Goal: Task Accomplishment & Management: Manage account settings

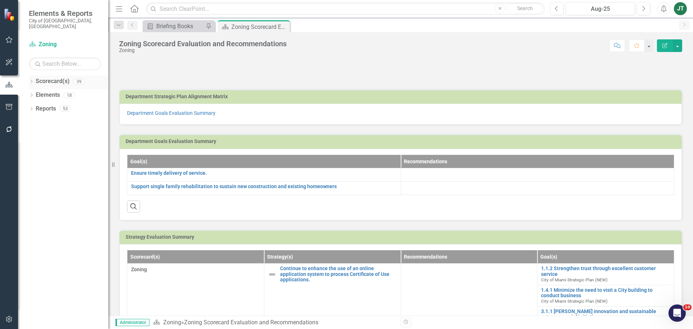
click at [33, 80] on icon "Dropdown" at bounding box center [31, 82] width 5 height 4
click at [38, 106] on icon "Dropdown" at bounding box center [34, 108] width 5 height 4
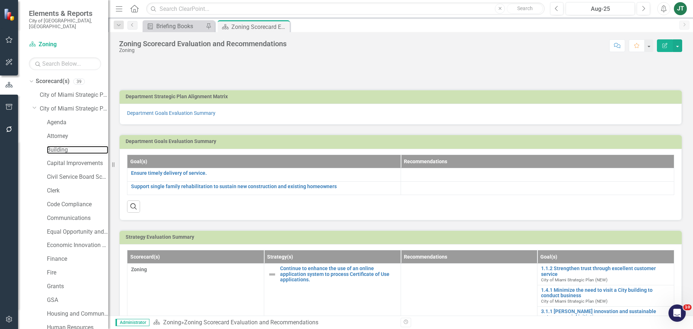
drag, startPoint x: 59, startPoint y: 141, endPoint x: 69, endPoint y: 139, distance: 10.2
click at [59, 146] on link "Building" at bounding box center [77, 150] width 61 height 8
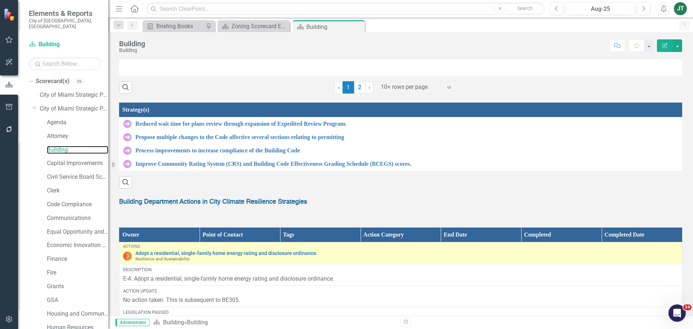
scroll to position [794, 0]
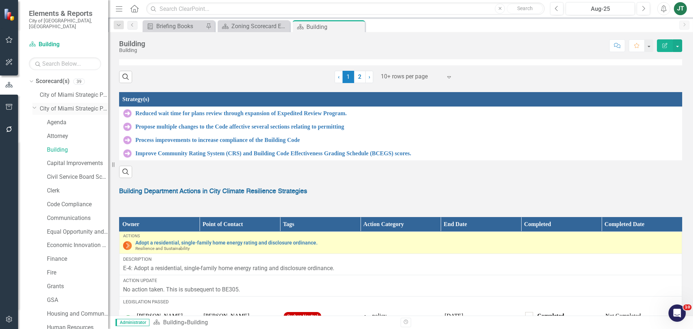
click at [34, 105] on icon "Dropdown" at bounding box center [34, 107] width 4 height 5
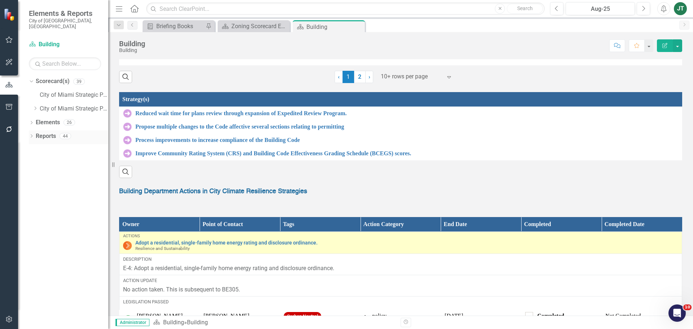
click at [32, 135] on icon "Dropdown" at bounding box center [31, 137] width 5 height 4
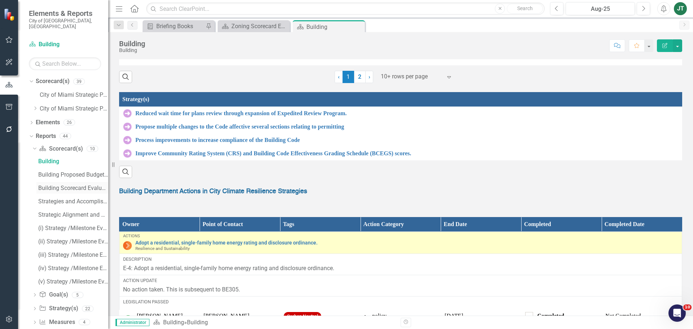
click at [66, 185] on div "Building Scorecard Evaluation and Recommendations" at bounding box center [73, 188] width 70 height 6
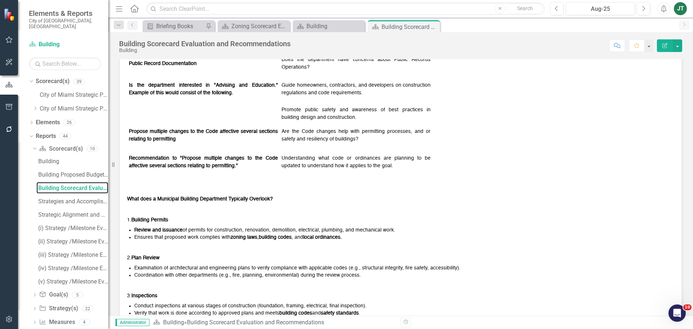
scroll to position [884, 0]
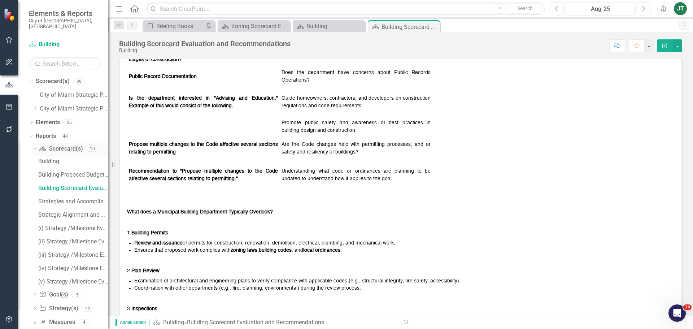
click at [35, 146] on icon "Dropdown" at bounding box center [34, 148] width 4 height 5
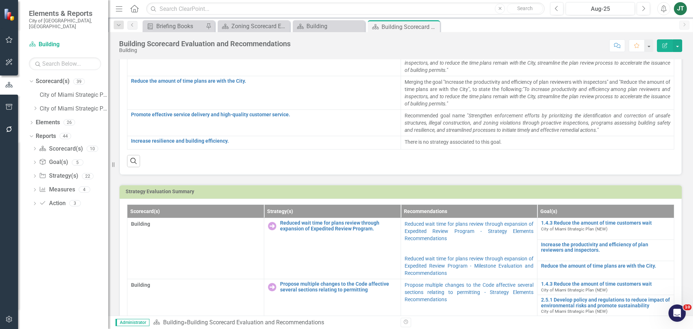
scroll to position [0, 0]
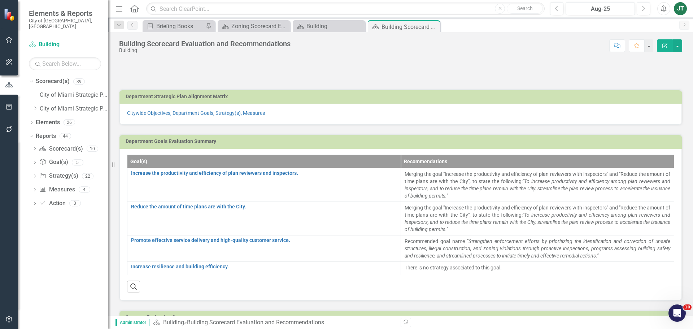
click at [8, 106] on icon "button" at bounding box center [9, 107] width 8 height 6
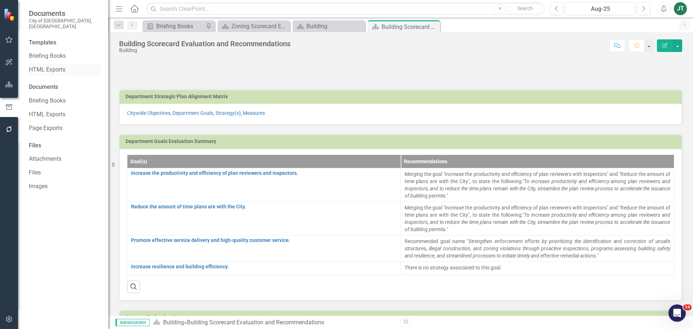
drag, startPoint x: 40, startPoint y: 65, endPoint x: 50, endPoint y: 65, distance: 9.8
click at [40, 66] on link "HTML Exports" at bounding box center [65, 70] width 72 height 8
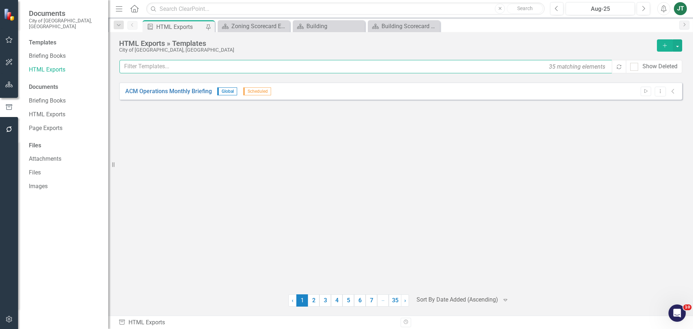
click at [202, 67] on input "text" at bounding box center [365, 66] width 493 height 13
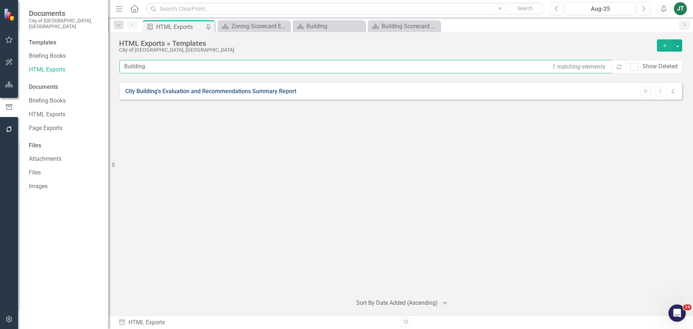
type input "Building"
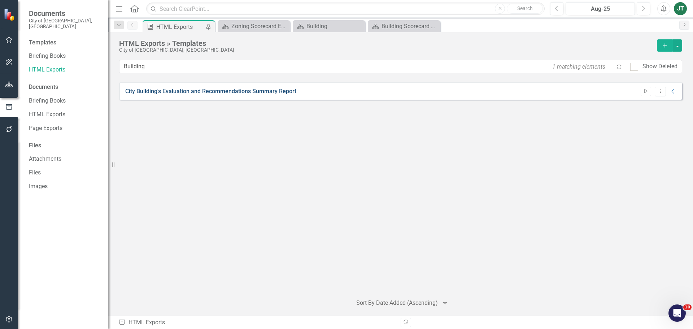
click at [278, 91] on link "City Building's Evaluation and Recommendations Summary Report" at bounding box center [210, 91] width 171 height 8
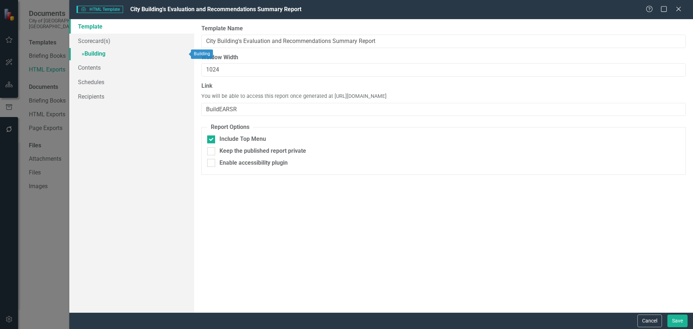
click at [105, 52] on link "» Building" at bounding box center [131, 54] width 125 height 13
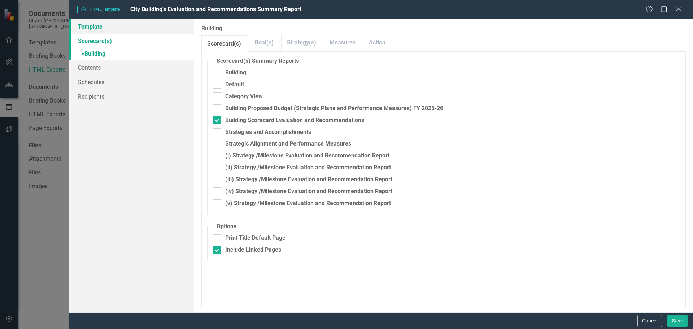
click at [88, 29] on link "Template" at bounding box center [131, 26] width 125 height 14
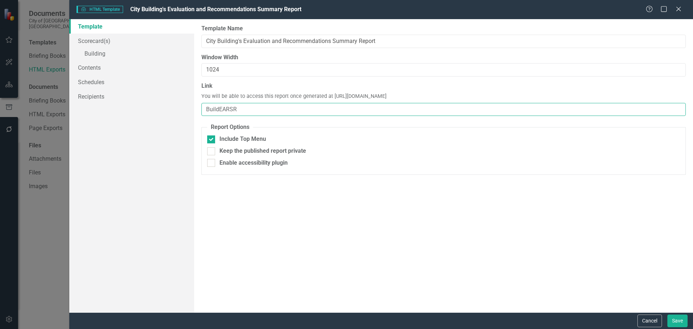
drag, startPoint x: 264, startPoint y: 107, endPoint x: 203, endPoint y: 109, distance: 61.0
click at [203, 109] on input "BuildEARSR" at bounding box center [443, 109] width 484 height 13
click at [387, 97] on span "You will be able to access this report once generated at https://publish.clearp…" at bounding box center [293, 97] width 185 height 8
drag, startPoint x: 465, startPoint y: 94, endPoint x: 330, endPoint y: 96, distance: 134.3
click at [330, 96] on div "Link You will be able to access this report once generated at https://publish.c…" at bounding box center [443, 99] width 484 height 34
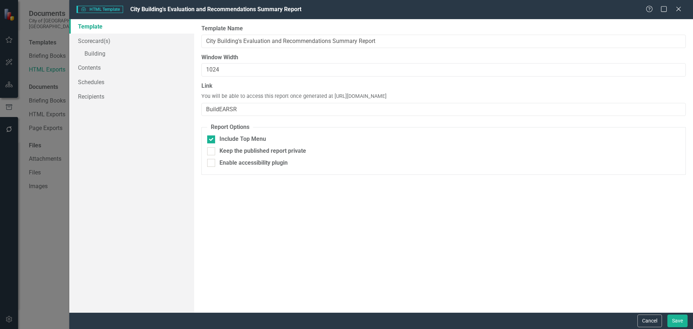
copy span "https://publish.clearpointstrategy.com/6072/BuildEARSR"
click at [650, 321] on button "Cancel" at bounding box center [649, 320] width 25 height 13
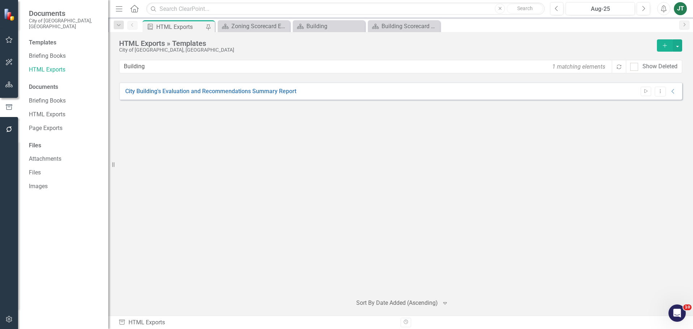
click at [7, 82] on icon "button" at bounding box center [9, 85] width 8 height 6
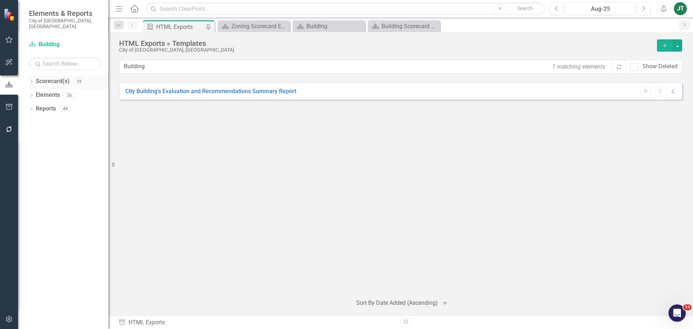
click at [30, 80] on icon "Dropdown" at bounding box center [31, 82] width 5 height 4
click at [37, 106] on icon "Dropdown" at bounding box center [34, 108] width 5 height 4
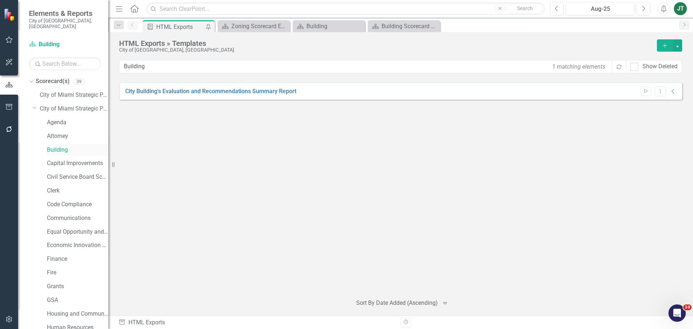
click at [54, 146] on link "Building" at bounding box center [77, 150] width 61 height 8
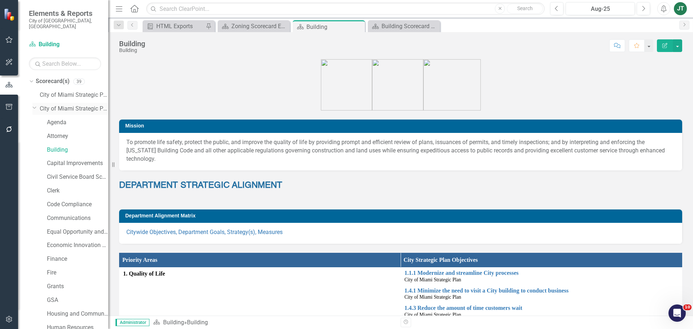
click at [35, 105] on icon "Dropdown" at bounding box center [34, 107] width 4 height 5
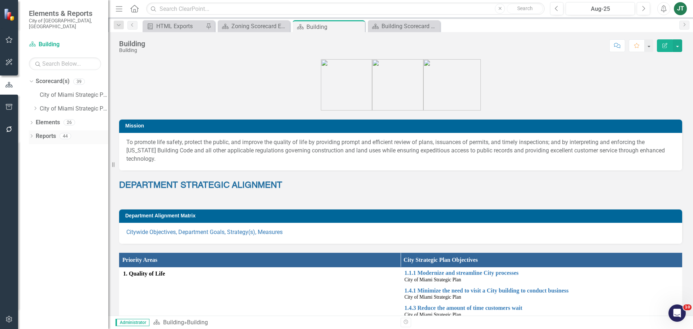
click at [31, 135] on icon "Dropdown" at bounding box center [31, 137] width 5 height 4
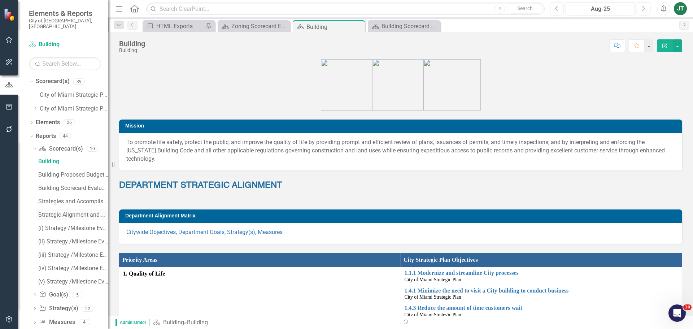
click at [58, 212] on div "Strategic Alignment and Performance Measures" at bounding box center [73, 215] width 70 height 6
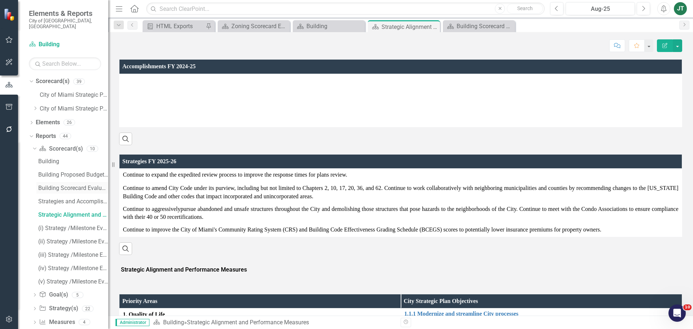
click at [77, 185] on div "Building Scorecard Evaluation and Recommendations" at bounding box center [73, 188] width 70 height 6
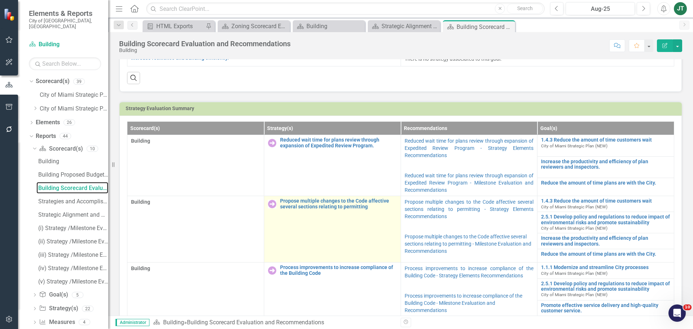
scroll to position [217, 0]
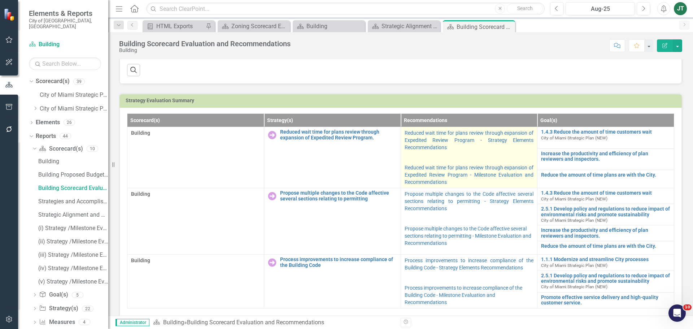
click at [487, 154] on p at bounding box center [469, 157] width 129 height 10
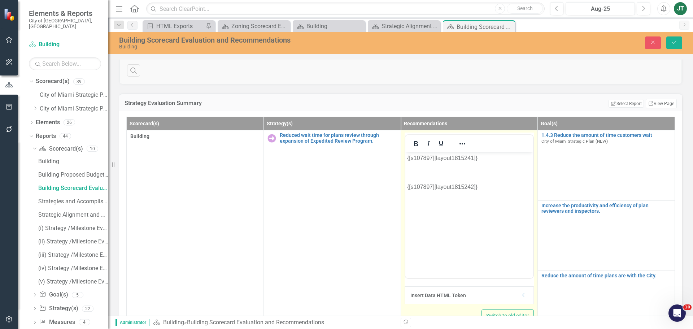
scroll to position [36, 0]
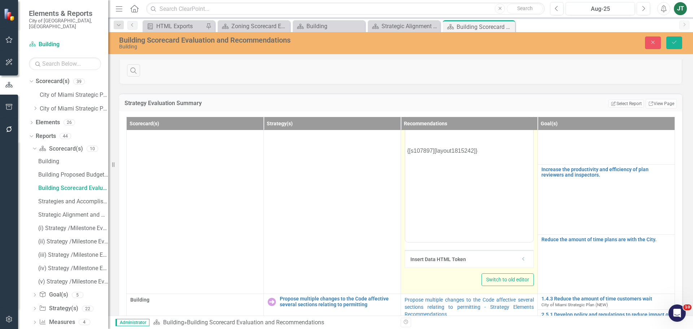
click at [521, 261] on icon "Dropdown" at bounding box center [523, 259] width 5 height 4
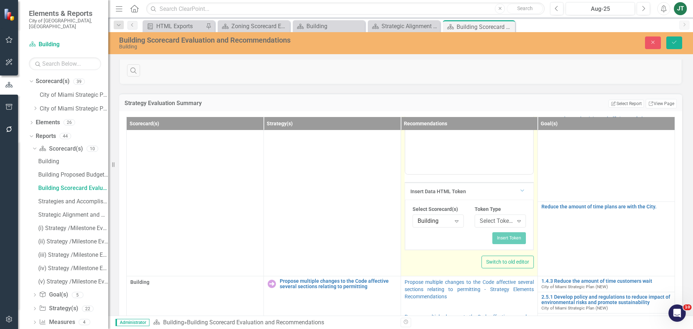
scroll to position [108, 0]
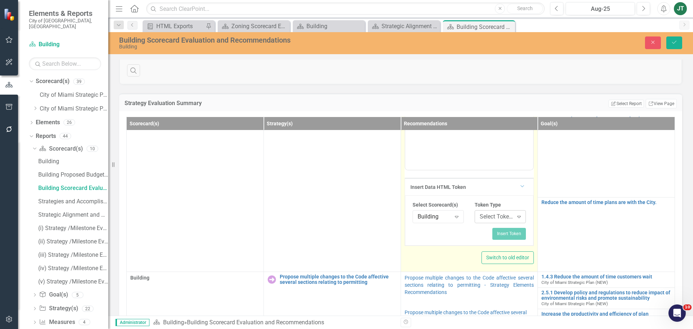
click at [493, 215] on div "Select Token Type..." at bounding box center [497, 217] width 34 height 8
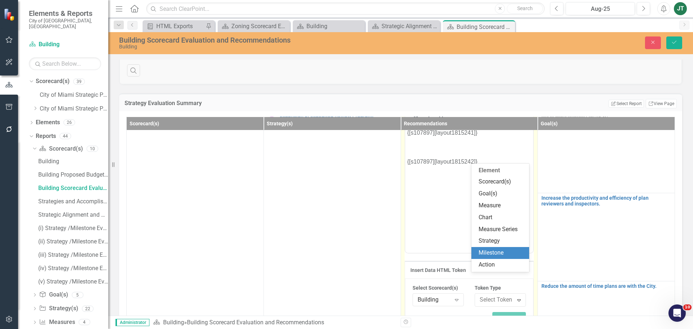
scroll to position [0, 0]
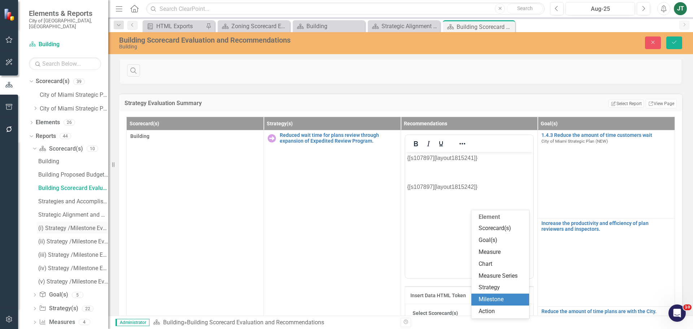
click at [62, 225] on div "(i) Strategy /Milestone Evaluation and Recommendation Report" at bounding box center [73, 228] width 70 height 6
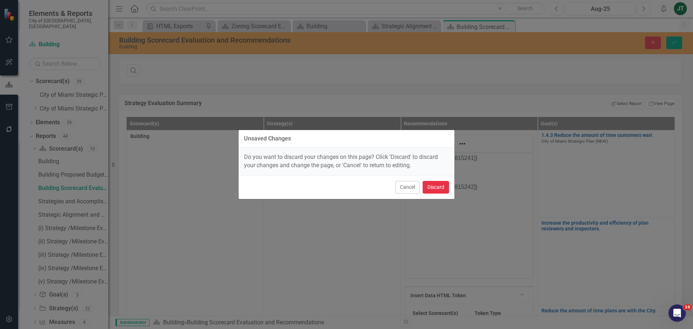
click at [443, 188] on button "Discard" at bounding box center [436, 187] width 26 height 13
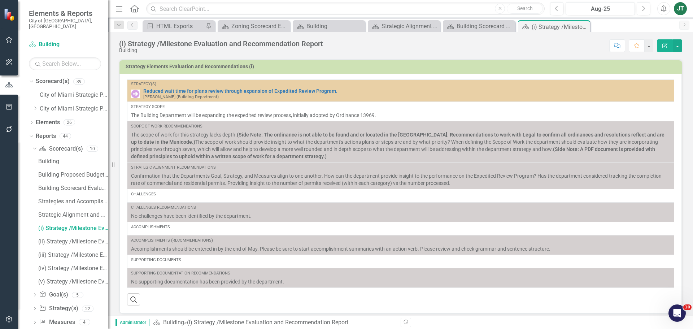
click at [668, 45] on button "Edit Report" at bounding box center [665, 45] width 16 height 13
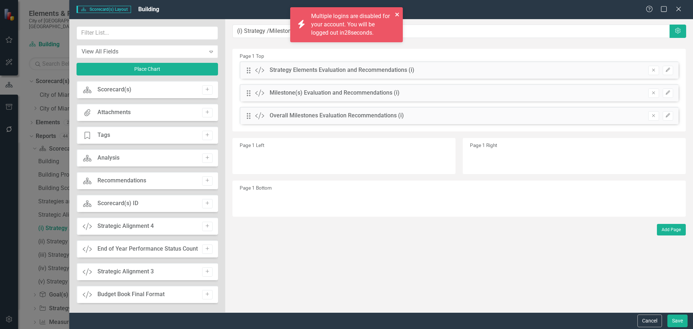
click at [397, 13] on icon "close" at bounding box center [397, 15] width 5 height 6
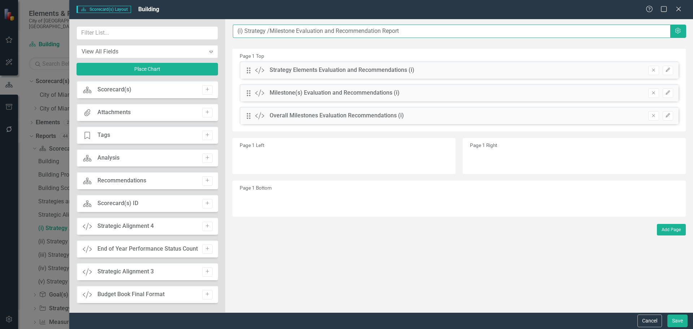
click at [237, 30] on input "(i) Strategy /Milestone Evaluation and Recommendation Report" at bounding box center [451, 31] width 437 height 13
paste input "Reduced wait time for plans review through expansion"
type input "Reduced wait time for plans review through expansion....(i) Strategy /Milestone…"
click at [671, 319] on button "Save" at bounding box center [677, 320] width 20 height 13
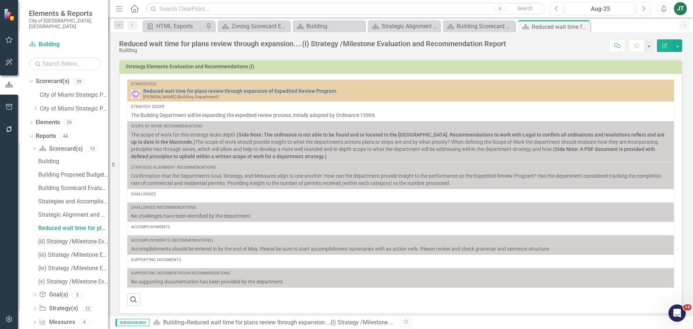
drag, startPoint x: 60, startPoint y: 235, endPoint x: 74, endPoint y: 232, distance: 13.6
click at [60, 238] on div "(ii) Strategy /Milestone Evaluation and Recommendation Report" at bounding box center [73, 241] width 70 height 6
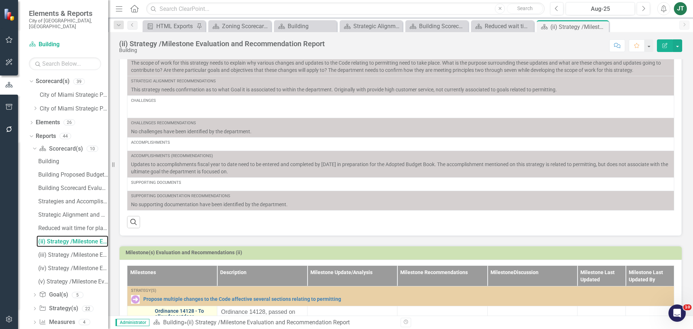
scroll to position [180, 0]
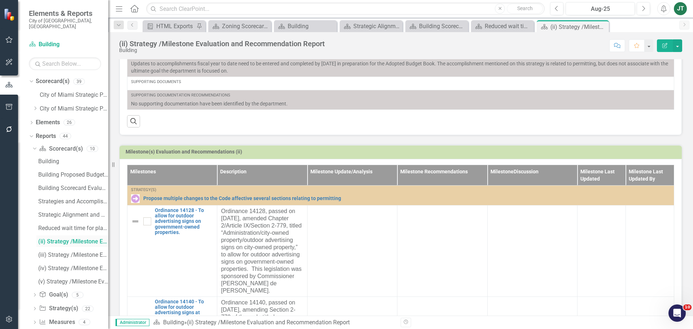
click at [61, 238] on div "(ii) Strategy /Milestone Evaluation and Recommendation Report" at bounding box center [73, 241] width 70 height 6
click at [661, 40] on button "Edit Report" at bounding box center [665, 45] width 16 height 13
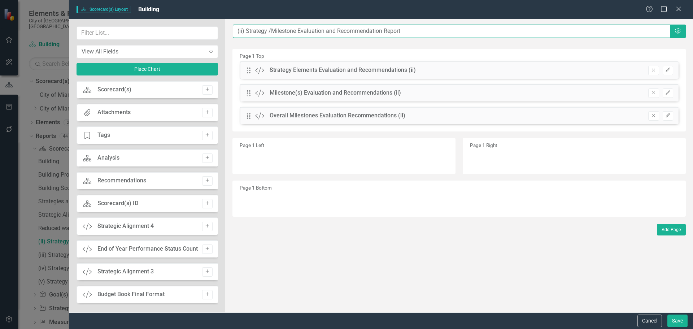
click at [236, 28] on input "(ii) Strategy /Milestone Evaluation and Recommendation Report" at bounding box center [451, 31] width 437 height 13
paste input "Propose multiple changes to the Code affective"
type input "Propose multiple changes to the Code affective.....(ii) Strategy /Milestone Eva…"
click at [677, 319] on button "Save" at bounding box center [677, 320] width 20 height 13
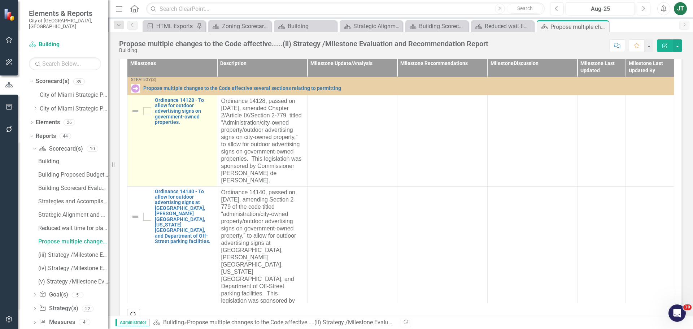
scroll to position [0, 0]
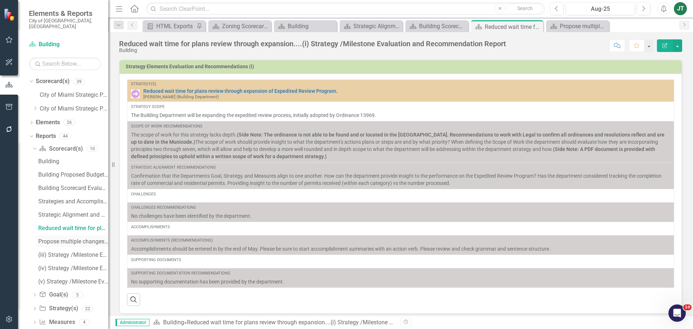
scroll to position [19, 0]
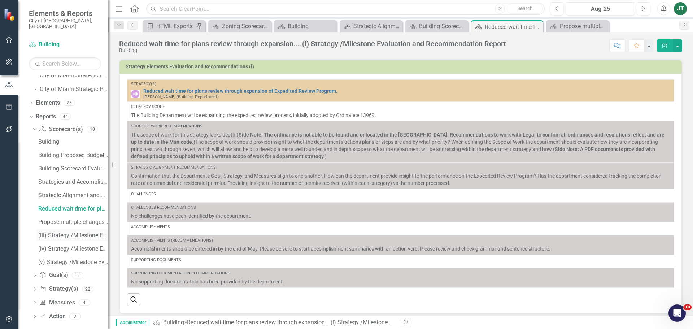
click at [62, 232] on div "(iii) Strategy /Milestone Evaluation and Recommendation Report" at bounding box center [73, 235] width 70 height 6
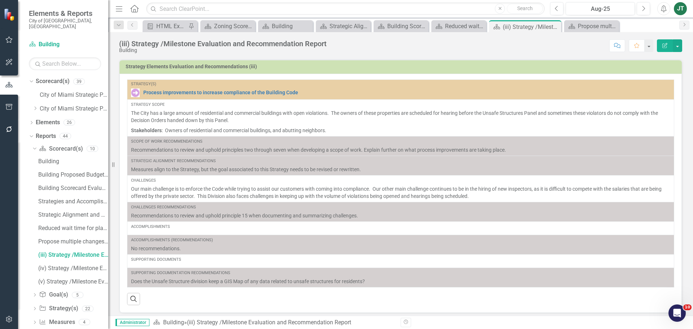
click at [665, 46] on icon "Edit Report" at bounding box center [665, 45] width 6 height 5
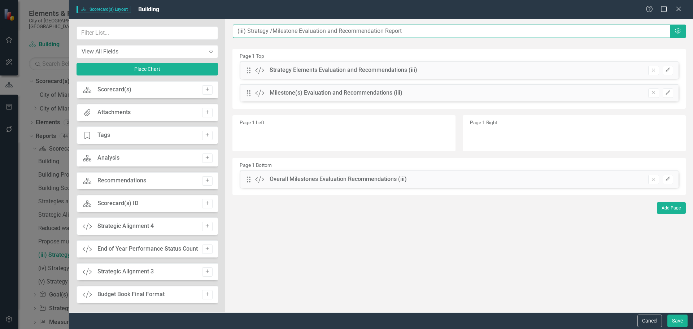
click at [236, 32] on input "(iii) Strategy /Milestone Evaluation and Recommendation Report" at bounding box center [451, 31] width 437 height 13
paste input "Process improvements to increase compliance"
type input "Process improvements to increase compliance.....(iii) Strategy /Milestone Evalu…"
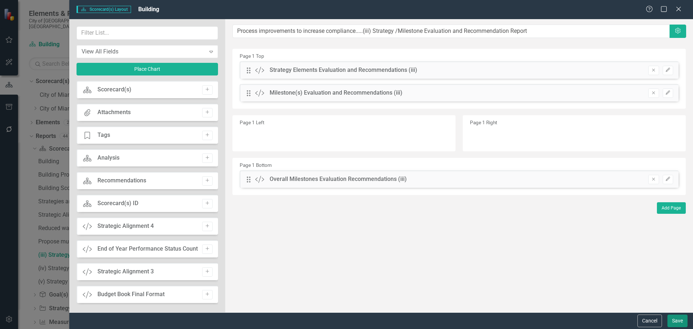
click at [681, 320] on button "Save" at bounding box center [677, 320] width 20 height 13
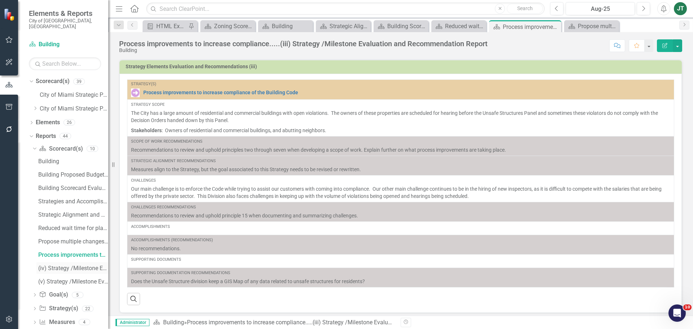
click at [55, 265] on div "(iv) Strategy /Milestone Evaluation and Recommendation Report" at bounding box center [73, 268] width 70 height 6
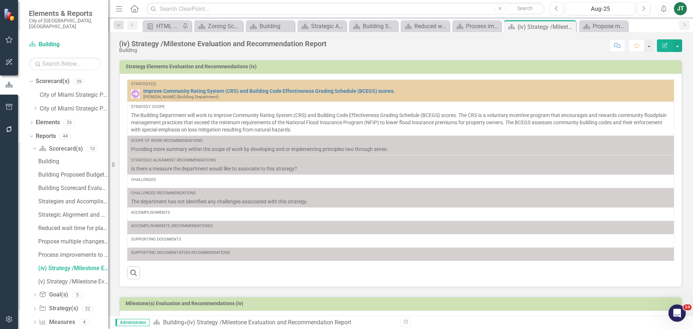
click at [669, 43] on button "Edit Report" at bounding box center [665, 45] width 16 height 13
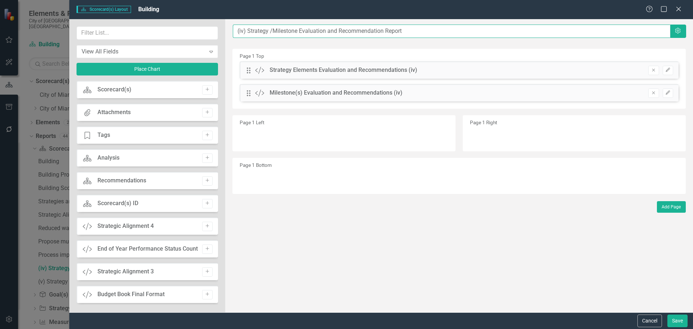
click at [235, 31] on input "(iv) Strategy /Milestone Evaluation and Recommendation Report" at bounding box center [451, 31] width 437 height 13
paste input "Improve Community Rating System (CRS) and Building Code Effectiveness"
type input "Improve Community Rating System (CRS) and Building Code Effectiveness.....(iv) …"
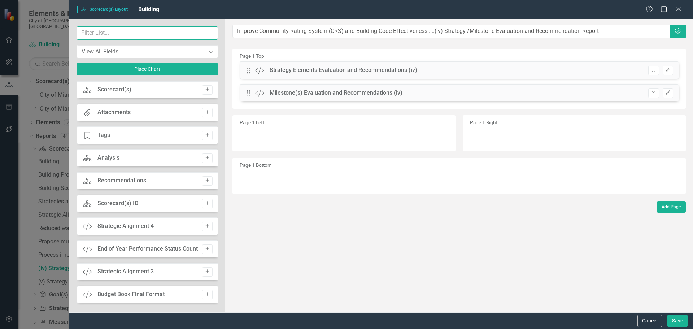
click at [125, 33] on input "text" at bounding box center [147, 32] width 141 height 13
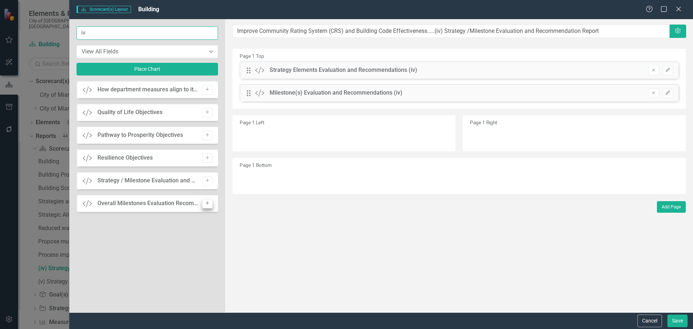
type input "iv"
click at [205, 204] on icon "Add" at bounding box center [207, 203] width 5 height 4
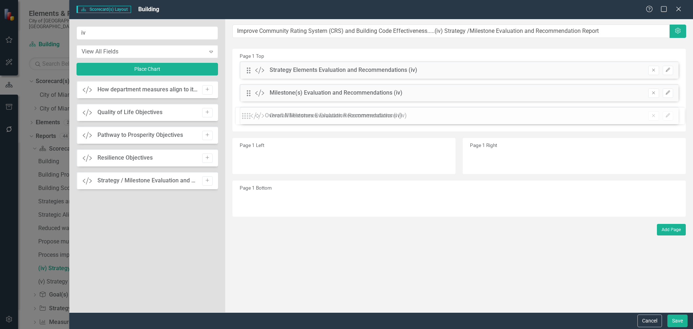
drag, startPoint x: 249, startPoint y: 71, endPoint x: 249, endPoint y: 117, distance: 46.6
click at [665, 113] on icon "Edit" at bounding box center [667, 115] width 5 height 4
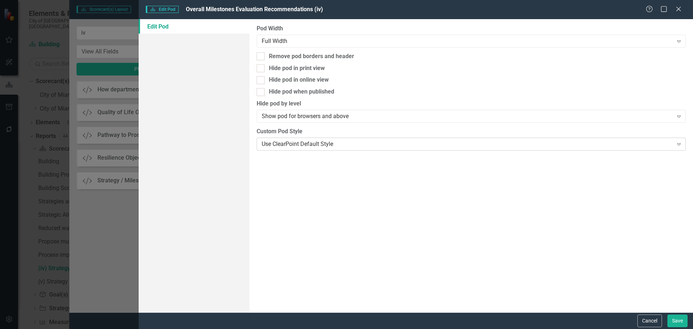
click at [306, 145] on div "Use ClearPoint Default Style" at bounding box center [467, 144] width 411 height 8
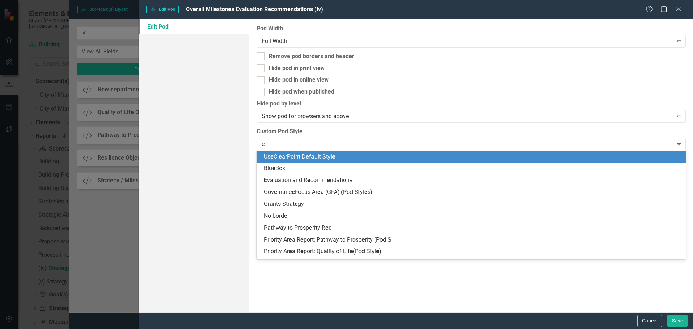
type input "ev"
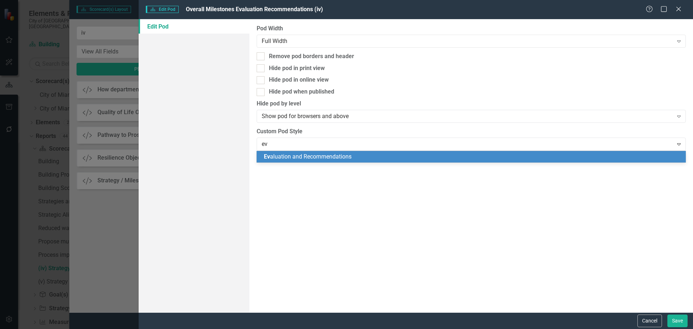
click at [296, 157] on span "Ev aluation and Recommendations" at bounding box center [308, 156] width 88 height 7
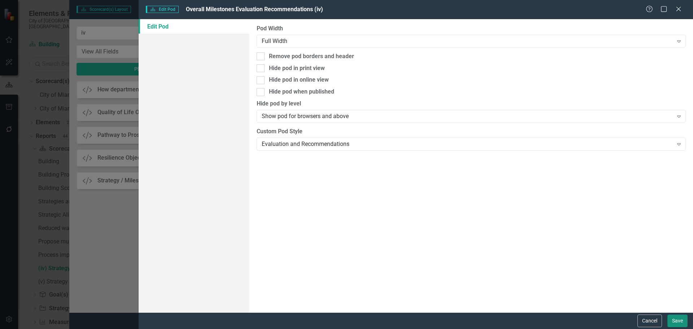
click at [675, 317] on button "Save" at bounding box center [677, 320] width 20 height 13
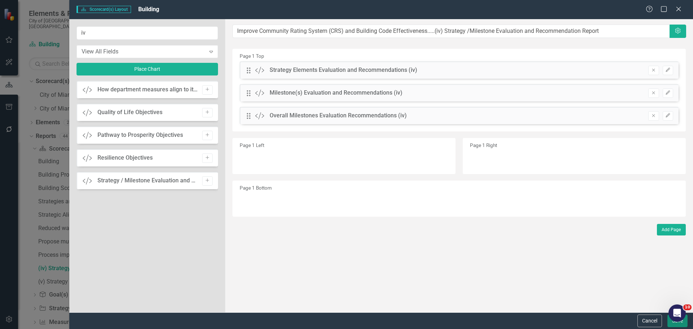
click at [672, 324] on button "Save" at bounding box center [677, 320] width 20 height 13
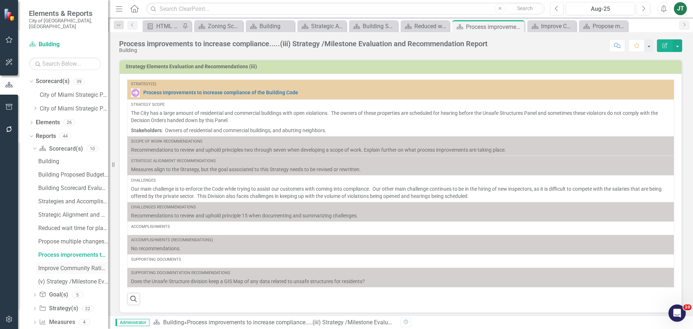
click at [50, 265] on div "Improve Community Rating System (CRS) and Building Code Effectiveness.....(iv) …" at bounding box center [73, 268] width 70 height 6
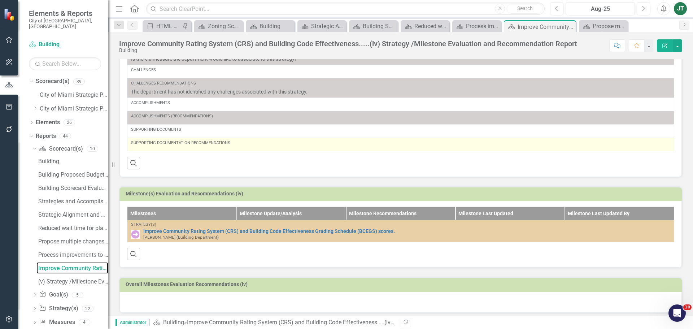
scroll to position [114, 0]
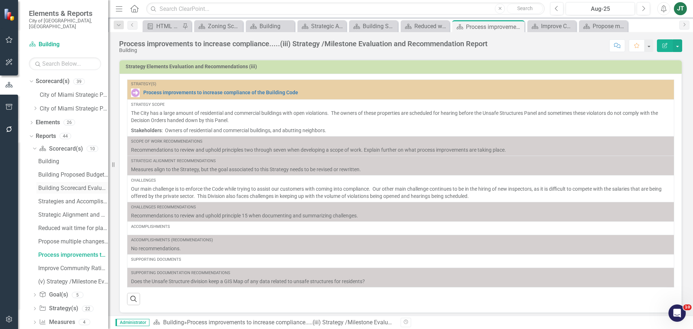
click at [75, 185] on div "Building Scorecard Evaluation and Recommendations" at bounding box center [73, 188] width 70 height 6
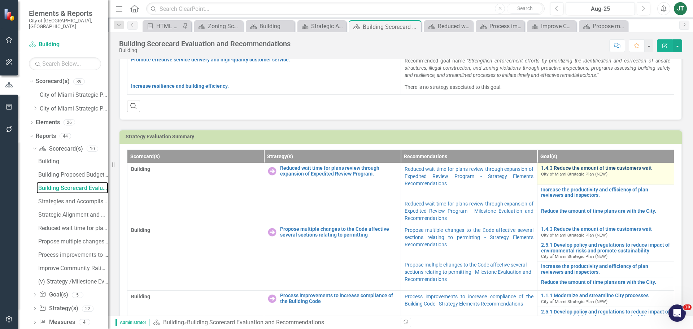
scroll to position [217, 0]
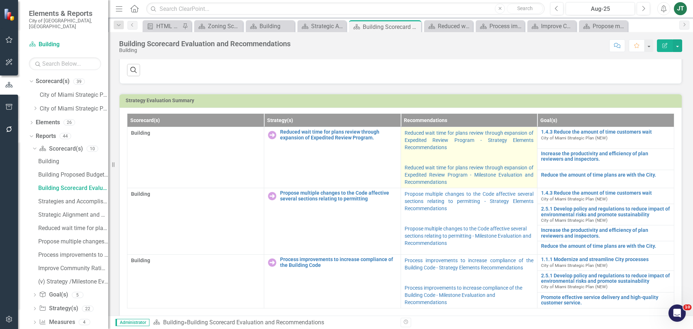
click at [471, 152] on p at bounding box center [469, 157] width 129 height 10
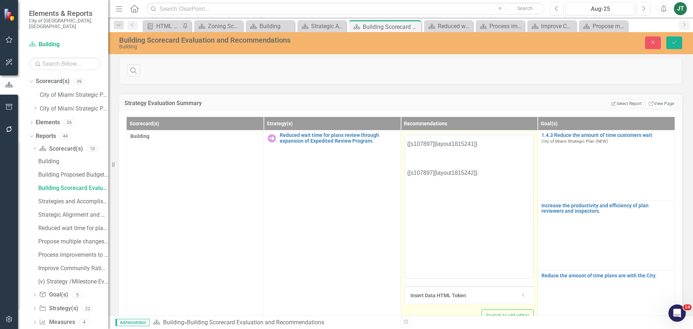
scroll to position [0, 0]
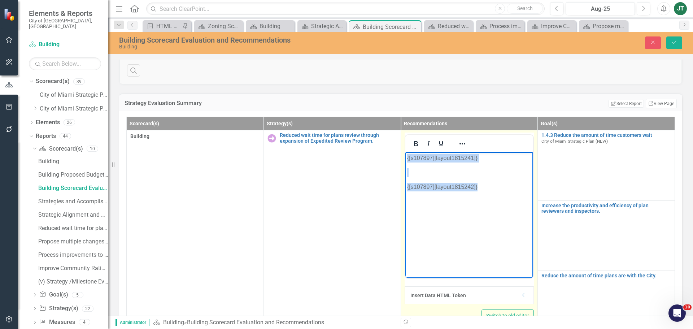
drag, startPoint x: 507, startPoint y: 193, endPoint x: 387, endPoint y: 136, distance: 132.9
click at [405, 152] on html "{[s107897][layout1815241]} {[s107897][layout1815242]}" at bounding box center [469, 206] width 128 height 108
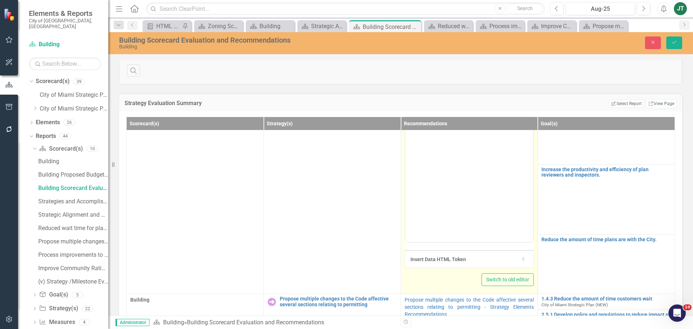
click at [521, 258] on icon "Dropdown" at bounding box center [523, 259] width 5 height 4
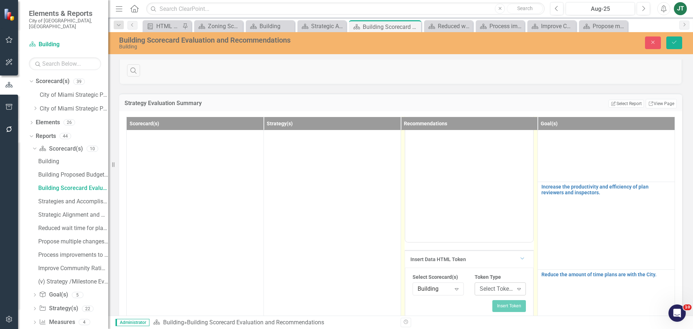
click at [494, 291] on div "Select Token Type..." at bounding box center [497, 289] width 34 height 8
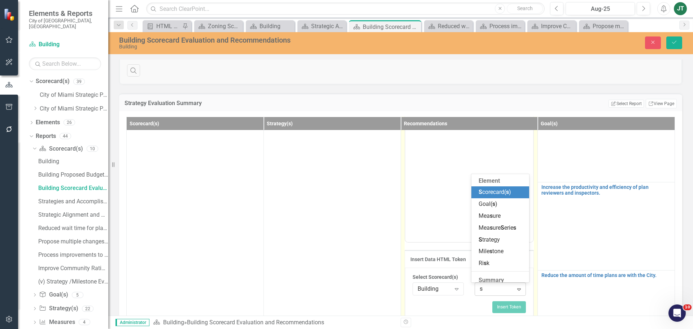
type input "sc"
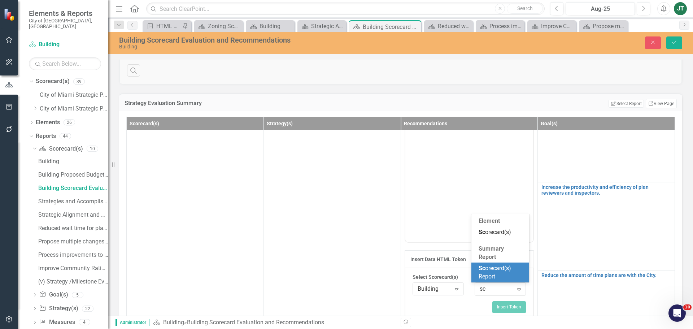
click at [488, 267] on span "Sc orecard(s) Report" at bounding box center [495, 272] width 32 height 15
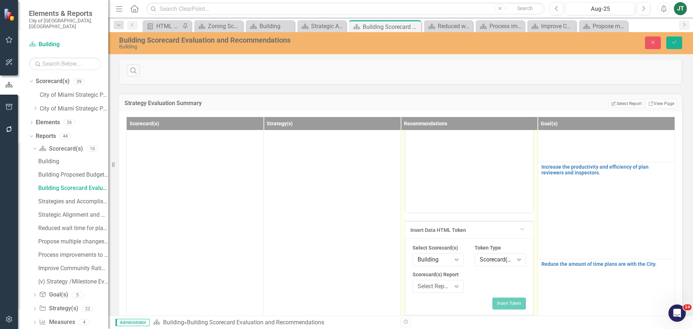
scroll to position [144, 0]
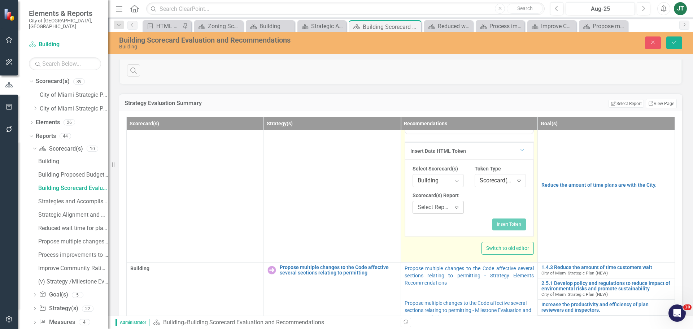
click at [436, 206] on div "Select Report..." at bounding box center [435, 207] width 34 height 8
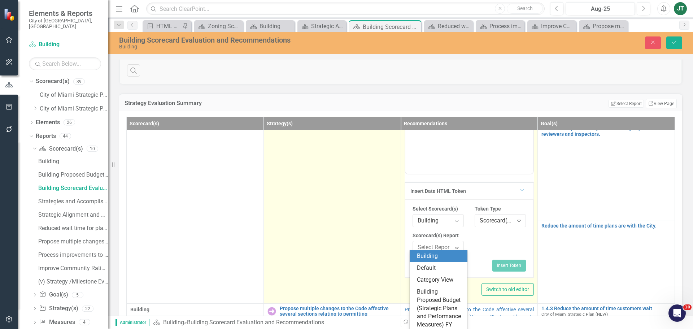
scroll to position [108, 0]
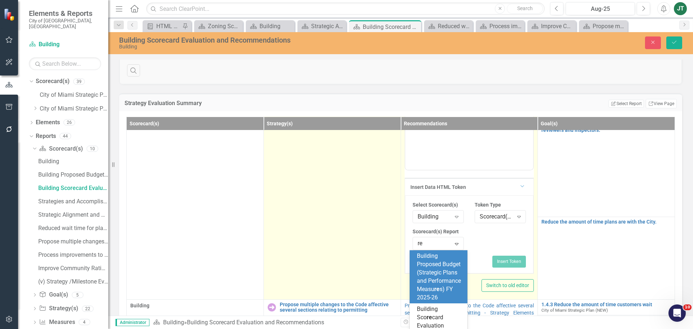
type input "red"
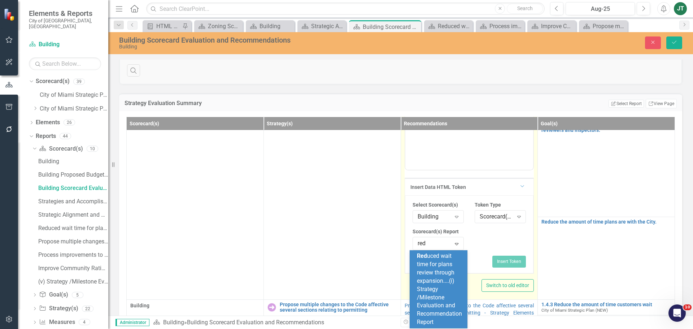
click at [454, 287] on div "Red uced wait time for plans review through expansion....(i) Strategy /Mileston…" at bounding box center [440, 289] width 46 height 74
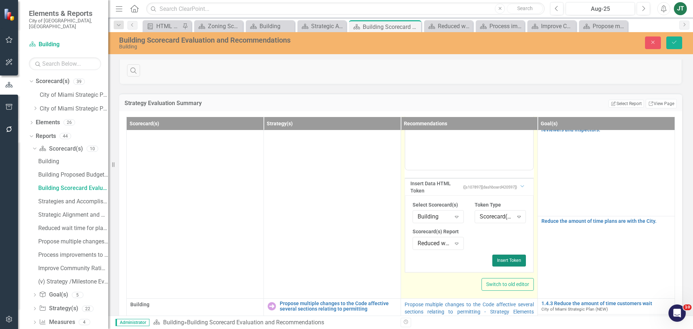
click at [503, 258] on button "Insert Token" at bounding box center [509, 260] width 34 height 12
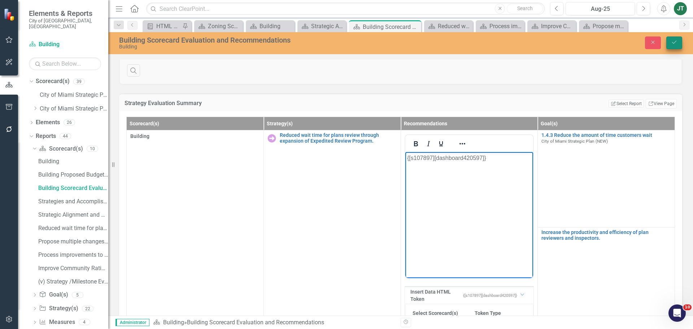
click at [677, 40] on button "Save" at bounding box center [674, 42] width 16 height 13
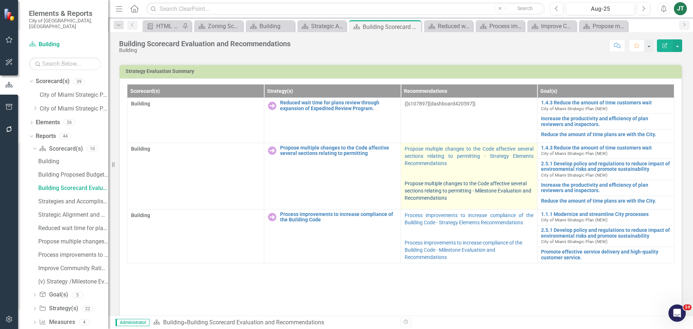
scroll to position [253, 0]
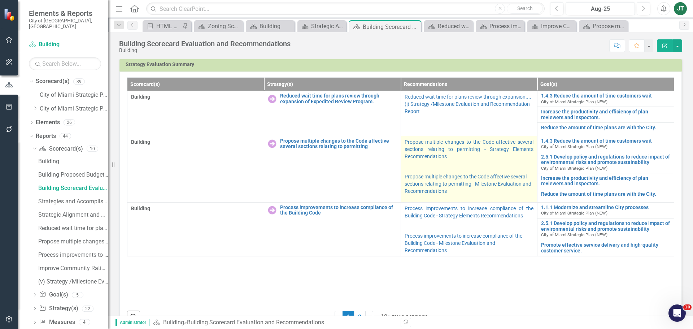
click at [461, 159] on p "Propose multiple changes to the Code affective several sections relating to per…" at bounding box center [469, 149] width 129 height 23
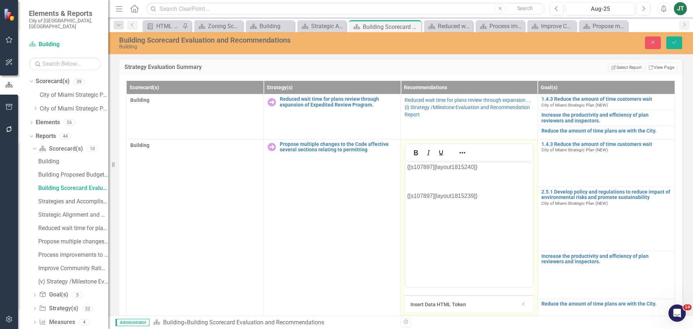
scroll to position [0, 0]
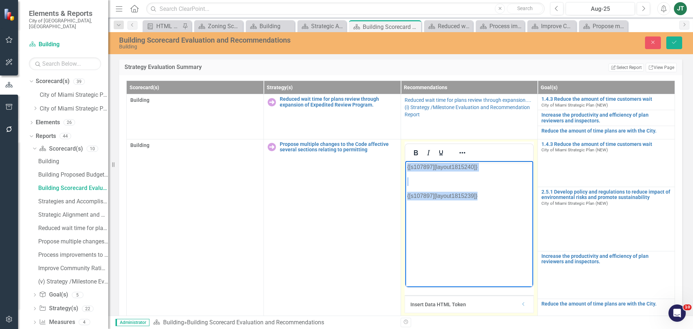
drag, startPoint x: 482, startPoint y: 210, endPoint x: 374, endPoint y: 145, distance: 126.6
click at [405, 161] on html "{[s107897][layout1815240]} {[s107897][layout1815239]}" at bounding box center [469, 215] width 128 height 108
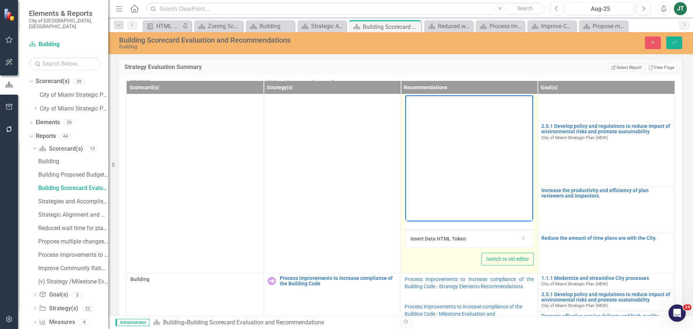
scroll to position [71, 0]
click at [521, 236] on icon "Dropdown" at bounding box center [523, 238] width 5 height 4
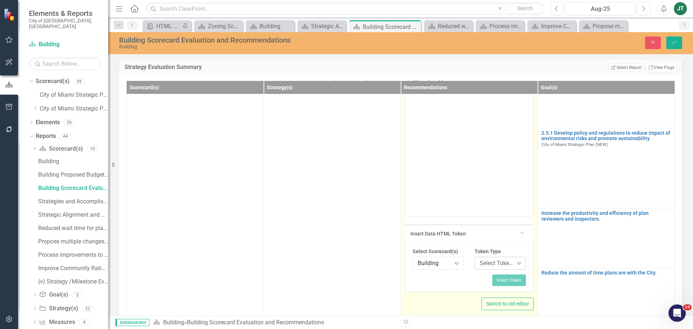
click at [480, 268] on div "Select Token Type... Expand" at bounding box center [500, 263] width 51 height 13
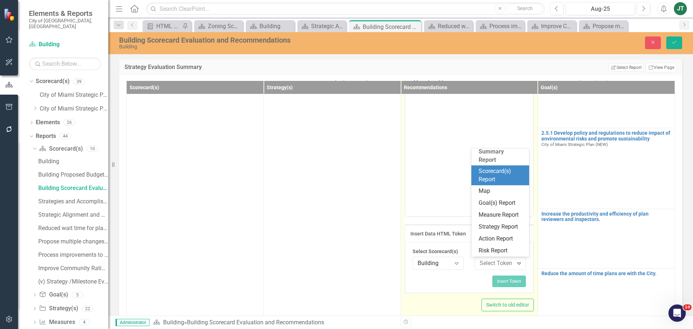
drag, startPoint x: 496, startPoint y: 170, endPoint x: 94, endPoint y: 81, distance: 411.6
click at [497, 171] on div "Scorecard(s) Report" at bounding box center [502, 175] width 46 height 17
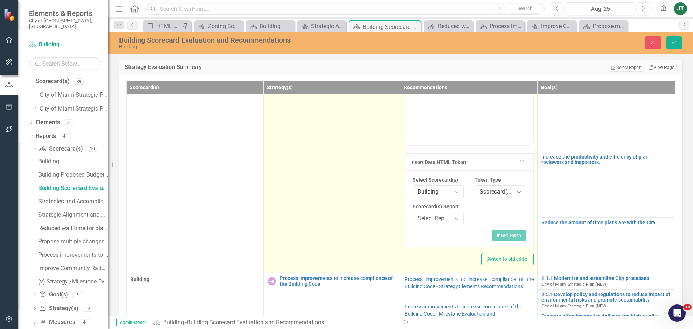
scroll to position [147, 0]
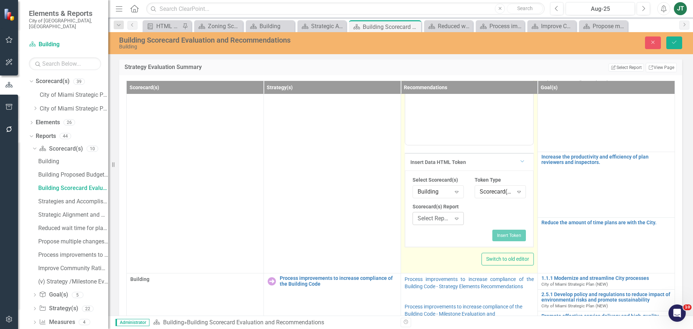
click at [428, 214] on div "Select Report..." at bounding box center [435, 218] width 34 height 8
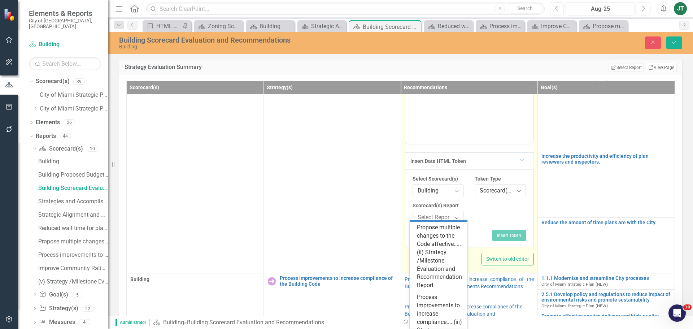
scroll to position [289, 0]
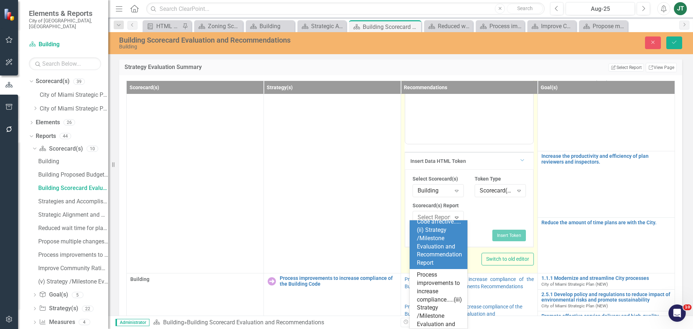
click at [434, 259] on div "Propose multiple changes to the Code affective.....(ii) Strategy /Milestone Eva…" at bounding box center [440, 234] width 46 height 66
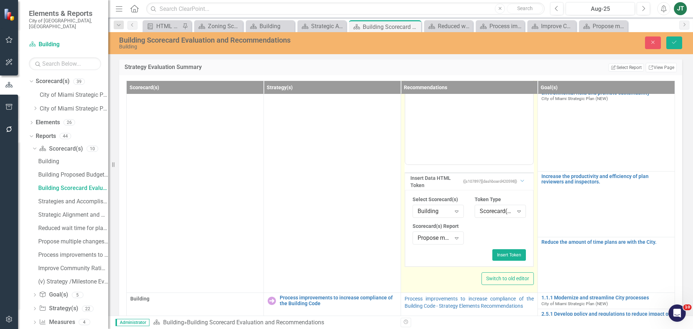
scroll to position [147, 0]
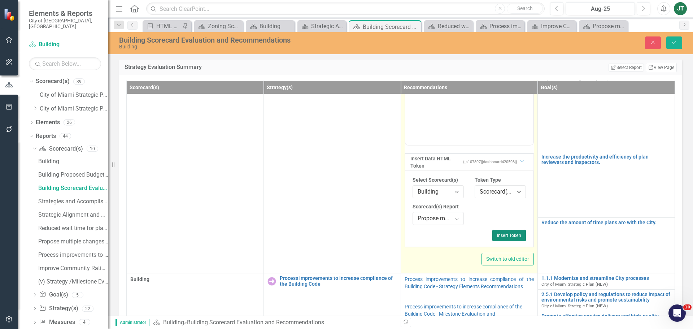
click at [497, 230] on button "Insert Token" at bounding box center [509, 236] width 34 height 12
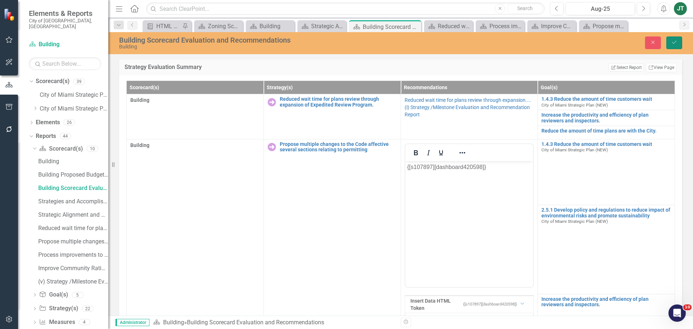
click at [672, 44] on icon "Save" at bounding box center [674, 42] width 6 height 5
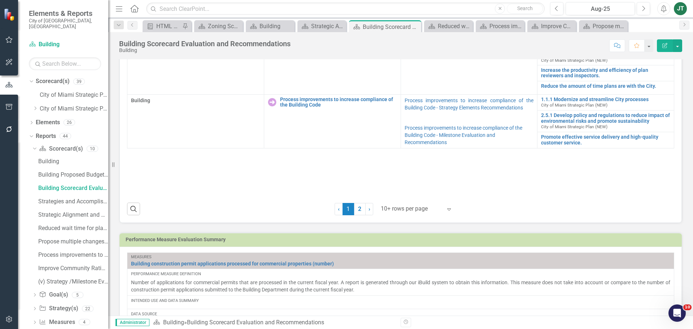
scroll to position [361, 0]
click at [447, 208] on icon "Expand" at bounding box center [448, 209] width 7 height 6
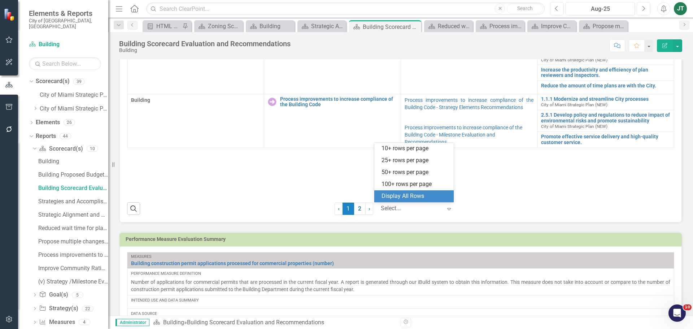
click at [431, 197] on div "Display All Rows" at bounding box center [415, 196] width 68 height 8
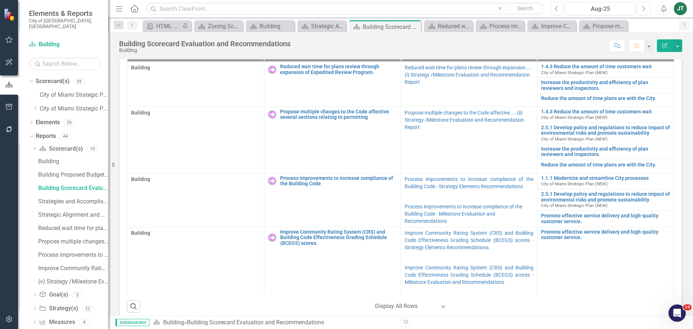
scroll to position [289, 0]
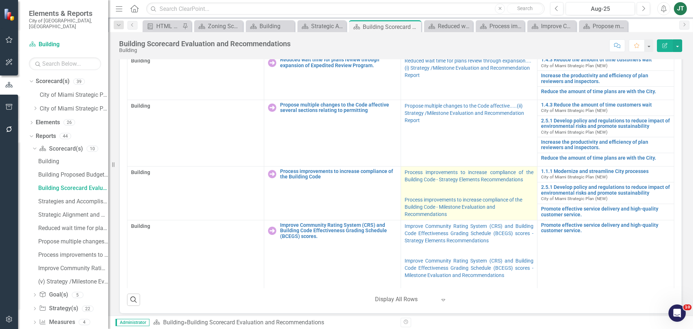
click at [513, 210] on p "Process improvements to increase compliance of the Building Code - Milestone Ev…" at bounding box center [469, 206] width 129 height 23
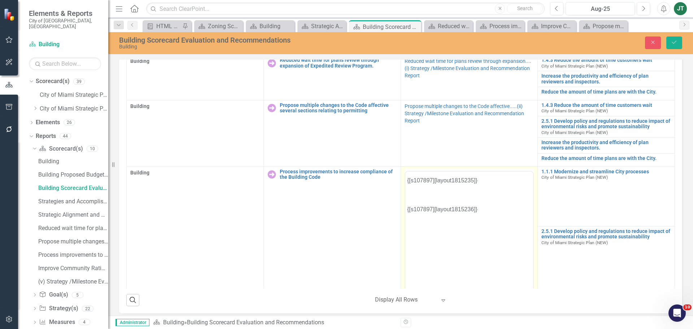
scroll to position [0, 0]
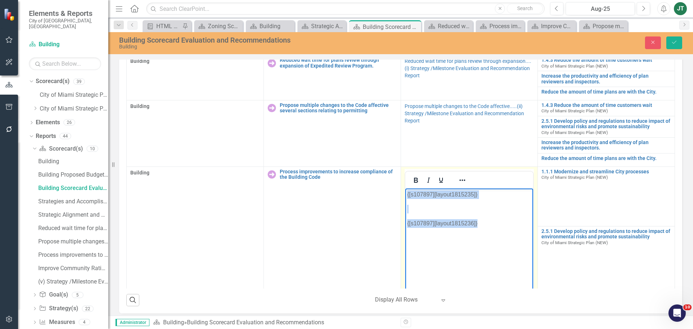
drag, startPoint x: 500, startPoint y: 228, endPoint x: 373, endPoint y: 186, distance: 133.5
click at [405, 188] on html "{[s107897][layout1815235]} {[s107897][layout1815236]}" at bounding box center [469, 242] width 128 height 108
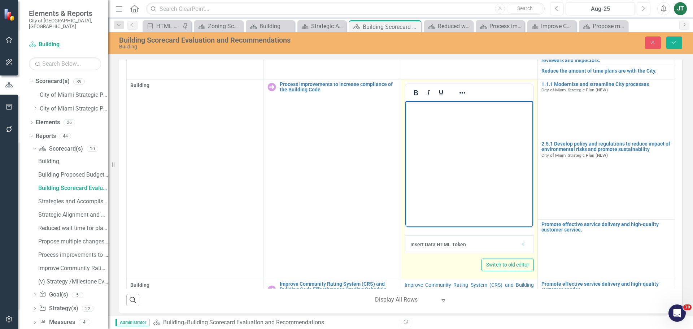
scroll to position [108, 0]
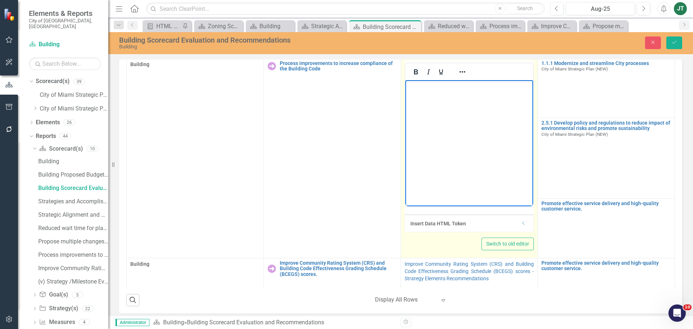
click at [521, 224] on icon "Dropdown" at bounding box center [523, 223] width 5 height 4
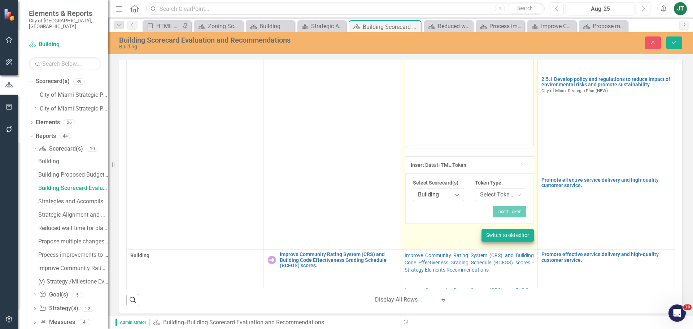
scroll to position [180, 0]
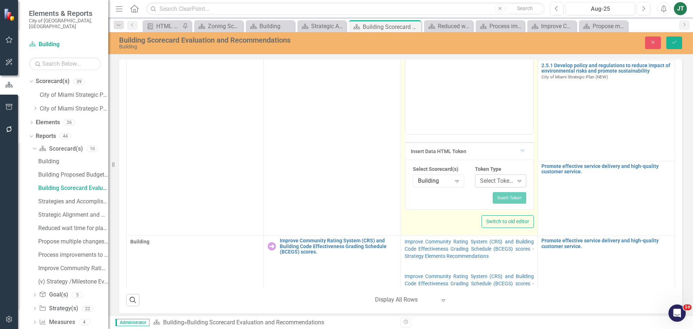
click at [500, 181] on div "Select Token Type..." at bounding box center [497, 180] width 34 height 8
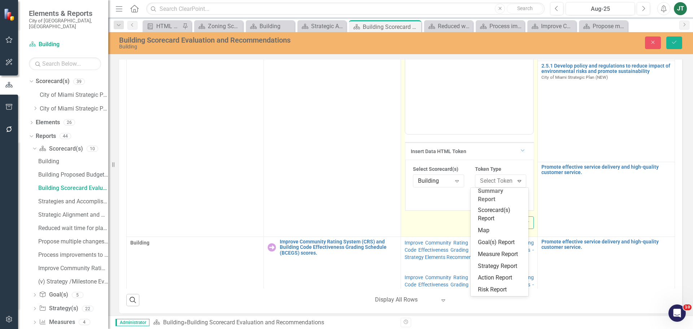
scroll to position [134, 0]
click at [492, 210] on div "Scorecard(s) Report" at bounding box center [501, 214] width 46 height 17
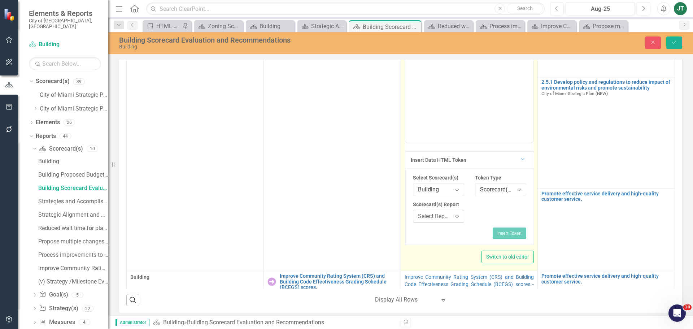
scroll to position [180, 0]
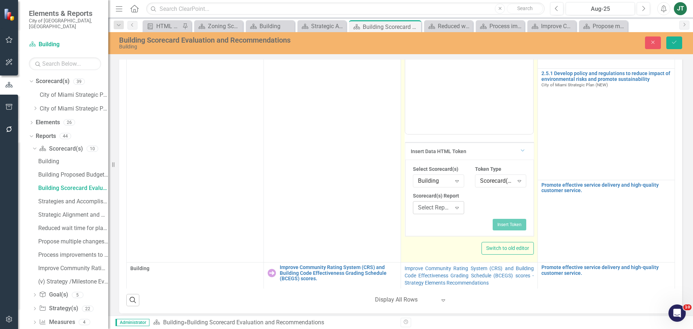
click at [450, 208] on div "Expand" at bounding box center [456, 208] width 13 height 12
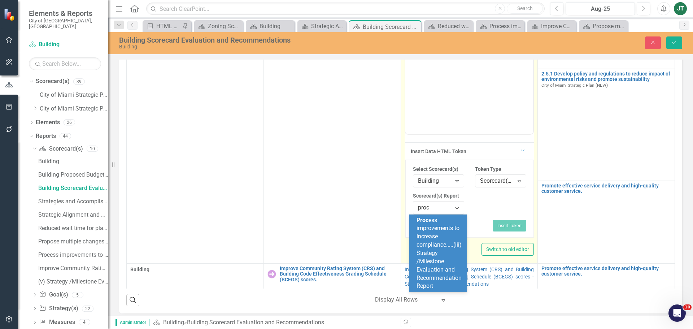
scroll to position [0, 0]
type input "process"
click at [442, 244] on span "Process improvements to increase compliance.....(iii) Strategy /Milestone Evalu…" at bounding box center [439, 249] width 45 height 65
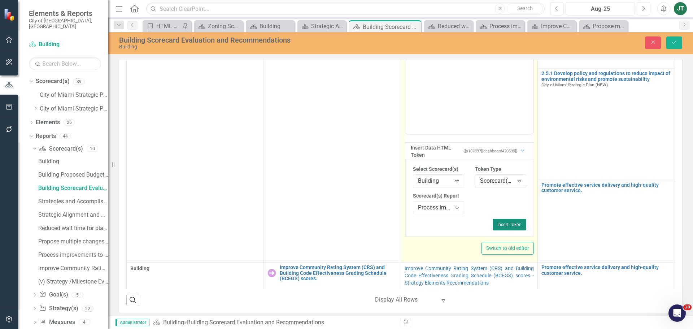
click at [494, 219] on button "Insert Token" at bounding box center [510, 225] width 34 height 12
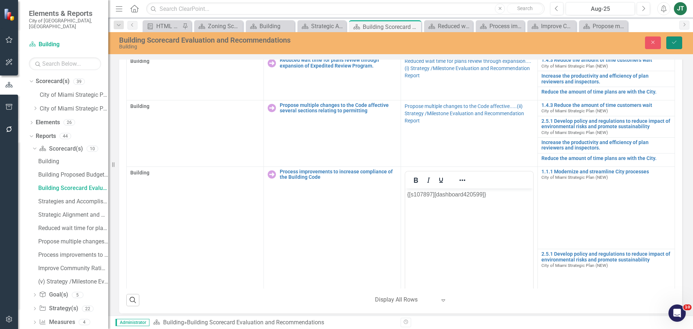
click at [675, 39] on button "Save" at bounding box center [674, 42] width 16 height 13
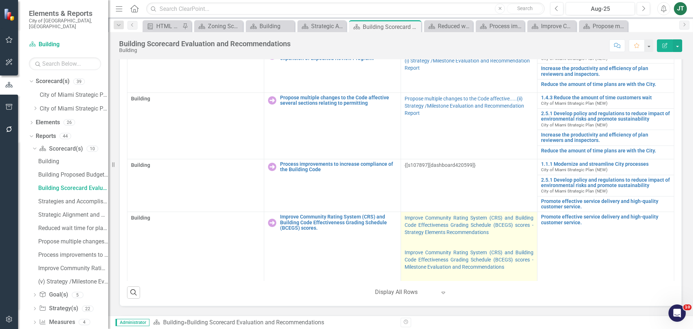
scroll to position [325, 0]
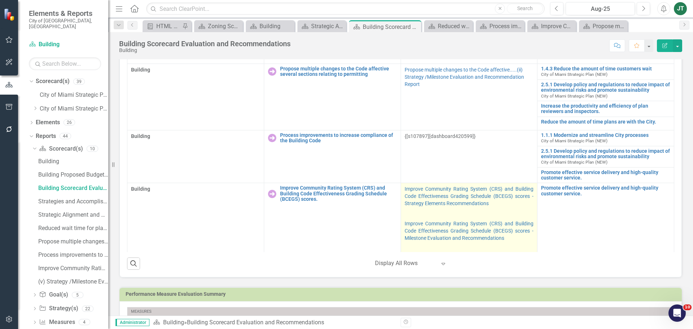
click at [510, 212] on p at bounding box center [469, 213] width 129 height 10
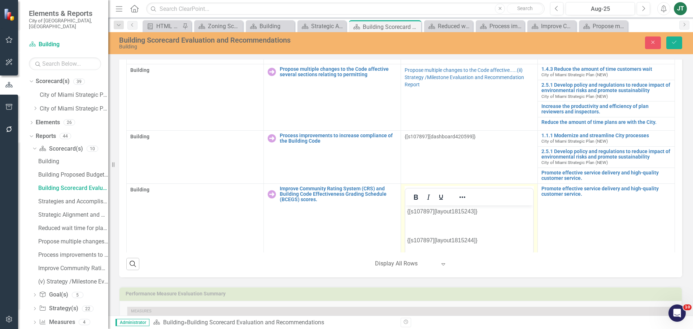
scroll to position [0, 0]
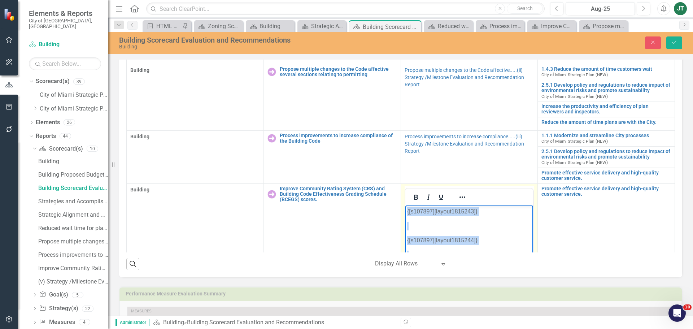
drag, startPoint x: 497, startPoint y: 244, endPoint x: 382, endPoint y: 202, distance: 123.1
click at [405, 205] on html "{[s107897][layout1815243]} {[s107897][layout1815244]} This strategy has no mile…" at bounding box center [469, 259] width 128 height 108
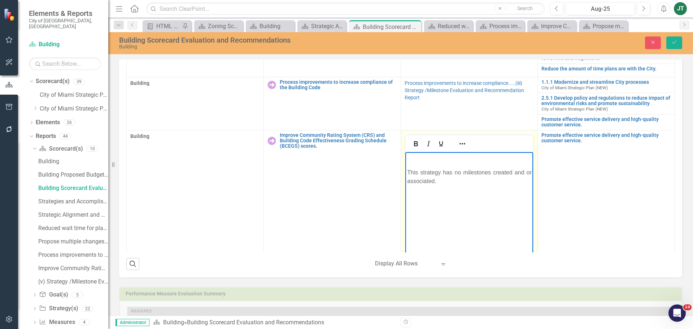
scroll to position [36, 0]
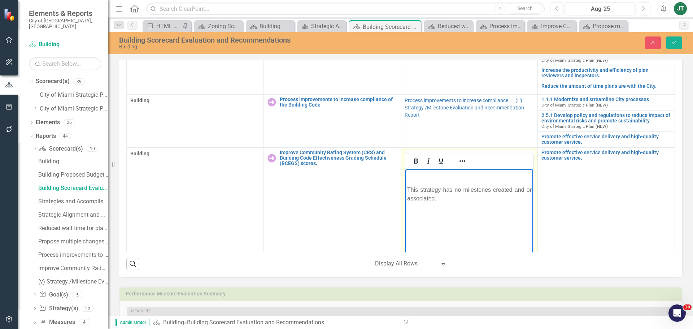
click at [460, 200] on p "This strategy has no milestones created and or associated." at bounding box center [469, 193] width 125 height 17
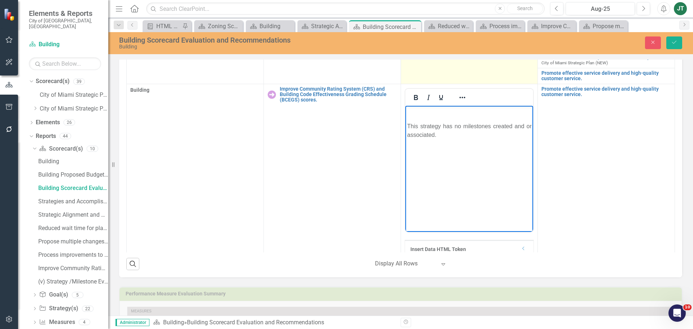
scroll to position [59, 0]
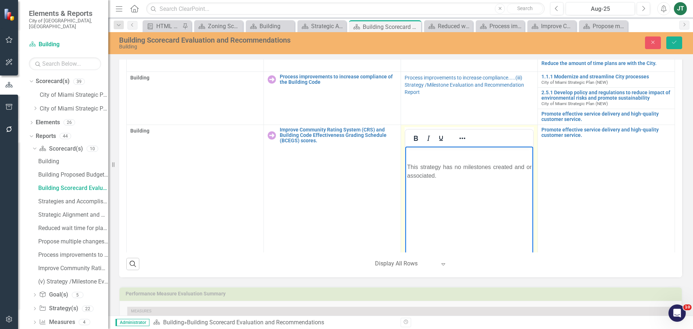
click at [415, 154] on p "Rich Text Area. Press ALT-0 for help." at bounding box center [469, 152] width 125 height 9
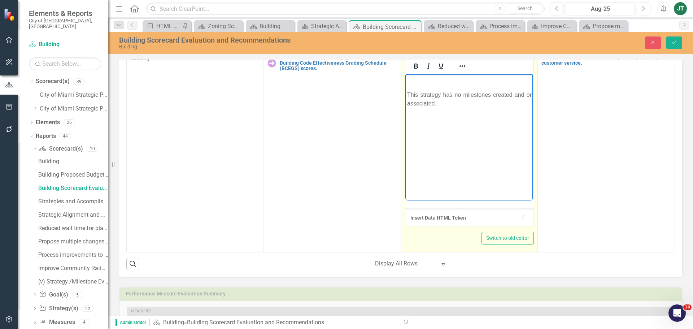
click at [522, 218] on icon at bounding box center [523, 217] width 2 height 4
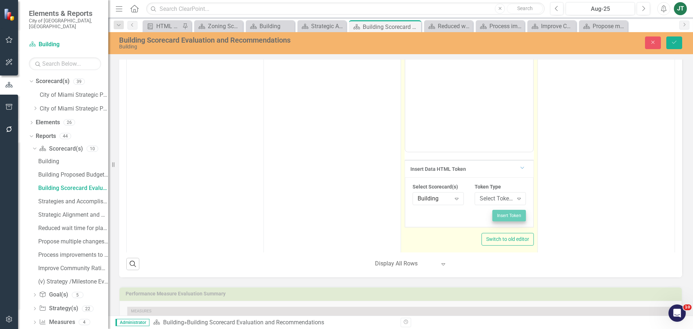
scroll to position [181, 0]
click at [498, 195] on div "Select Token Type..." at bounding box center [497, 197] width 34 height 8
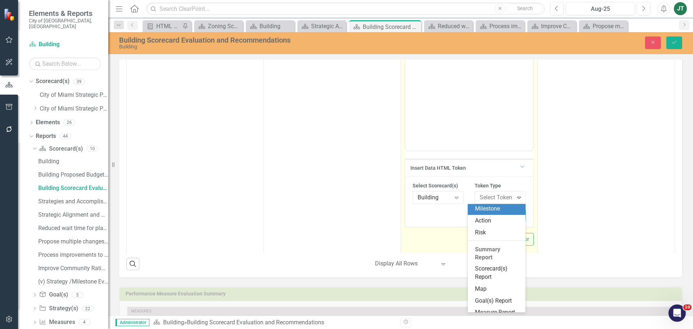
scroll to position [108, 0]
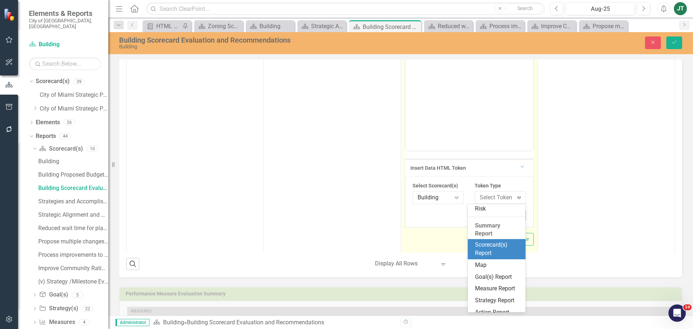
click at [485, 249] on div "Scorecard(s) Report" at bounding box center [498, 249] width 46 height 17
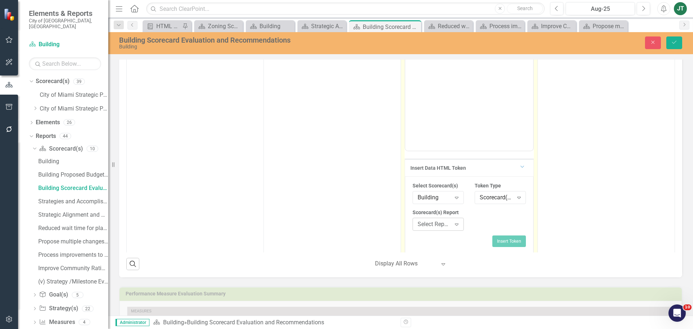
drag, startPoint x: 440, startPoint y: 231, endPoint x: 440, endPoint y: 227, distance: 4.0
click at [440, 230] on div "Scorecard(s) Report Select Report... Expand" at bounding box center [438, 222] width 62 height 27
click at [440, 225] on div "Select Report..." at bounding box center [435, 224] width 34 height 8
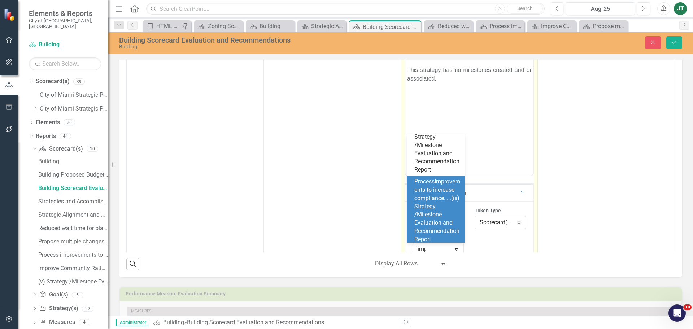
scroll to position [0, 0]
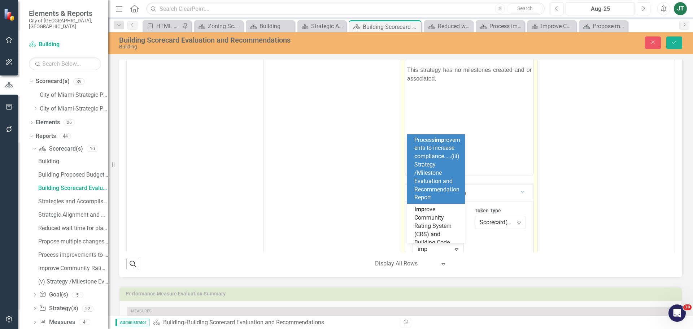
type input "impr"
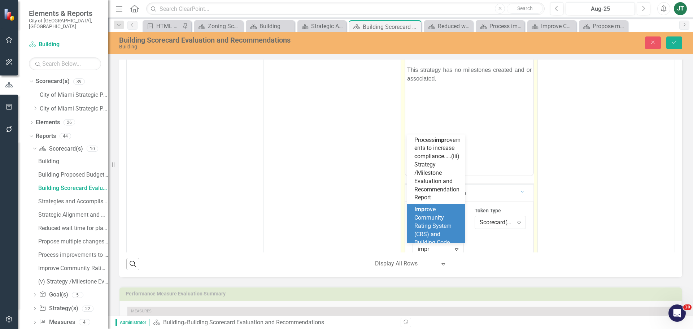
click at [426, 226] on span "Impr ove Community Rating System (CRS) and Building Code Effectiveness.....(iv)…" at bounding box center [436, 250] width 45 height 89
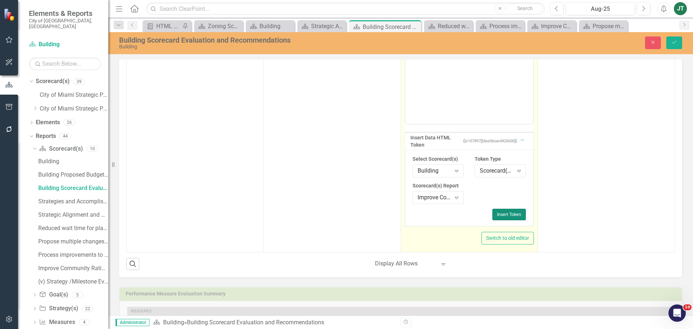
click at [493, 214] on button "Insert Token" at bounding box center [509, 215] width 34 height 12
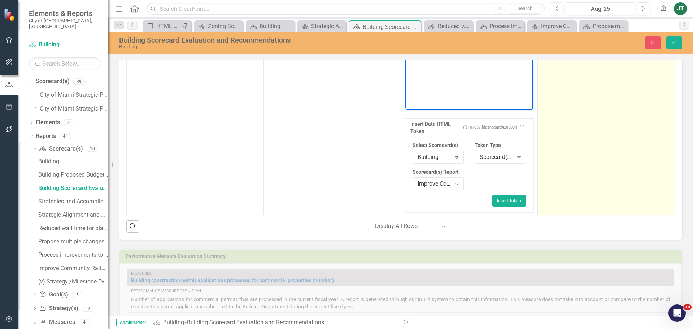
scroll to position [171, 0]
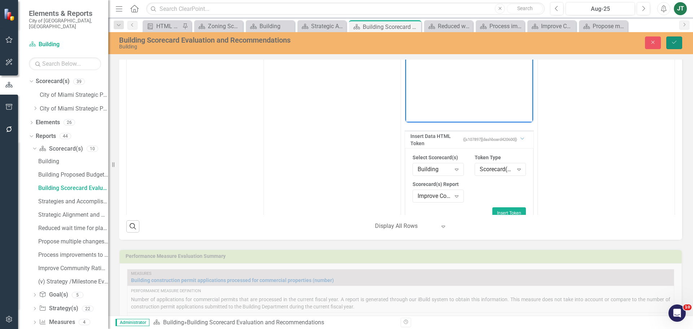
click at [672, 42] on icon "Save" at bounding box center [674, 42] width 6 height 5
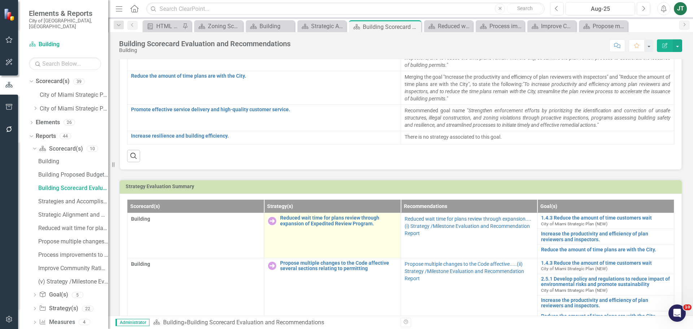
scroll to position [0, 0]
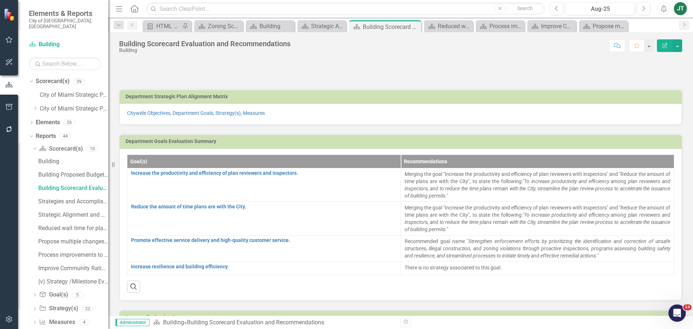
click at [10, 107] on icon "button" at bounding box center [9, 107] width 8 height 6
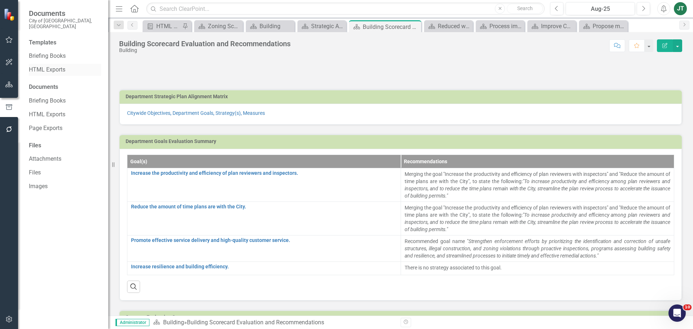
click at [48, 66] on link "HTML Exports" at bounding box center [65, 70] width 72 height 8
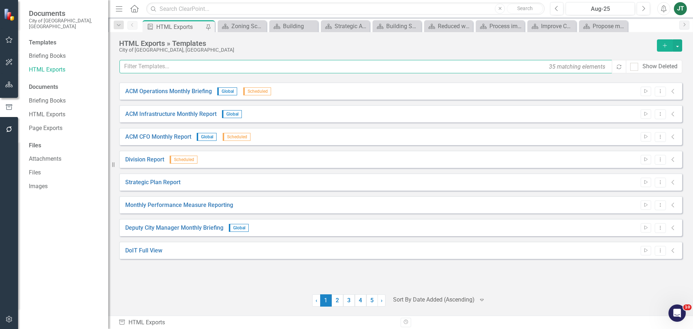
click at [168, 69] on input "text" at bounding box center [365, 66] width 493 height 13
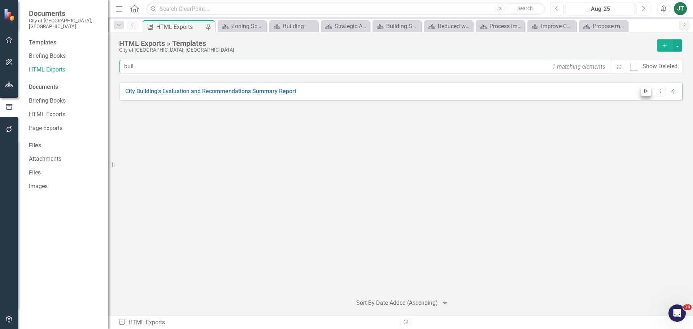
type input "buil"
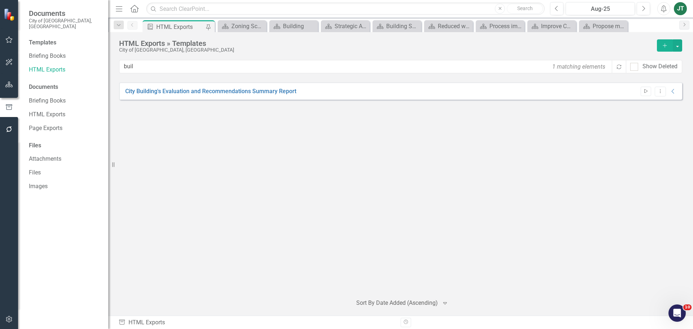
click at [641, 88] on button "Start" at bounding box center [646, 91] width 10 height 9
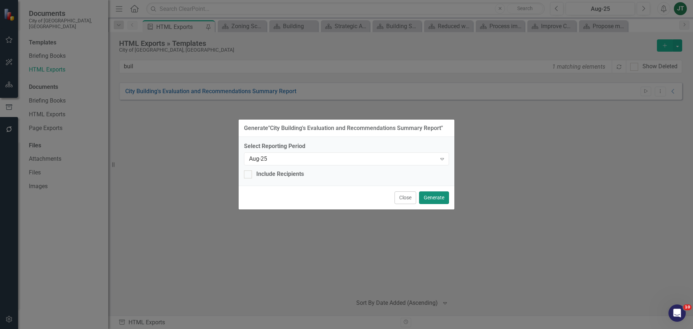
click at [439, 199] on button "Generate" at bounding box center [434, 197] width 30 height 13
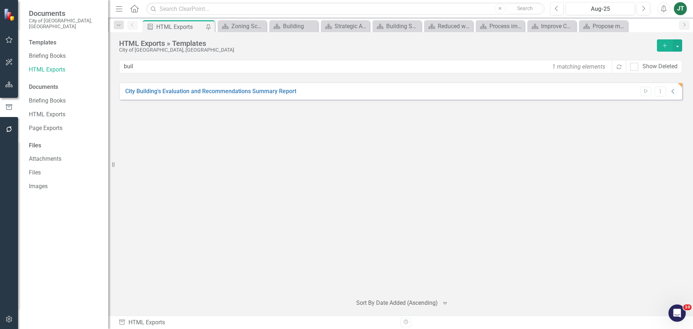
click at [675, 90] on icon "Collapse" at bounding box center [673, 91] width 7 height 6
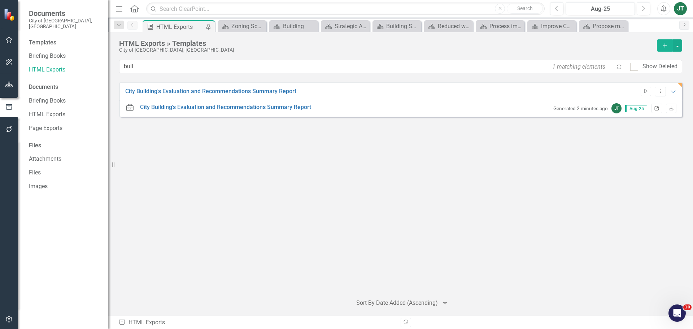
click at [655, 107] on icon "Link" at bounding box center [656, 108] width 5 height 4
click at [659, 92] on icon "Dropdown Menu" at bounding box center [660, 91] width 6 height 5
click at [626, 127] on link "Edit Edit Template" at bounding box center [632, 129] width 67 height 13
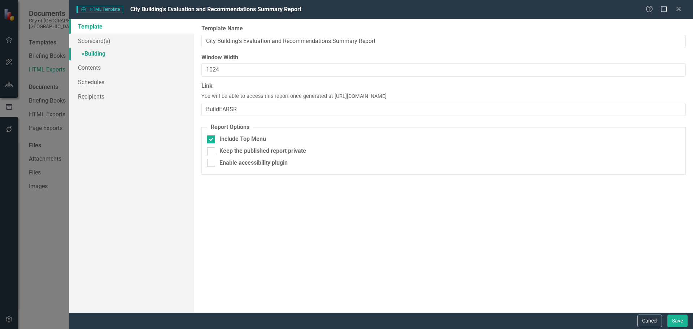
click at [95, 52] on link "» Building" at bounding box center [131, 54] width 125 height 13
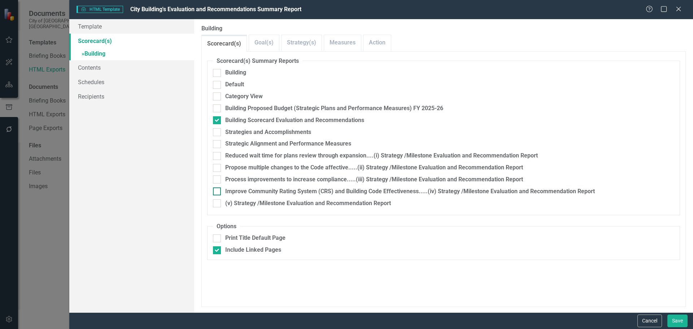
click at [216, 192] on div at bounding box center [217, 191] width 8 height 8
click at [216, 192] on input "Improve Community Rating System (CRS) and Building Code Effectiveness.....(iv) …" at bounding box center [215, 189] width 5 height 5
checkbox input "true"
drag, startPoint x: 216, startPoint y: 183, endPoint x: 216, endPoint y: 172, distance: 10.5
click at [216, 182] on div at bounding box center [217, 179] width 8 height 8
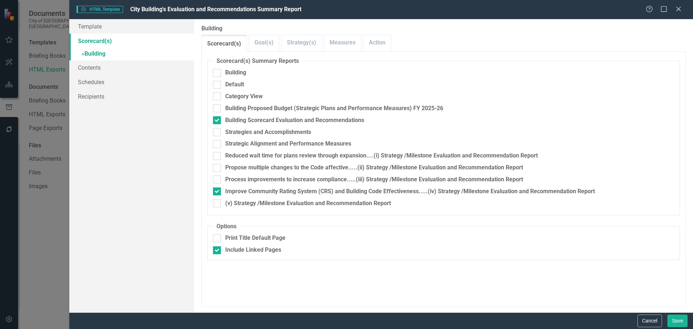
click at [216, 180] on input "Process improvements to increase compliance.....(iii) Strategy /Milestone Evalu…" at bounding box center [215, 177] width 5 height 5
checkbox input "true"
click at [216, 168] on input "Propose multiple changes to the Code affective.....(ii) Strategy /Milestone Eva…" at bounding box center [215, 166] width 5 height 5
checkbox input "true"
click at [216, 155] on input "Reduced wait time for plans review through expansion....(i) Strategy /Milestone…" at bounding box center [215, 154] width 5 height 5
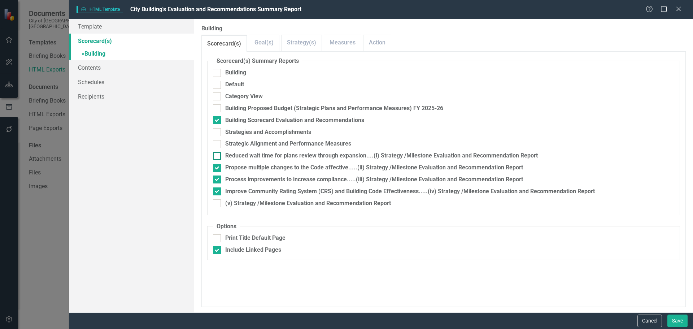
checkbox input "true"
click at [266, 45] on link "Goal(s)" at bounding box center [264, 43] width 30 height 16
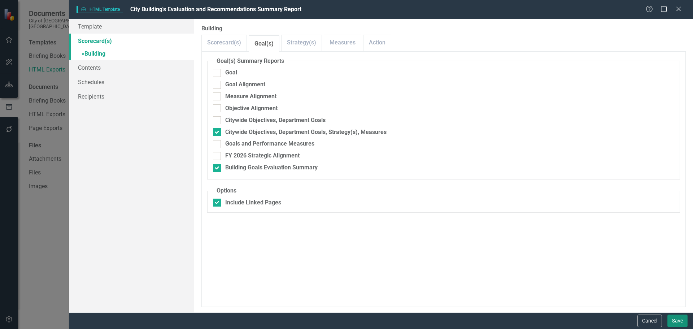
click at [677, 318] on button "Save" at bounding box center [677, 320] width 20 height 13
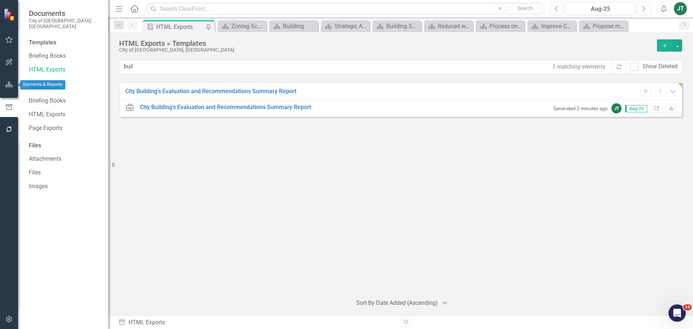
click at [8, 84] on icon "button" at bounding box center [9, 85] width 8 height 6
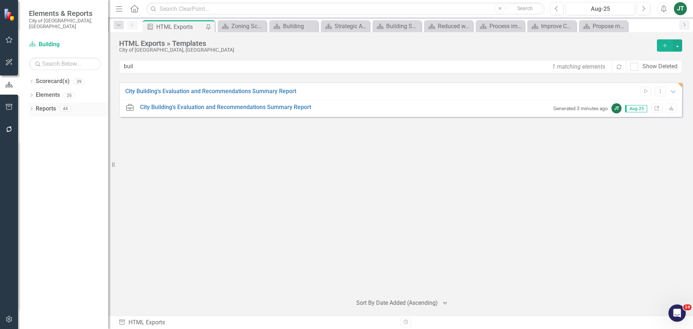
click at [41, 105] on link "Reports" at bounding box center [46, 109] width 20 height 8
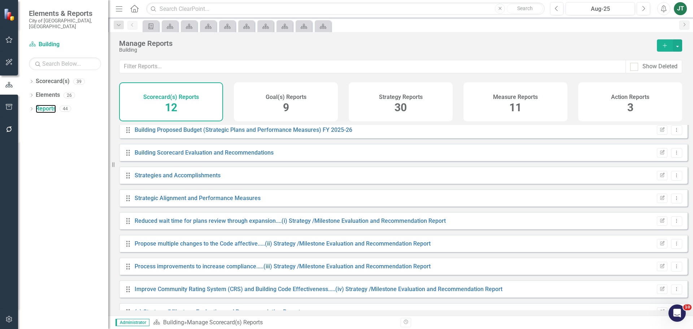
scroll to position [88, 0]
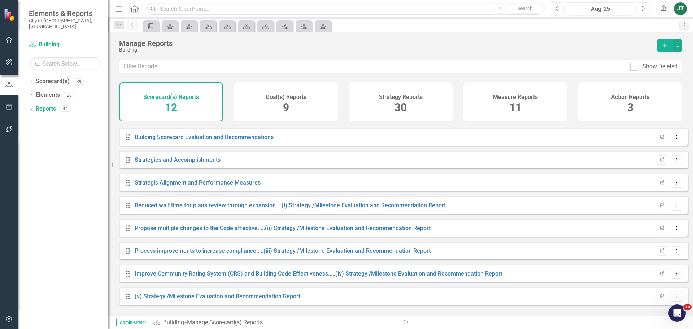
click at [292, 105] on div "Goal(s) Reports 9" at bounding box center [286, 101] width 104 height 39
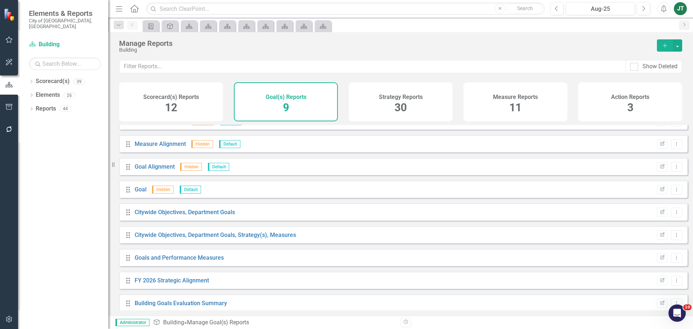
scroll to position [19, 0]
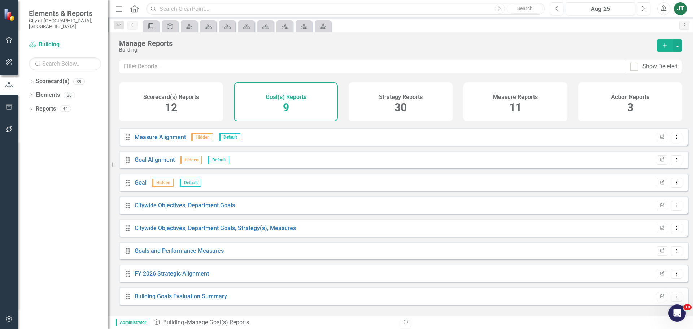
click at [412, 100] on h4 "Strategy Reports" at bounding box center [401, 97] width 44 height 6
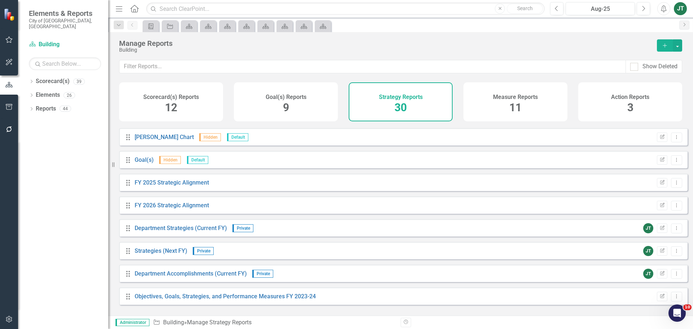
drag, startPoint x: 180, startPoint y: 103, endPoint x: 227, endPoint y: 154, distance: 69.7
click at [180, 103] on div "Scorecard(s) Reports 12" at bounding box center [171, 101] width 104 height 39
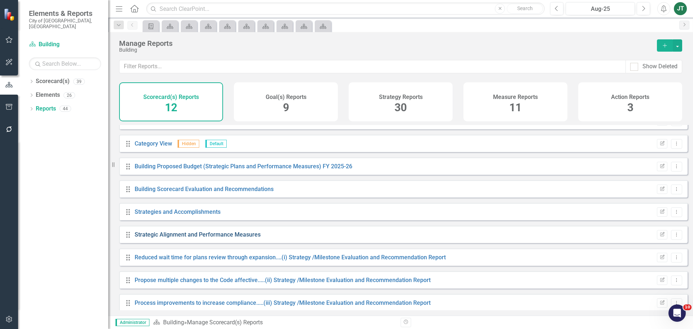
scroll to position [16, 0]
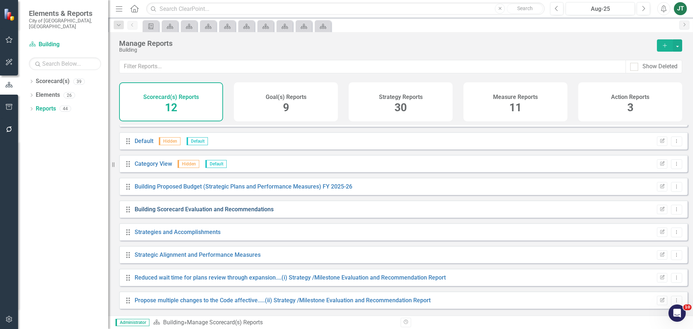
click at [235, 213] on link "Building Scorecard Evaluation and Recommendations" at bounding box center [204, 209] width 139 height 7
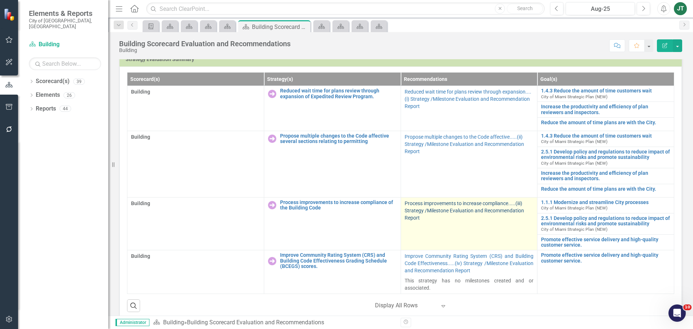
scroll to position [253, 0]
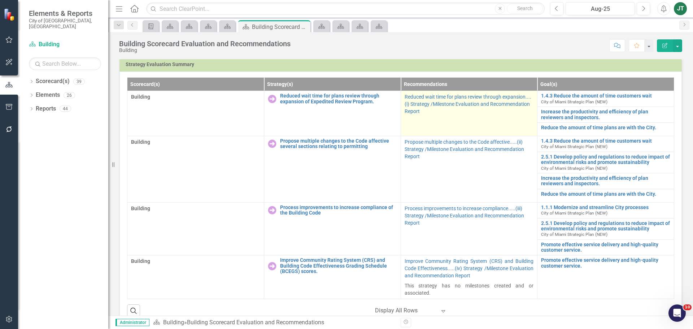
click at [498, 125] on td "Reduced wait time for plans review through expansion....(i) Strategy /Milestone…" at bounding box center [469, 113] width 137 height 45
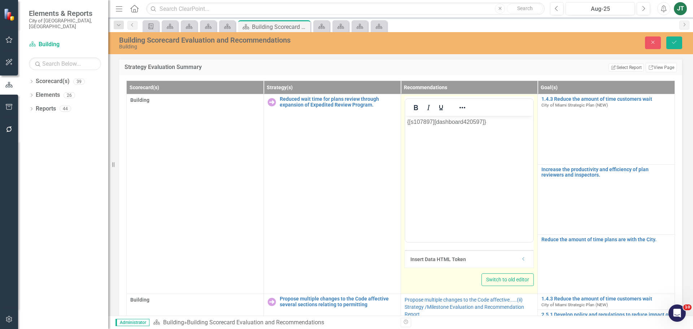
scroll to position [0, 0]
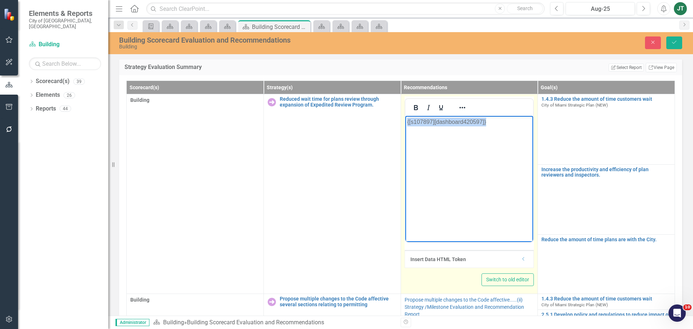
drag, startPoint x: 513, startPoint y: 117, endPoint x: 363, endPoint y: 113, distance: 149.5
click at [405, 116] on html "{[s107897][dashboard420597]}" at bounding box center [469, 170] width 128 height 108
click at [458, 112] on button "Reveal or hide additional toolbar items" at bounding box center [462, 108] width 12 height 10
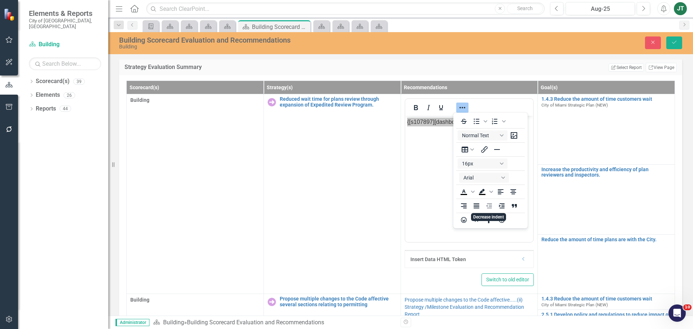
click at [483, 208] on div "To open the popup, press Shift+Enter To open the popup, press Shift+Enter Norma…" at bounding box center [490, 170] width 74 height 113
click at [478, 207] on icon "Justify" at bounding box center [476, 205] width 9 height 9
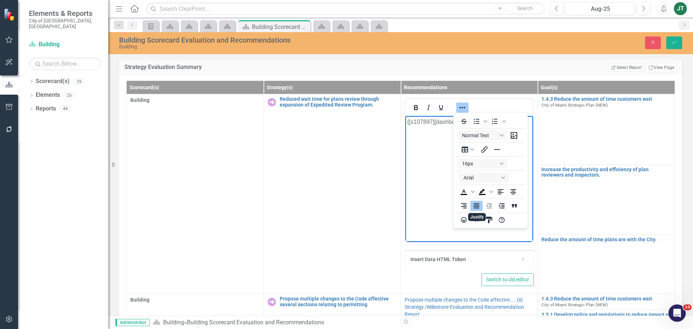
click at [515, 81] on th "Recommendations" at bounding box center [469, 87] width 137 height 13
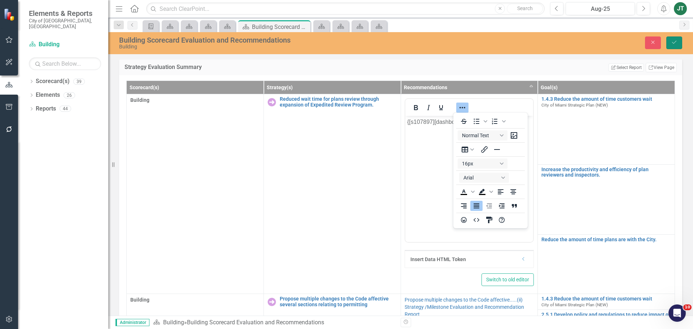
click at [677, 42] on button "Save" at bounding box center [674, 42] width 16 height 13
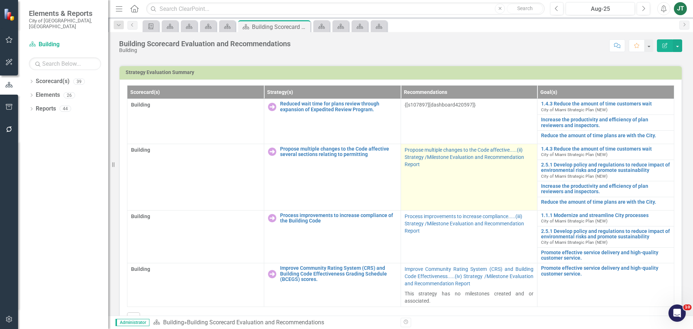
scroll to position [253, 0]
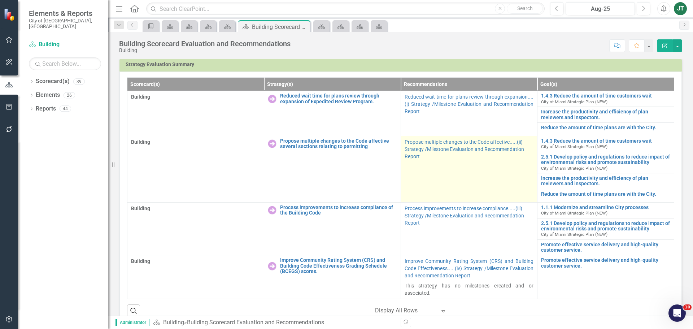
click at [479, 172] on td "Propose multiple changes to the Code affective.....(ii) Strategy /Milestone Eva…" at bounding box center [469, 169] width 137 height 66
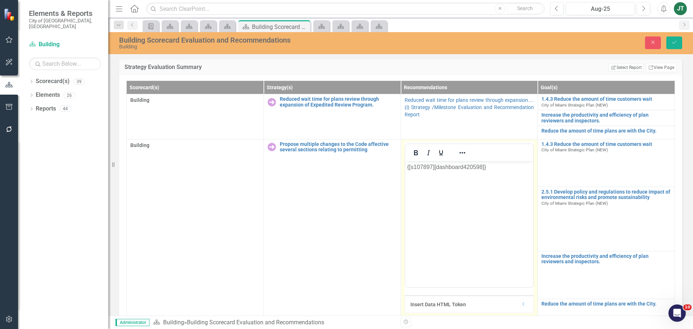
scroll to position [0, 0]
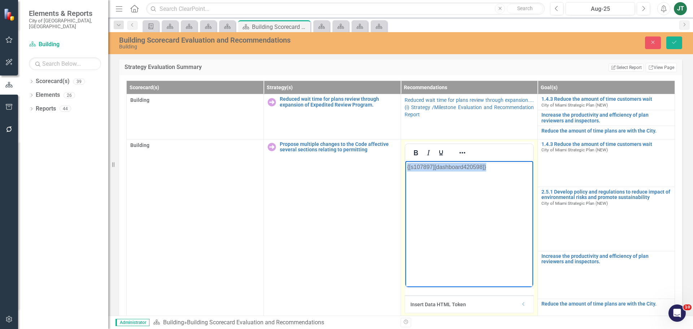
drag, startPoint x: 509, startPoint y: 167, endPoint x: 303, endPoint y: 157, distance: 206.0
click at [405, 161] on html "{[s107897][dashboard420598]}" at bounding box center [469, 215] width 128 height 108
click at [458, 154] on icon "Reveal or hide additional toolbar items" at bounding box center [462, 152] width 9 height 9
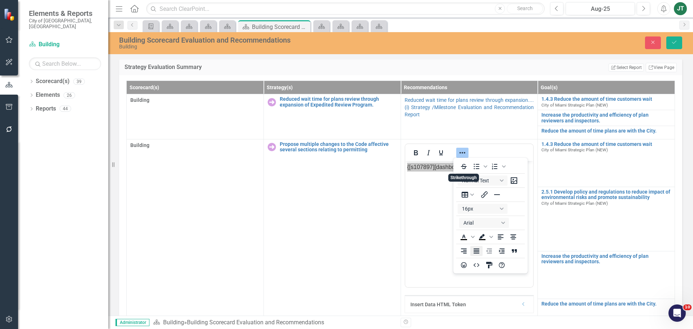
click at [476, 251] on icon "Justify" at bounding box center [476, 251] width 9 height 9
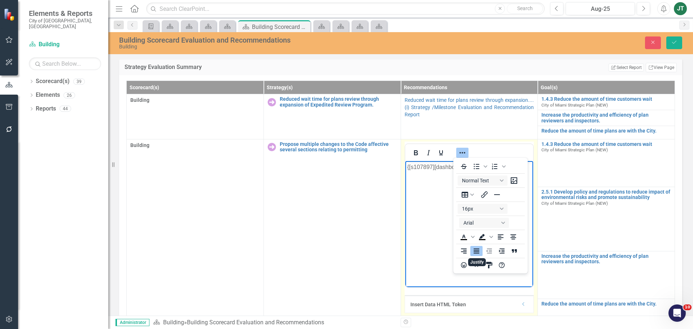
drag, startPoint x: 409, startPoint y: 227, endPoint x: 443, endPoint y: 192, distance: 49.0
click at [409, 227] on body "{[s107897][dashboard420598]}" at bounding box center [469, 215] width 128 height 108
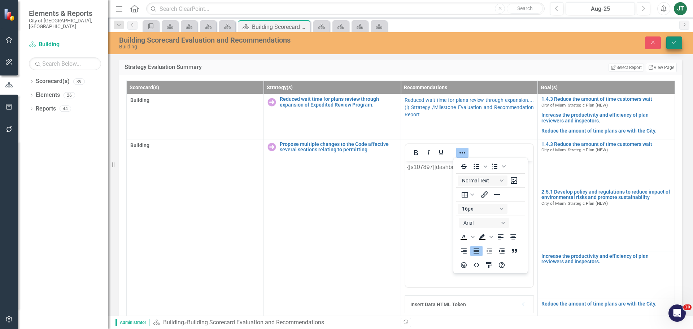
click at [670, 37] on button "Save" at bounding box center [674, 42] width 16 height 13
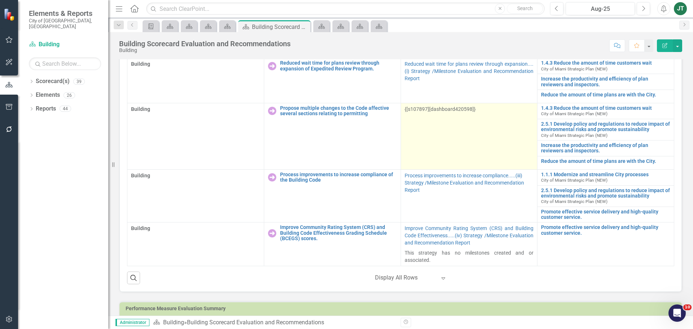
scroll to position [325, 0]
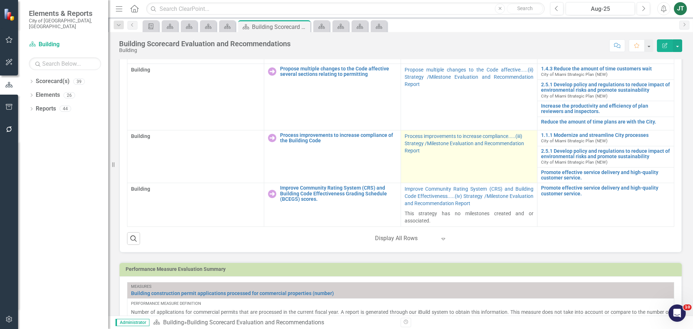
click at [468, 164] on td "Process improvements to increase compliance.....(iii) Strategy /Milestone Evalu…" at bounding box center [469, 156] width 137 height 53
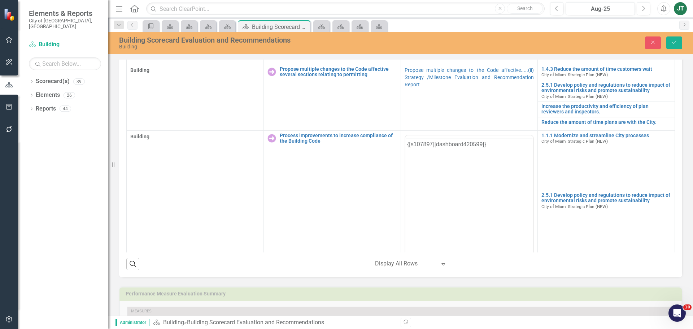
scroll to position [0, 0]
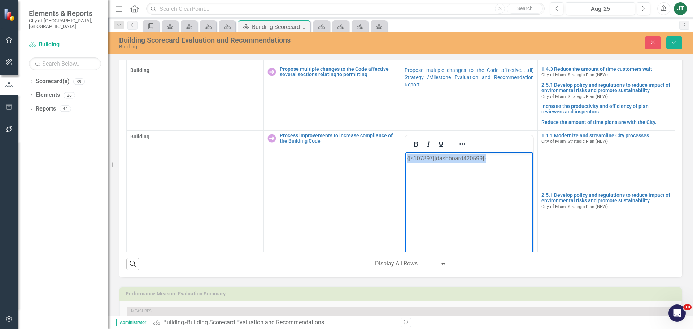
drag, startPoint x: 495, startPoint y: 158, endPoint x: 755, endPoint y: 304, distance: 298.3
click at [405, 152] on html "{[s107897][dashboard420599]}" at bounding box center [469, 206] width 128 height 108
drag, startPoint x: 457, startPoint y: 143, endPoint x: 470, endPoint y: 145, distance: 13.2
click at [458, 143] on icon "Reveal or hide additional toolbar items" at bounding box center [462, 144] width 9 height 9
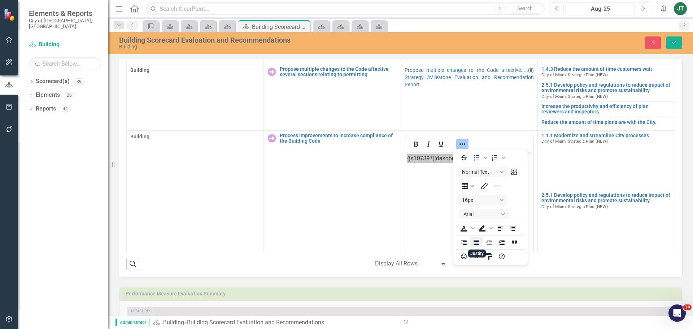
click at [478, 239] on icon "Justify" at bounding box center [476, 242] width 9 height 9
click at [673, 44] on icon "Save" at bounding box center [674, 42] width 6 height 5
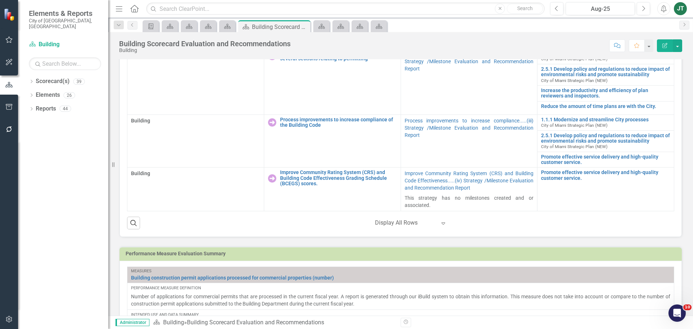
scroll to position [361, 0]
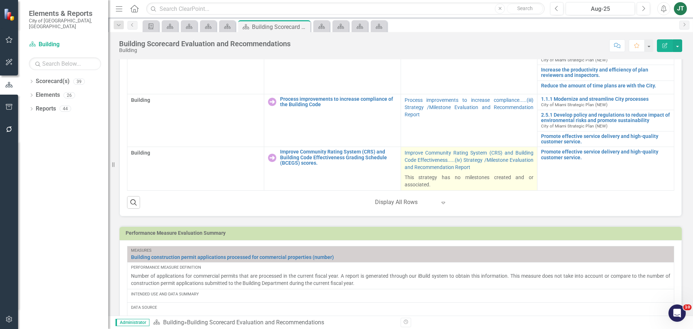
click at [507, 167] on p "Improve Community Rating System (CRS) and Building Code Effectiveness.....(iv) …" at bounding box center [469, 160] width 129 height 23
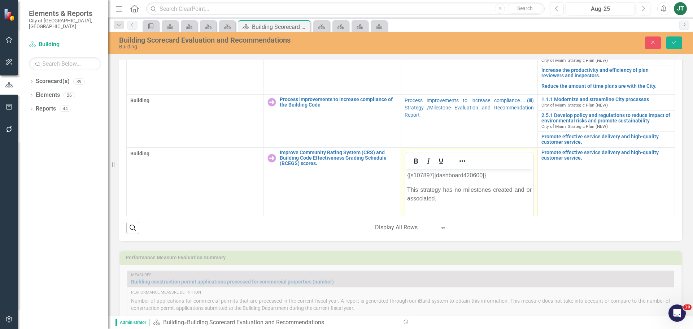
scroll to position [0, 0]
drag, startPoint x: 505, startPoint y: 177, endPoint x: 786, endPoint y: 340, distance: 325.2
click at [405, 174] on html "{[s107897][dashboard420600]} This strategy has no milestones created and or ass…" at bounding box center [469, 223] width 128 height 108
click at [464, 160] on button "Reveal or hide additional toolbar items" at bounding box center [462, 161] width 12 height 10
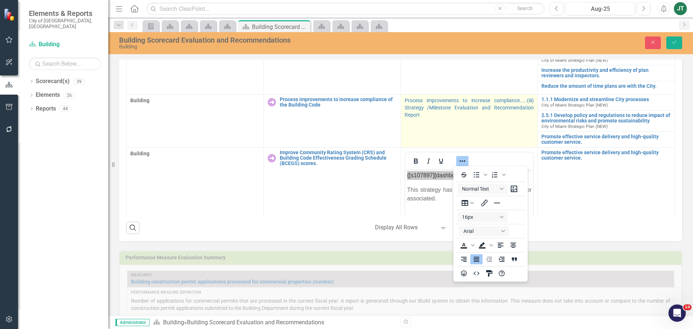
click at [516, 122] on td "Process improvements to increase compliance.....(iii) Strategy /Milestone Evalu…" at bounding box center [469, 120] width 137 height 53
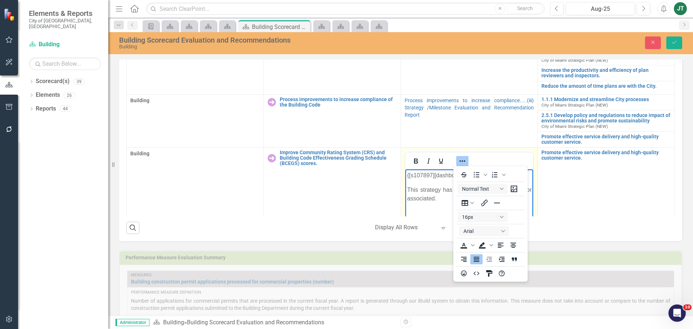
click at [446, 199] on p "This strategy has no milestones created and or associated." at bounding box center [469, 193] width 125 height 17
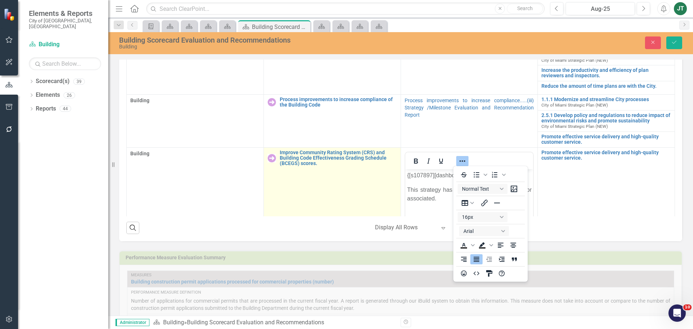
drag, startPoint x: 455, startPoint y: 199, endPoint x: 385, endPoint y: 168, distance: 76.9
click at [385, 168] on body "Elements & Reports City of Miami, FL Scorecard(s) Building Search Dropdown Scor…" at bounding box center [346, 164] width 693 height 329
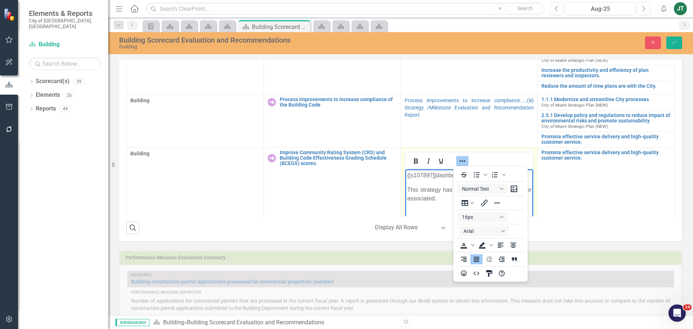
click at [443, 198] on p "This strategy has no milestones created and or associated." at bounding box center [469, 193] width 125 height 17
drag, startPoint x: 441, startPoint y: 199, endPoint x: 390, endPoint y: 160, distance: 64.3
click at [405, 169] on html "{[s107897][dashboard420600]} This strategy has no milestones created and or ass…" at bounding box center [469, 223] width 128 height 108
click at [478, 257] on icon "Justify" at bounding box center [477, 259] width 6 height 5
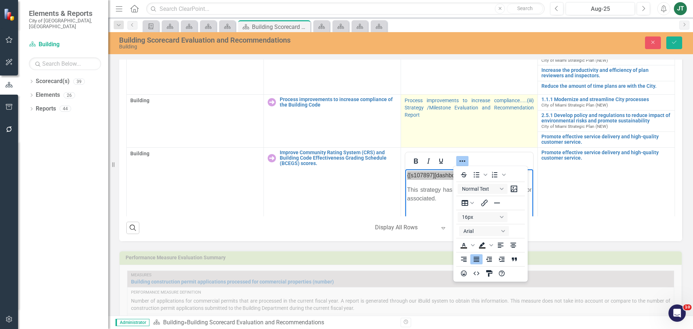
click at [499, 125] on td "Process improvements to increase compliance.....(iii) Strategy /Milestone Evalu…" at bounding box center [469, 120] width 137 height 53
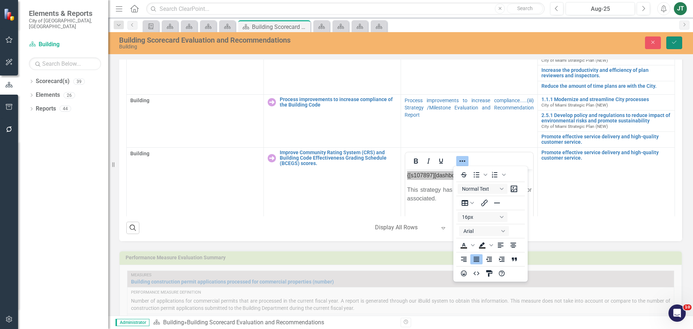
click at [679, 39] on button "Save" at bounding box center [674, 42] width 16 height 13
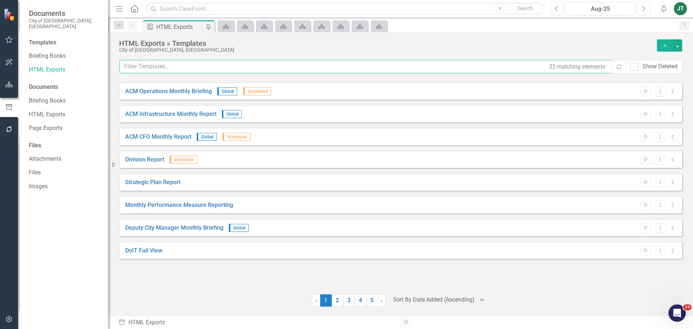
click at [234, 68] on input "text" at bounding box center [365, 66] width 493 height 13
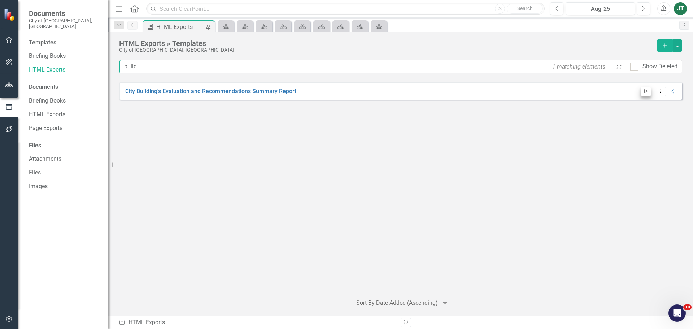
type input "build"
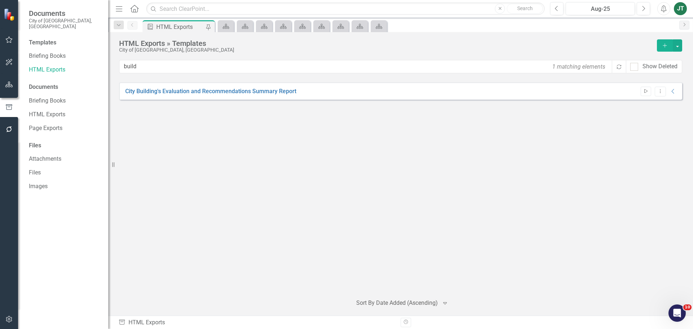
click at [647, 90] on icon "Start" at bounding box center [645, 91] width 5 height 4
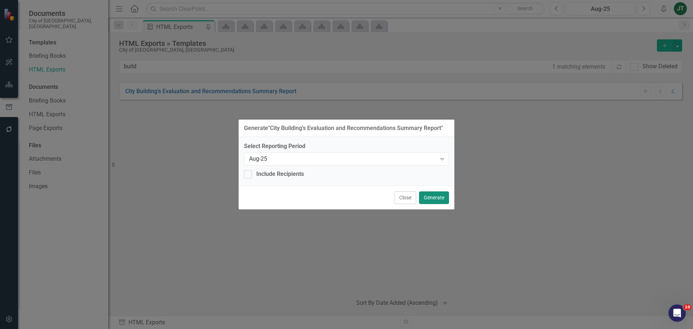
click at [435, 197] on button "Generate" at bounding box center [434, 197] width 30 height 13
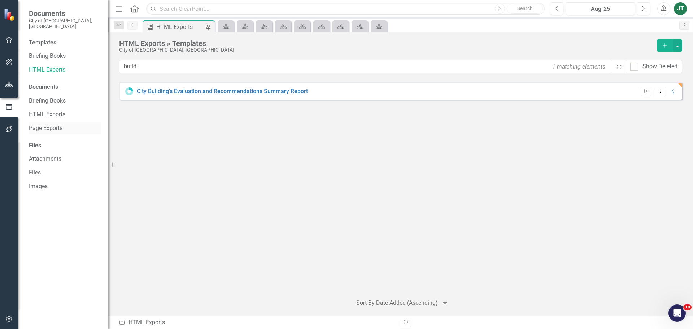
click at [88, 128] on div "Page Exports" at bounding box center [65, 128] width 72 height 12
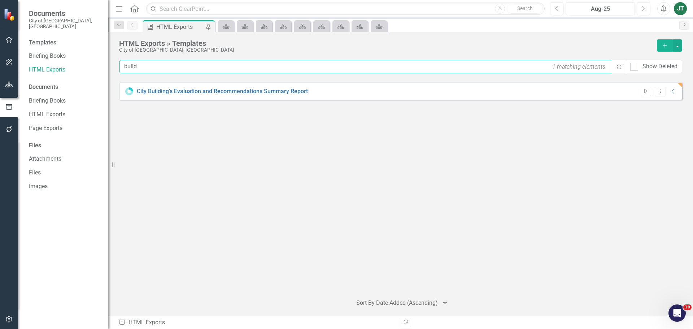
click at [148, 70] on input "build" at bounding box center [365, 66] width 493 height 13
drag, startPoint x: 159, startPoint y: 67, endPoint x: 90, endPoint y: 65, distance: 68.6
click at [90, 65] on div "Documents City of Miami, FL Templates Briefing Books HTML Exports Documents Bri…" at bounding box center [346, 164] width 693 height 329
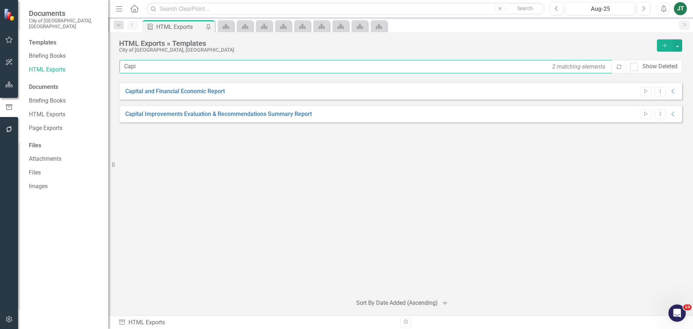
type input "Capi"
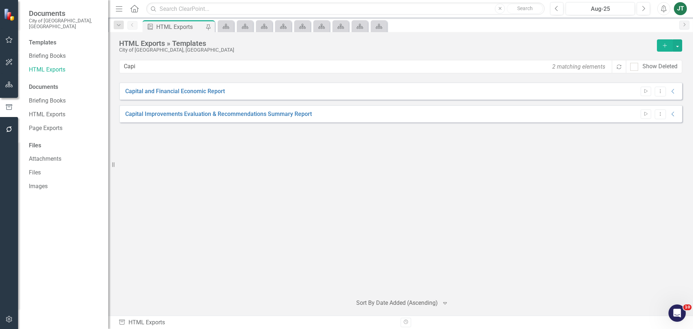
click at [6, 84] on icon "button" at bounding box center [9, 85] width 8 height 6
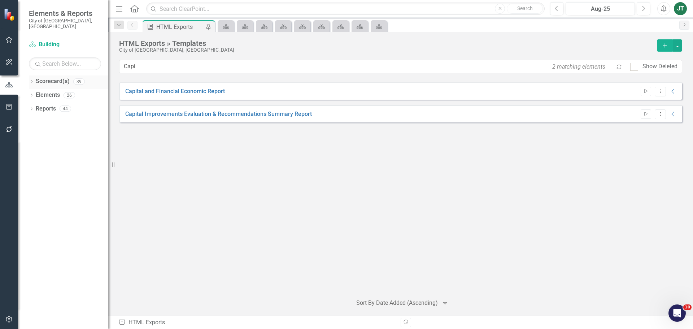
click at [31, 80] on icon "Dropdown" at bounding box center [31, 82] width 5 height 4
click at [35, 106] on icon "Dropdown" at bounding box center [34, 108] width 5 height 4
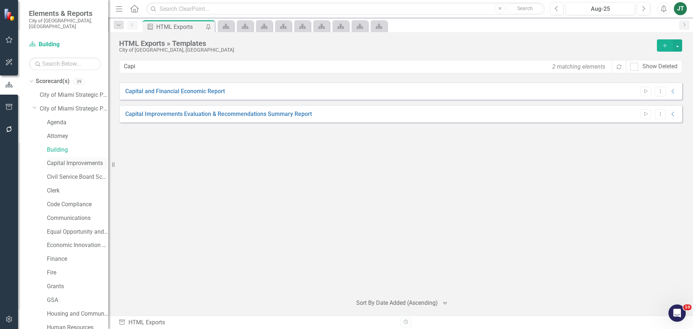
click at [65, 159] on link "Capital Improvements" at bounding box center [77, 163] width 61 height 8
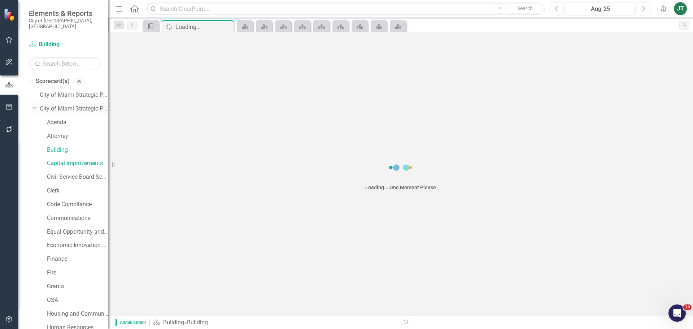
click at [35, 105] on icon "Dropdown" at bounding box center [34, 107] width 4 height 5
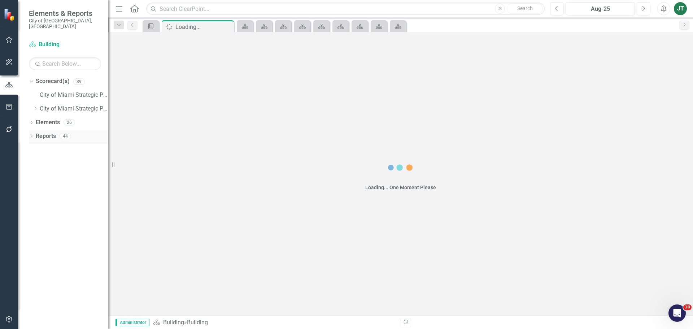
click at [31, 135] on icon "Dropdown" at bounding box center [31, 137] width 5 height 4
click at [35, 147] on icon at bounding box center [35, 148] width 2 height 3
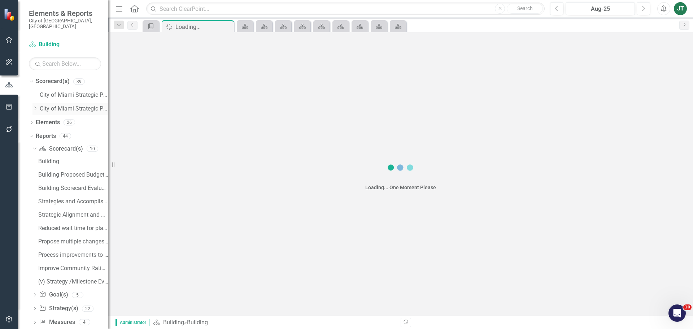
click at [35, 106] on icon "Dropdown" at bounding box center [34, 108] width 5 height 4
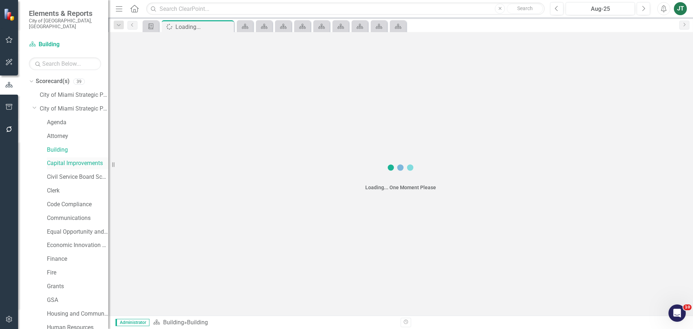
click at [68, 159] on link "Capital Improvements" at bounding box center [77, 163] width 61 height 8
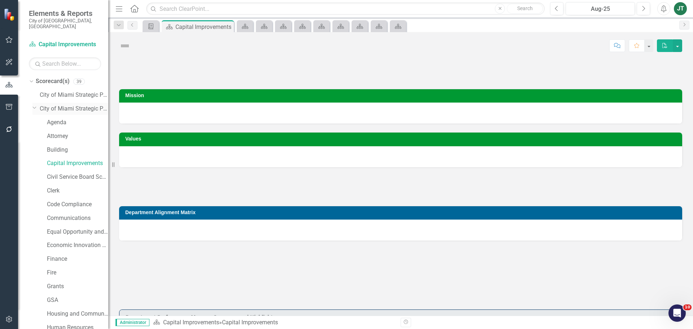
click at [33, 105] on icon "Dropdown" at bounding box center [34, 107] width 4 height 5
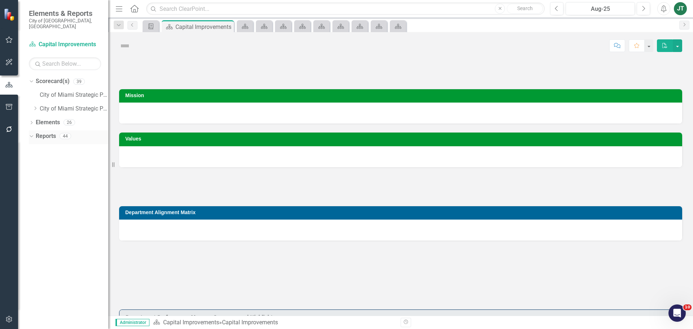
click at [33, 133] on div "Dropdown" at bounding box center [30, 135] width 6 height 5
click at [33, 135] on icon "Dropdown" at bounding box center [31, 137] width 5 height 4
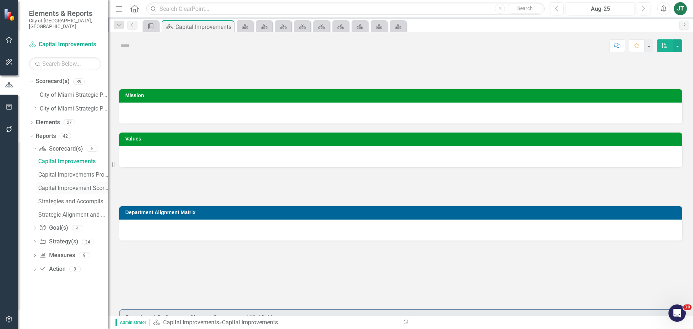
click at [61, 185] on div "Capital Improvement Scorecard Evaluation and Recommendations" at bounding box center [73, 188] width 70 height 6
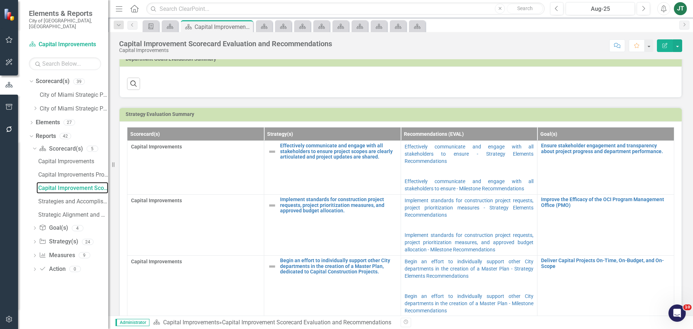
scroll to position [46, 0]
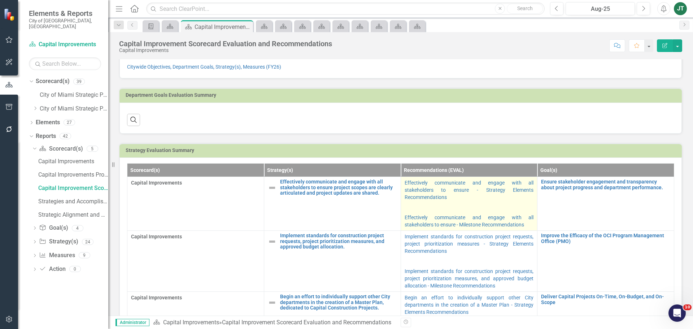
click at [513, 202] on p "Effectively communicate and engage with all stakeholders to ensure - Strategy E…" at bounding box center [469, 190] width 129 height 23
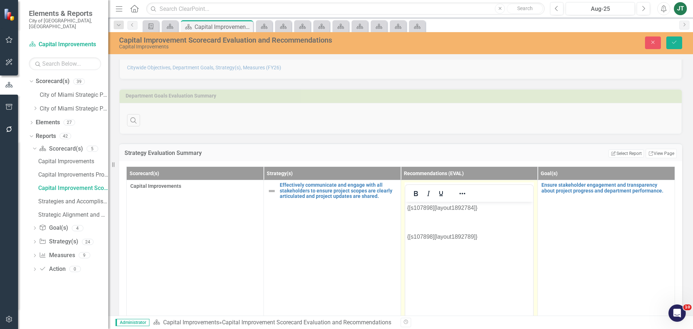
scroll to position [0, 0]
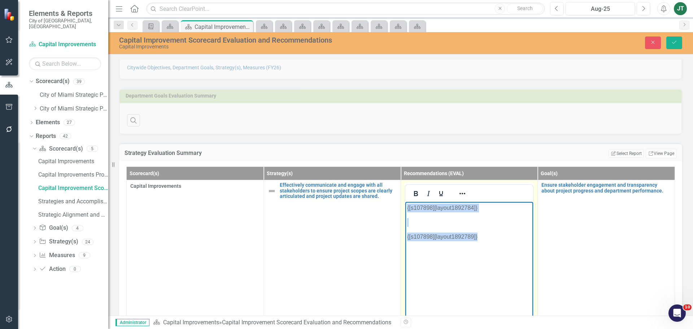
drag, startPoint x: 500, startPoint y: 241, endPoint x: 378, endPoint y: 184, distance: 135.3
click at [405, 202] on html "{[s107898][layout1892784]} {[s107898][layout1892789]}" at bounding box center [469, 256] width 128 height 108
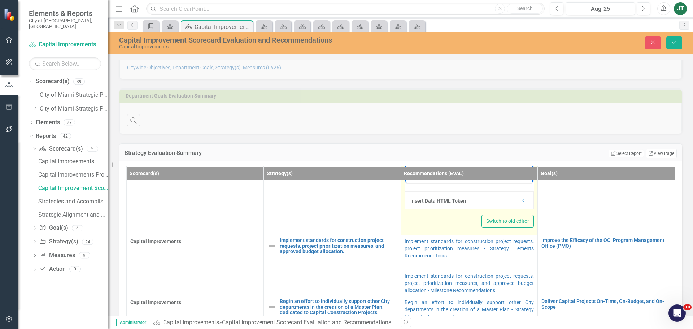
scroll to position [108, 0]
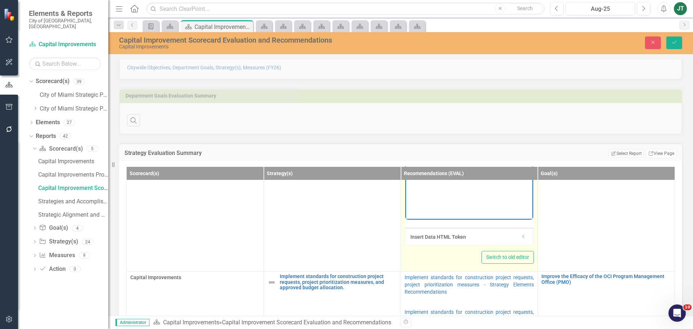
click at [521, 237] on icon "Dropdown" at bounding box center [523, 236] width 5 height 4
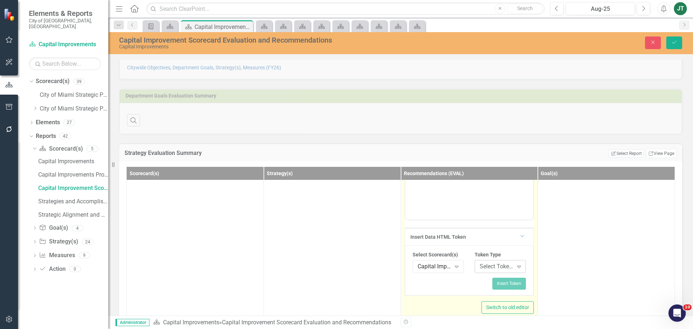
click at [496, 264] on div "Select Token Type..." at bounding box center [497, 266] width 34 height 8
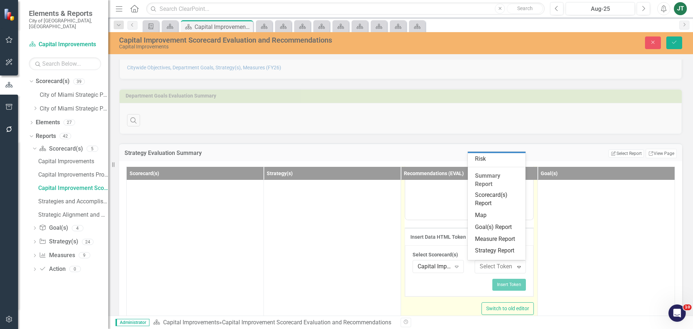
scroll to position [134, 0]
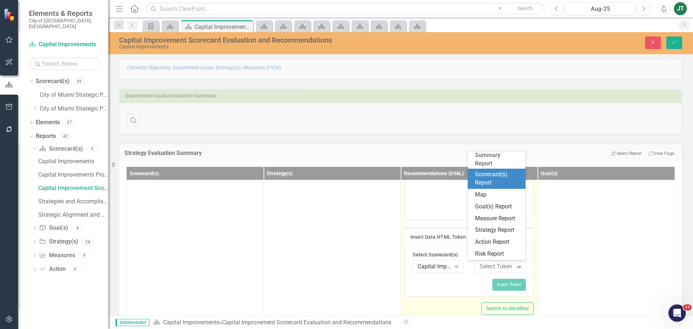
click at [497, 174] on div "Scorecard(s) Report" at bounding box center [498, 178] width 46 height 17
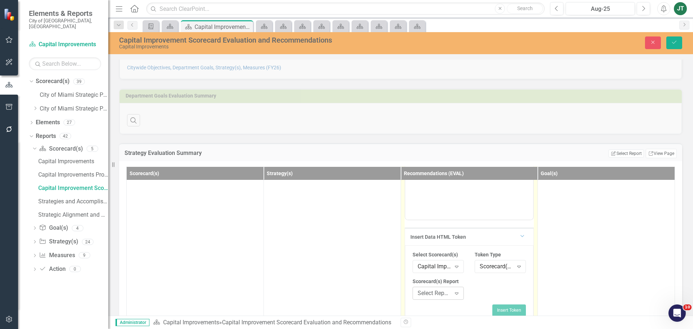
click at [436, 294] on div "Select Report..." at bounding box center [435, 293] width 34 height 8
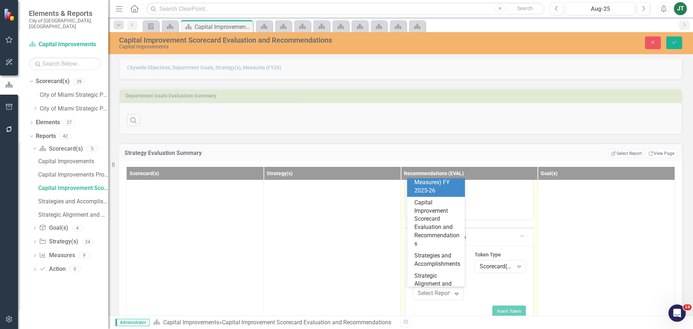
scroll to position [0, 0]
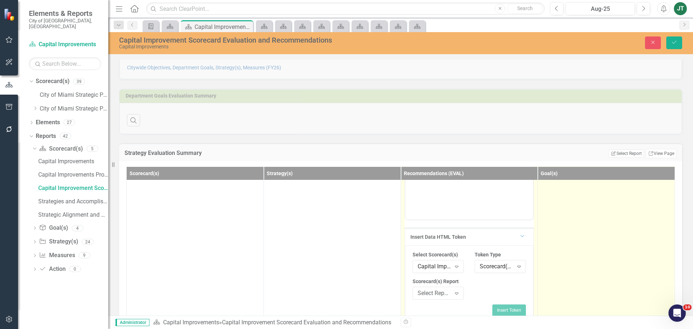
click at [577, 232] on td "Ensure stakeholder engagement and transparency about project progress and depar…" at bounding box center [606, 210] width 137 height 276
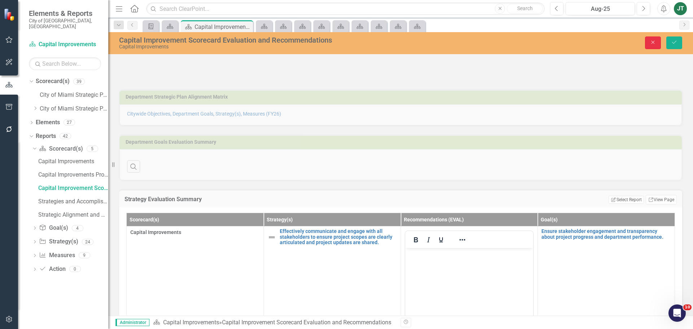
click at [654, 45] on button "Close" at bounding box center [653, 42] width 16 height 13
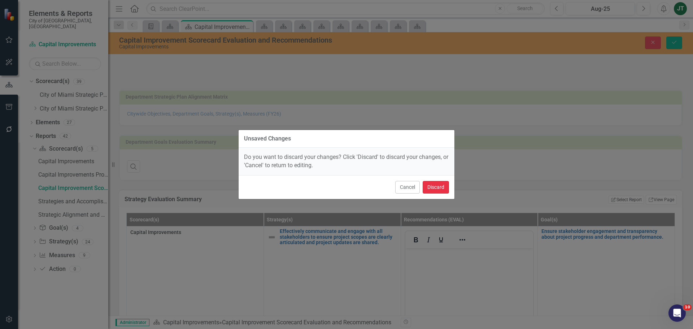
click at [435, 184] on button "Discard" at bounding box center [436, 187] width 26 height 13
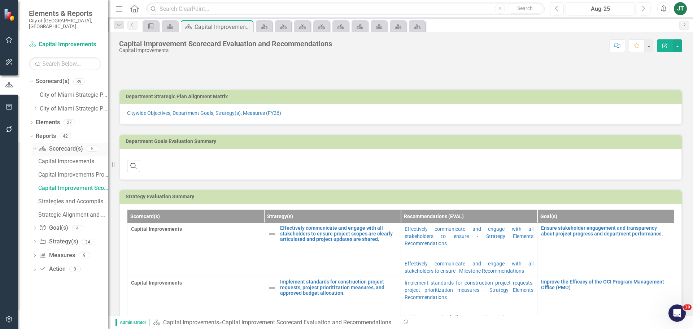
click at [61, 145] on link "Scorecard(s) Scorecard(s)" at bounding box center [61, 149] width 44 height 8
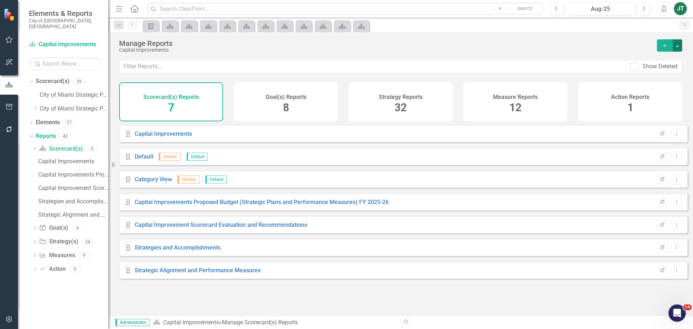
click at [676, 41] on button "button" at bounding box center [677, 45] width 9 height 12
click at [653, 70] on link "Copy Add From Template" at bounding box center [646, 71] width 72 height 13
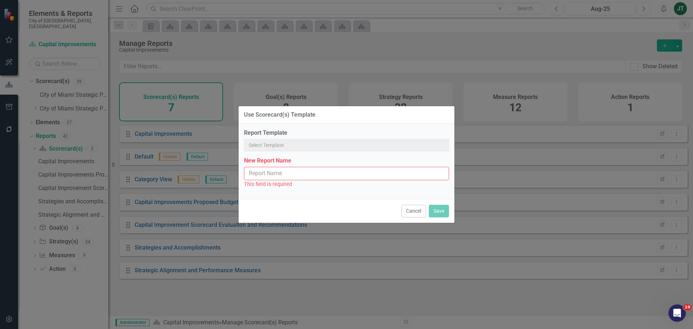
click at [313, 141] on div "Report Template" at bounding box center [346, 140] width 205 height 22
click at [408, 208] on button "Cancel" at bounding box center [413, 211] width 25 height 13
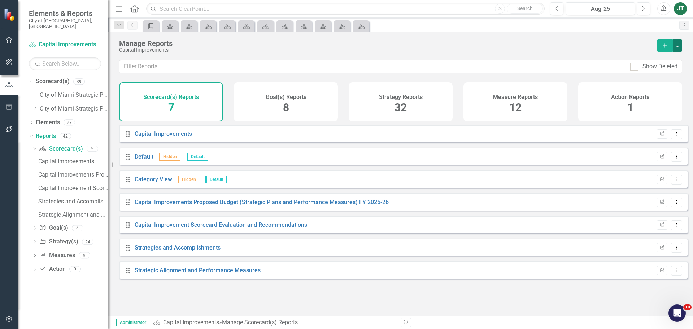
click at [679, 44] on button "button" at bounding box center [677, 45] width 9 height 12
click at [649, 70] on link "Copy Add From Template" at bounding box center [646, 71] width 72 height 13
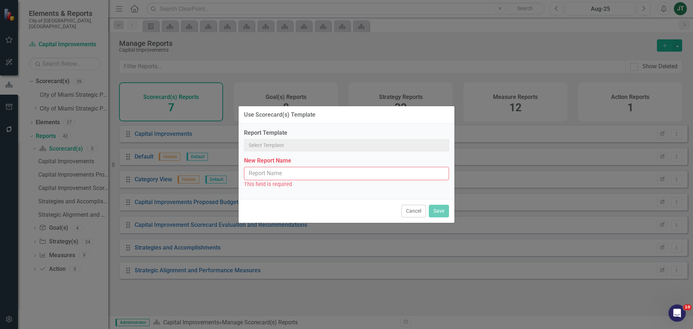
click at [302, 175] on input "New Report Name" at bounding box center [346, 173] width 205 height 13
click at [415, 205] on button "Cancel" at bounding box center [413, 211] width 25 height 13
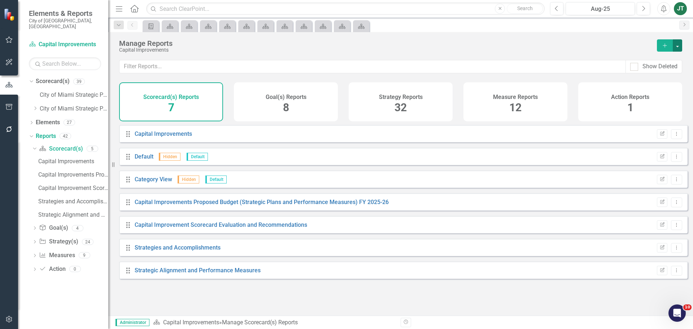
click at [677, 44] on button "button" at bounding box center [677, 45] width 9 height 12
click at [644, 71] on link "Copy Add From Template" at bounding box center [646, 71] width 72 height 13
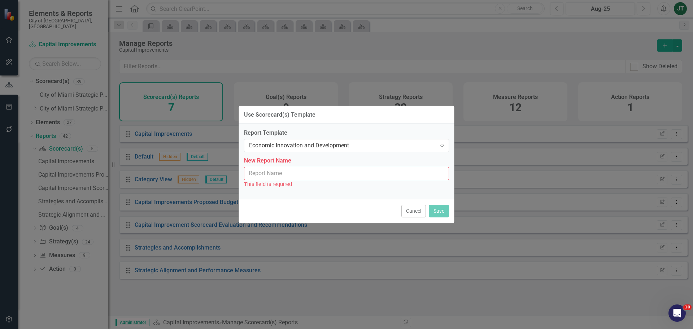
click at [256, 167] on div "New Report Name This field is required" at bounding box center [346, 172] width 205 height 31
click at [253, 175] on input "New Report Name" at bounding box center [346, 173] width 205 height 13
click at [285, 147] on div "Economic Innovation and Development" at bounding box center [342, 145] width 187 height 8
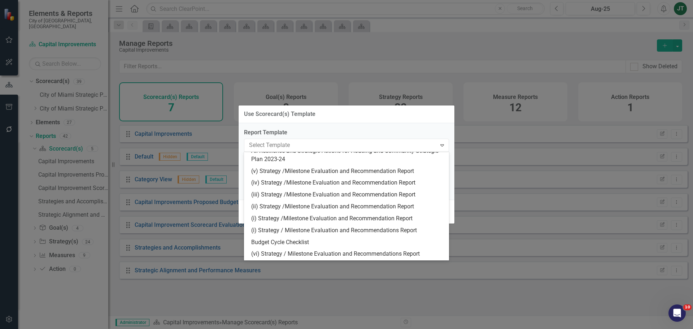
scroll to position [198, 0]
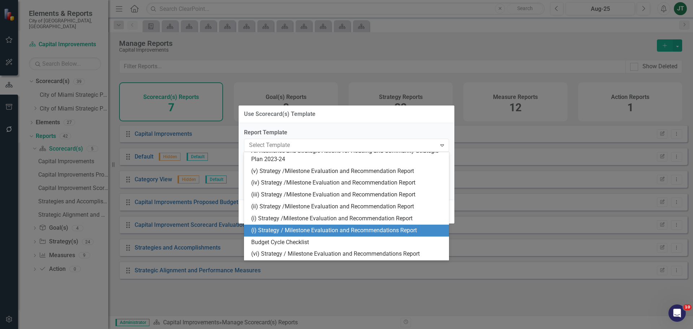
click at [270, 231] on div "(i) Strategy / Milestone Evaluation and Recommendations Report" at bounding box center [347, 230] width 193 height 8
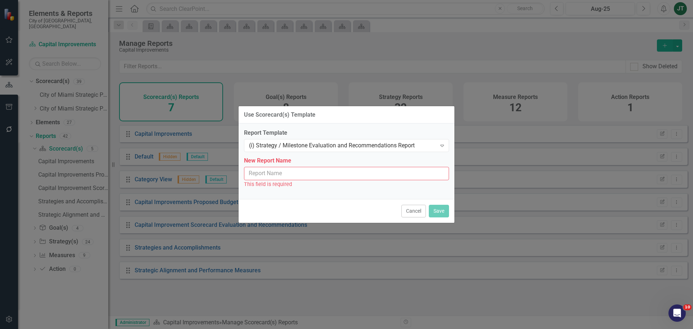
click at [267, 173] on input "New Report Name" at bounding box center [346, 173] width 205 height 13
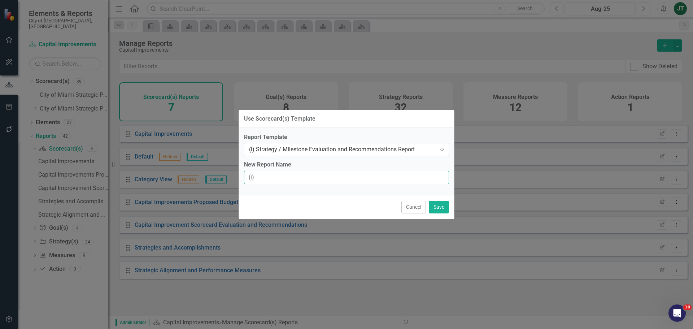
type input "(i) Strategy / Milestone Evaluation and Recommendations Report"
click at [440, 208] on button "Save" at bounding box center [439, 207] width 20 height 13
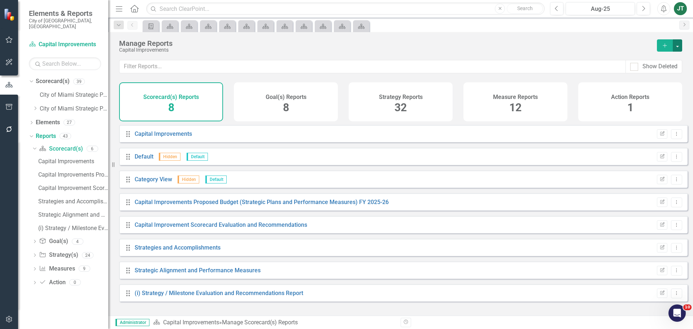
click at [678, 43] on button "button" at bounding box center [677, 45] width 9 height 12
click at [659, 74] on link "Copy Add From Template" at bounding box center [646, 71] width 72 height 13
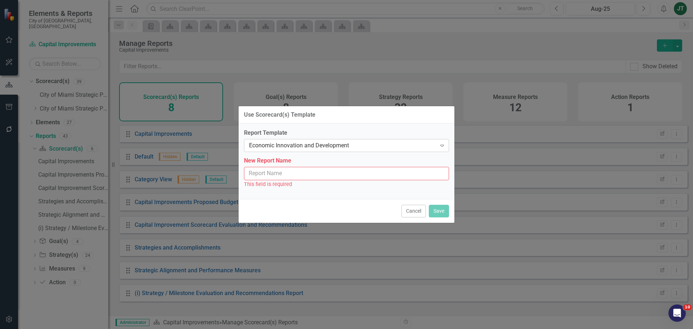
click at [288, 148] on div "Economic Innovation and Development" at bounding box center [342, 145] width 187 height 8
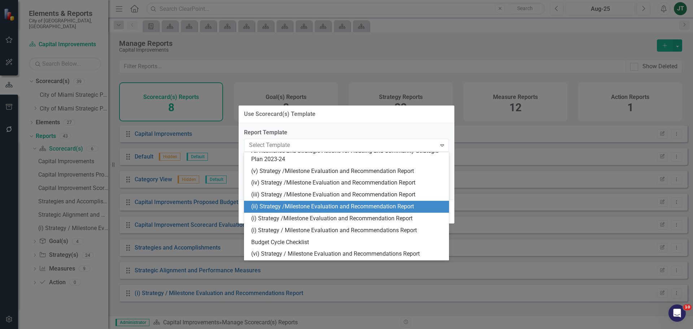
click at [266, 208] on div "(ii) Strategy /Milestone Evaluation and Recommendation Report" at bounding box center [347, 206] width 193 height 8
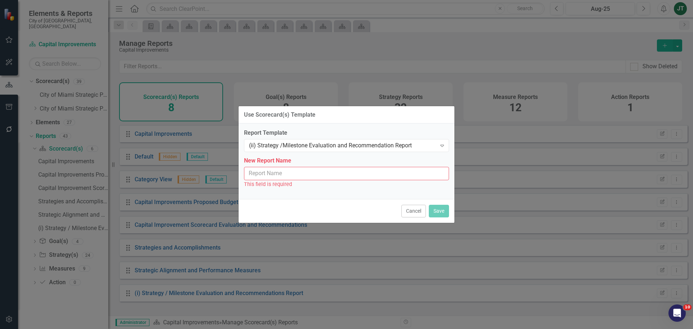
click at [279, 174] on input "New Report Name" at bounding box center [346, 173] width 205 height 13
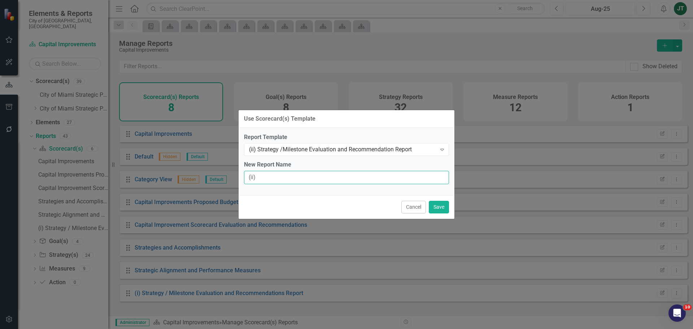
type input "(ii) Strategy / Milestone Evaluation and Recommendation Report"
click at [434, 206] on button "Save" at bounding box center [439, 207] width 20 height 13
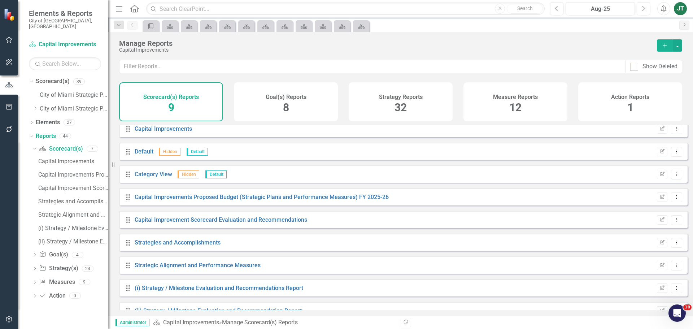
scroll to position [19, 0]
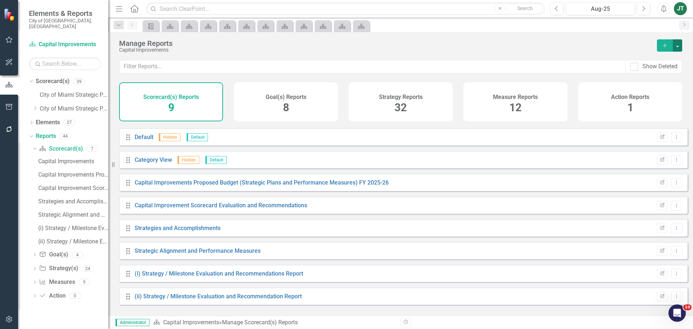
click at [679, 43] on button "button" at bounding box center [677, 45] width 9 height 12
click at [652, 72] on link "Copy Add From Template" at bounding box center [646, 71] width 72 height 13
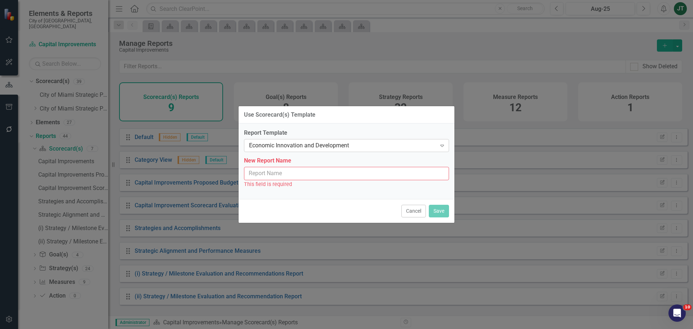
click at [343, 146] on div "Economic Innovation and Development" at bounding box center [342, 145] width 187 height 8
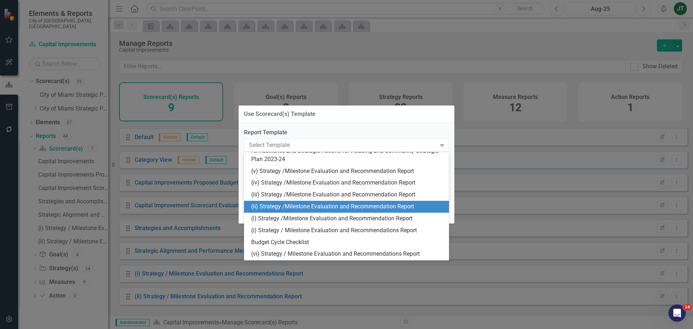
scroll to position [199, 0]
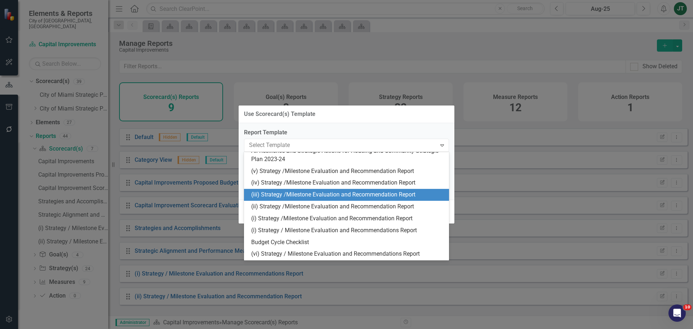
click at [277, 192] on div "(iii) Strategy /Milestone Evaluation and Recommendation Report" at bounding box center [347, 195] width 193 height 8
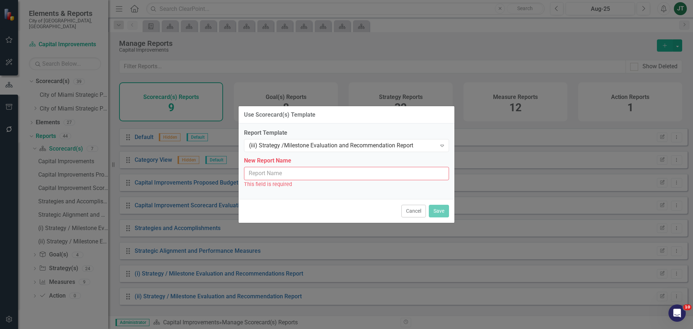
click at [314, 174] on input "New Report Name" at bounding box center [346, 173] width 205 height 13
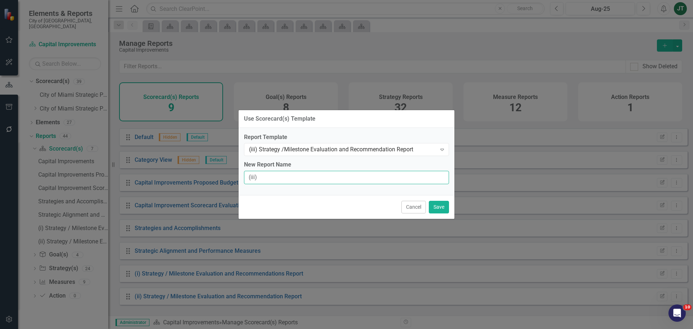
type input "(iii) Strategy / Milestone Evaluation and Recommendation Report"
click at [443, 206] on button "Save" at bounding box center [439, 207] width 20 height 13
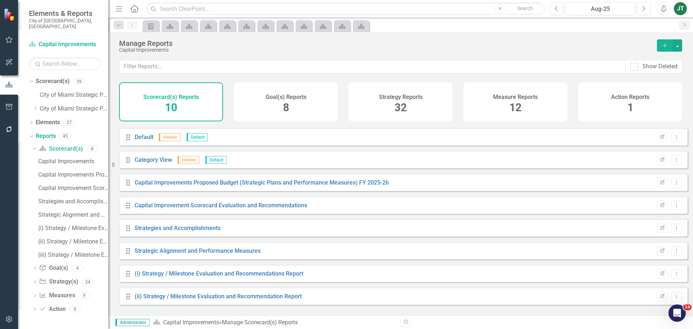
scroll to position [42, 0]
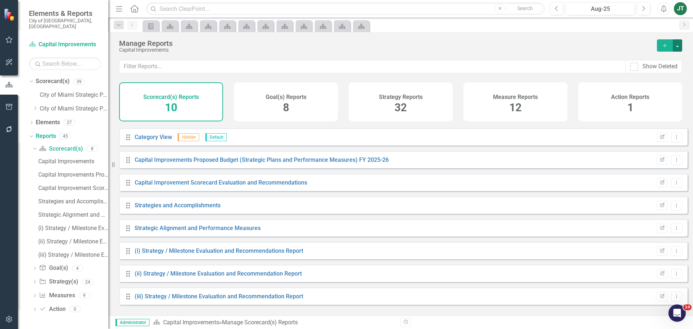
click at [675, 43] on button "button" at bounding box center [677, 45] width 9 height 12
click at [650, 73] on link "Copy Add From Template" at bounding box center [646, 71] width 72 height 13
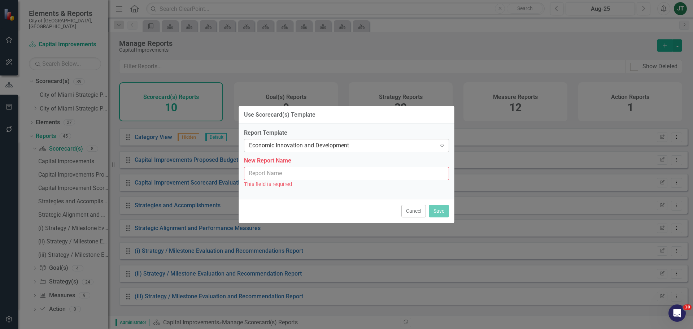
click at [329, 145] on div "Economic Innovation and Development" at bounding box center [342, 145] width 187 height 8
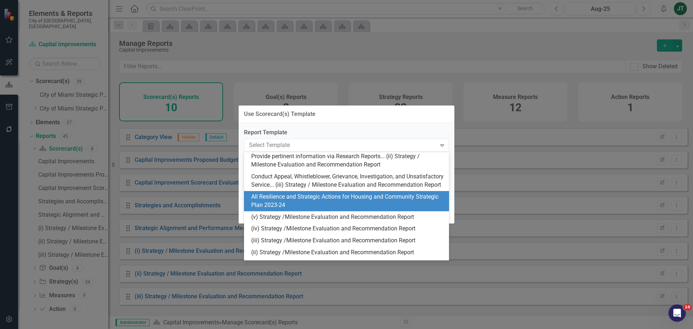
scroll to position [180, 0]
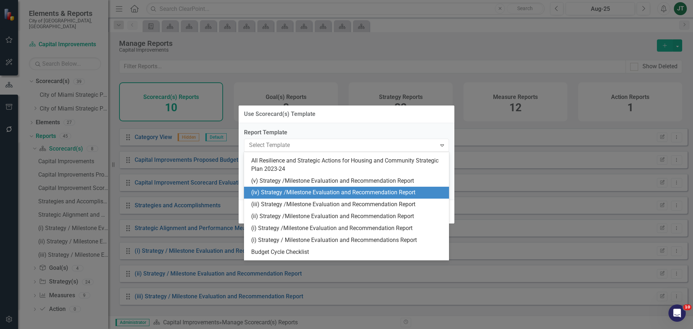
click at [267, 197] on div "(iv) Strategy /Milestone Evaluation and Recommendation Report" at bounding box center [347, 192] width 193 height 8
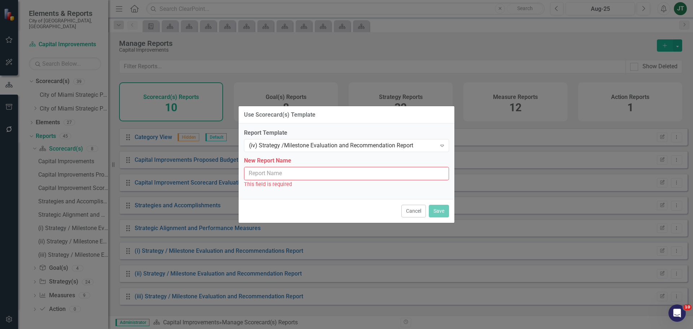
click at [267, 175] on input "New Report Name" at bounding box center [346, 173] width 205 height 13
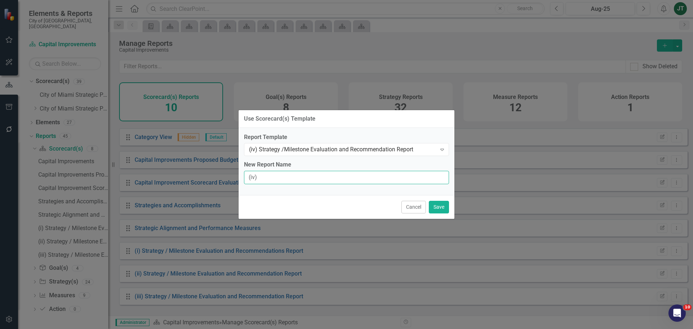
type input "(iv) Strategy / Milestone Evaluation and Recommendation Report"
click at [354, 160] on div "Report Template (iv) Strategy /Milestone Evaluation and Recommendation Report E…" at bounding box center [347, 161] width 216 height 67
click at [439, 206] on button "Save" at bounding box center [439, 207] width 20 height 13
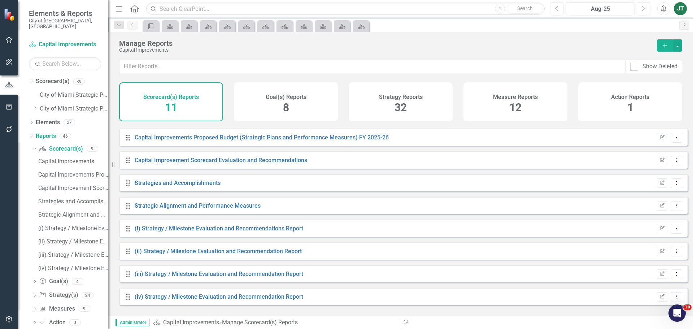
scroll to position [65, 0]
click at [7, 104] on icon "button" at bounding box center [9, 107] width 8 height 6
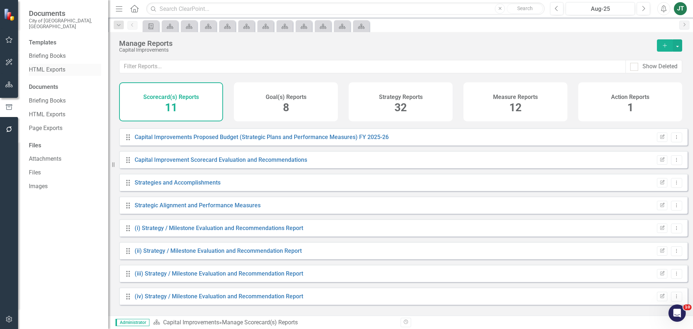
click at [57, 66] on link "HTML Exports" at bounding box center [65, 70] width 72 height 8
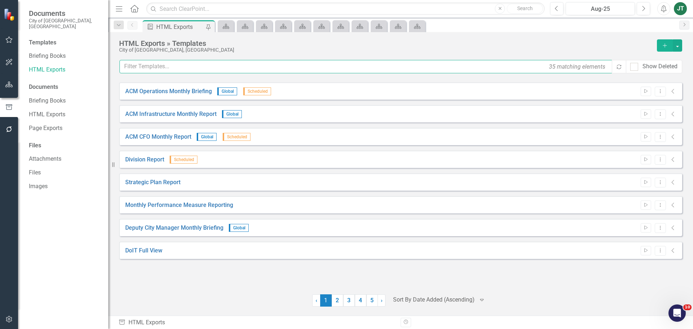
click at [155, 62] on input "text" at bounding box center [365, 66] width 493 height 13
click at [243, 69] on input "text" at bounding box center [365, 66] width 493 height 13
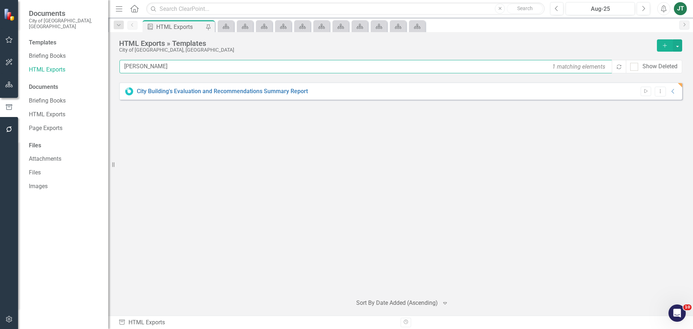
type input "buil"
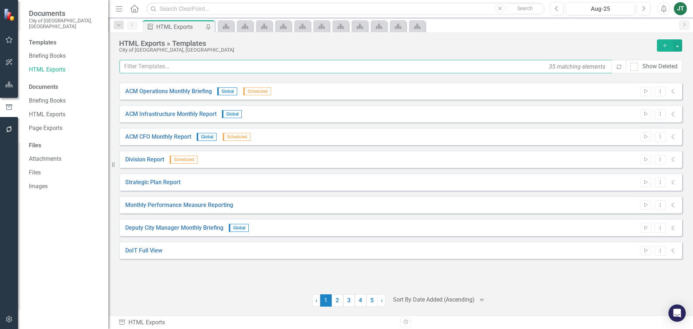
click at [160, 66] on input "text" at bounding box center [365, 66] width 493 height 13
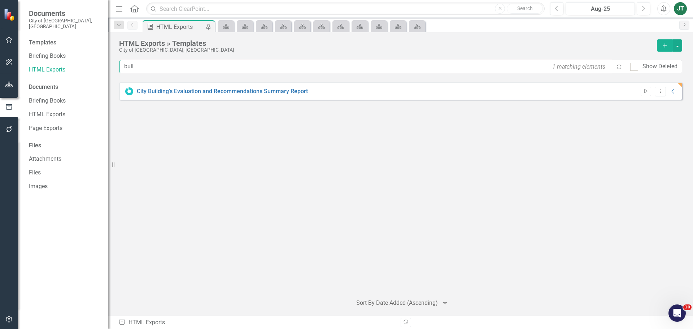
type input "buil"
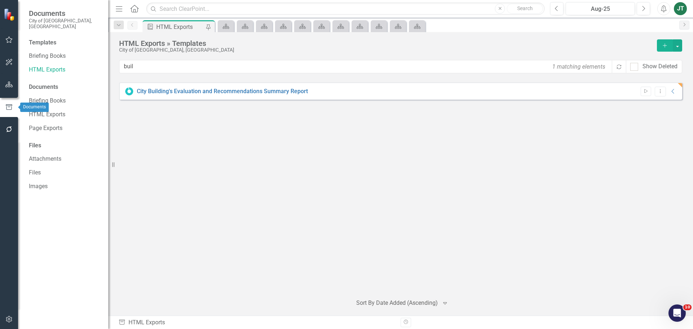
click at [6, 88] on button "button" at bounding box center [9, 84] width 16 height 15
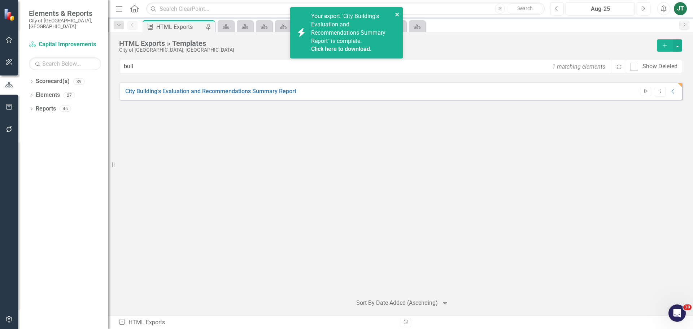
click at [395, 14] on icon "close" at bounding box center [397, 15] width 5 height 6
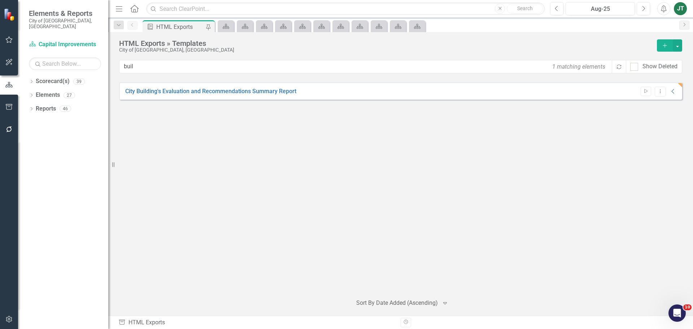
click at [674, 90] on icon "Collapse" at bounding box center [673, 91] width 7 height 6
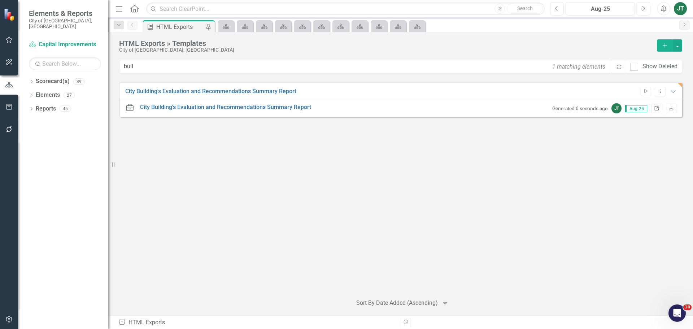
click at [657, 107] on icon "Link" at bounding box center [656, 108] width 5 height 4
click at [44, 77] on link "Scorecard(s)" at bounding box center [53, 81] width 34 height 8
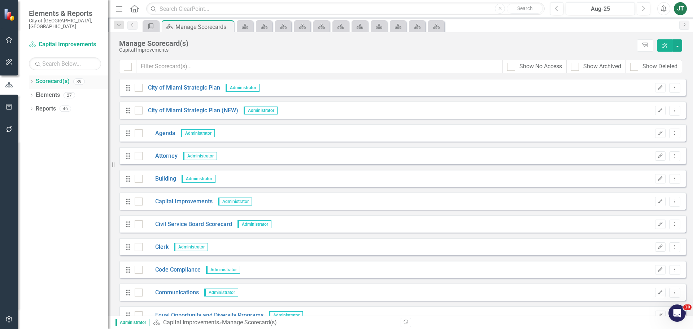
click at [48, 77] on link "Scorecard(s)" at bounding box center [53, 81] width 34 height 8
click at [32, 80] on icon at bounding box center [32, 81] width 2 height 3
click at [45, 105] on link "City of Miami Strategic Plan (NEW)" at bounding box center [74, 109] width 69 height 8
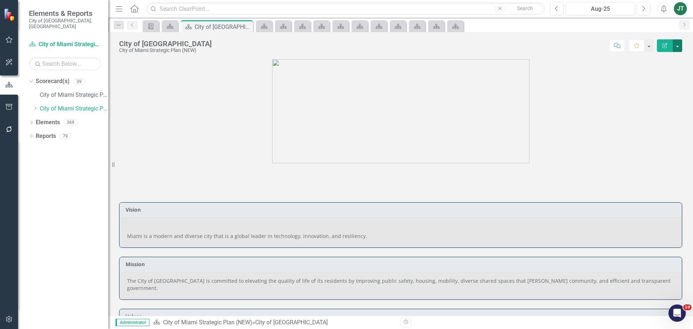
click at [675, 45] on button "button" at bounding box center [677, 45] width 9 height 13
click at [644, 73] on link "Edit Report Edit Layout" at bounding box center [651, 72] width 61 height 13
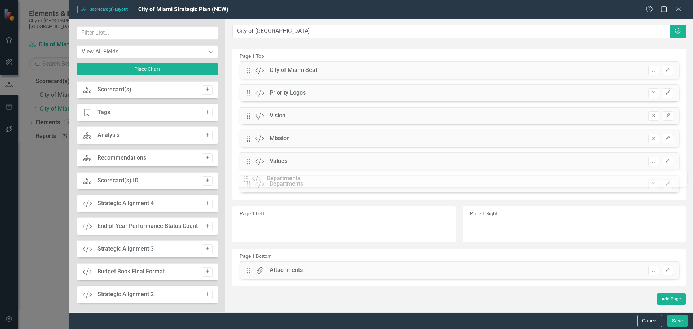
drag, startPoint x: 252, startPoint y: 247, endPoint x: 254, endPoint y: 178, distance: 69.0
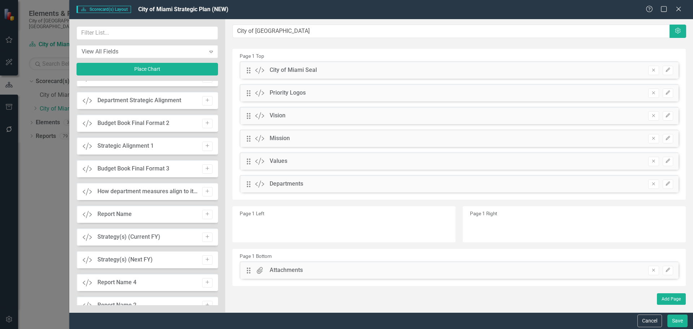
scroll to position [253, 0]
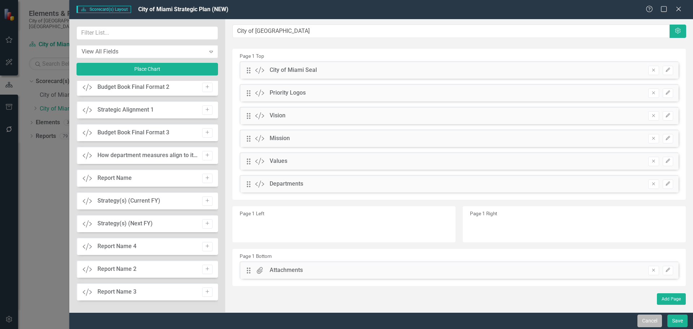
click at [648, 323] on button "Cancel" at bounding box center [649, 320] width 25 height 13
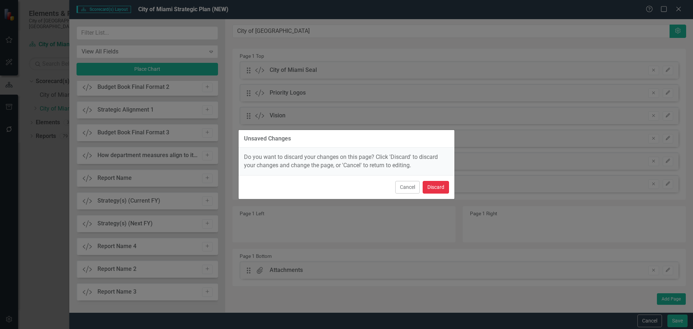
click at [434, 184] on button "Discard" at bounding box center [436, 187] width 26 height 13
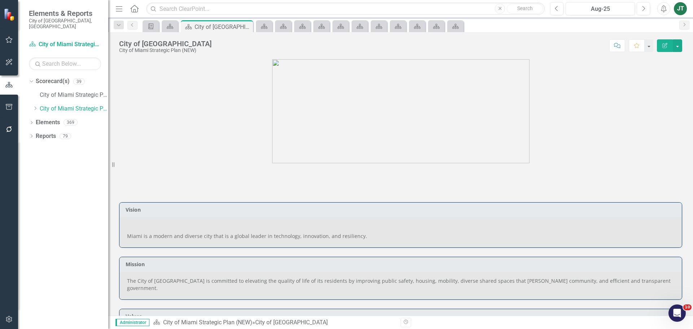
click at [680, 4] on div "JT" at bounding box center [680, 8] width 13 height 13
click at [648, 50] on link "Help Support Center" at bounding box center [657, 49] width 57 height 13
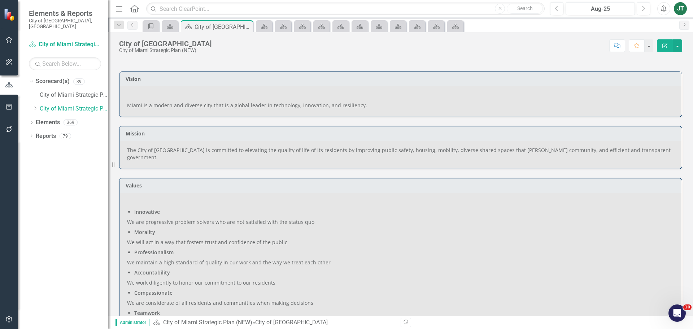
scroll to position [144, 0]
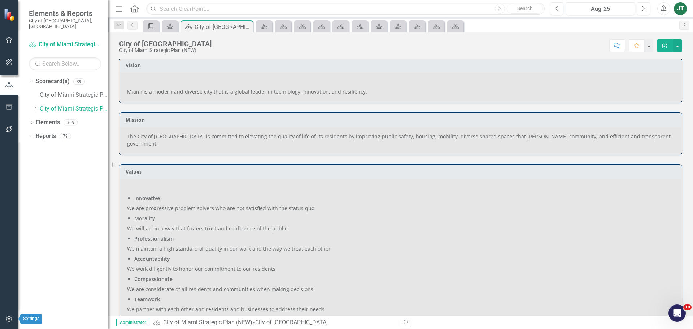
click at [9, 322] on icon "button" at bounding box center [9, 319] width 6 height 6
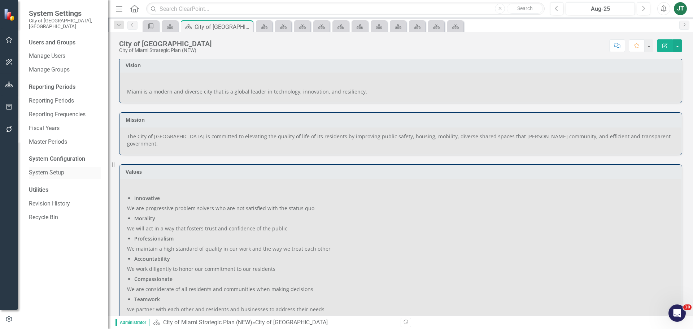
click at [46, 169] on link "System Setup" at bounding box center [65, 173] width 72 height 8
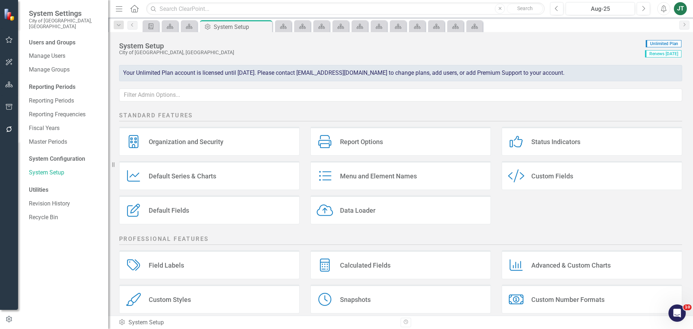
click at [560, 174] on div "Custom Fields" at bounding box center [552, 176] width 42 height 8
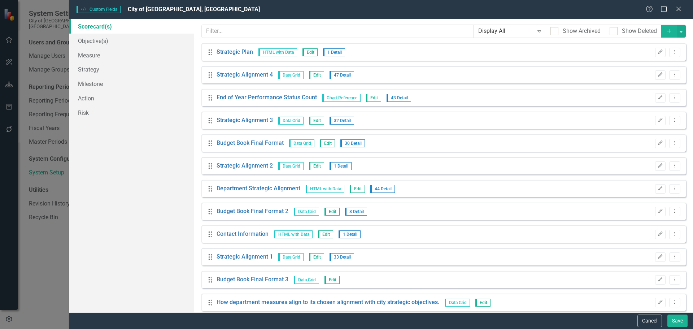
click at [666, 33] on icon "Add" at bounding box center [669, 31] width 6 height 5
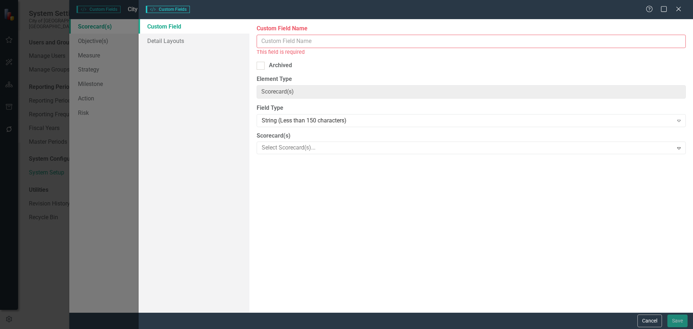
click at [275, 37] on input "Custom Field Name" at bounding box center [471, 41] width 429 height 13
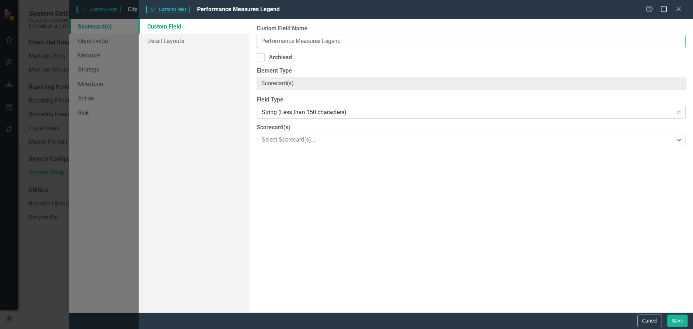
type input "Performance Measures Legend"
click at [320, 107] on div "String (Less than 150 characters) Expand" at bounding box center [471, 112] width 429 height 13
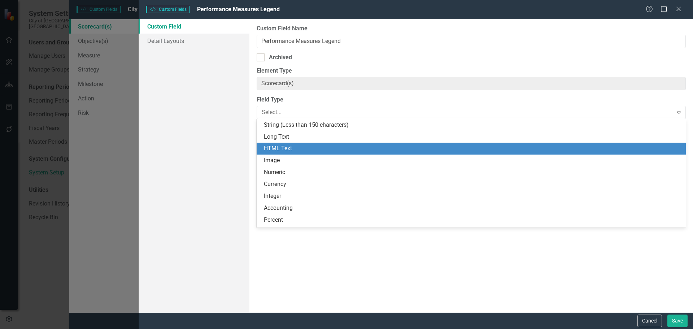
click at [299, 147] on div "HTML Text" at bounding box center [473, 148] width 418 height 8
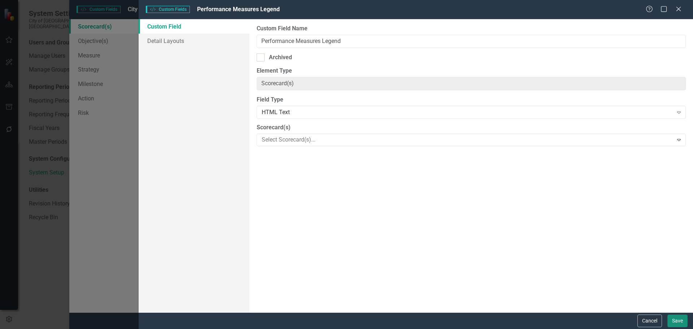
click at [678, 318] on button "Save" at bounding box center [677, 320] width 20 height 13
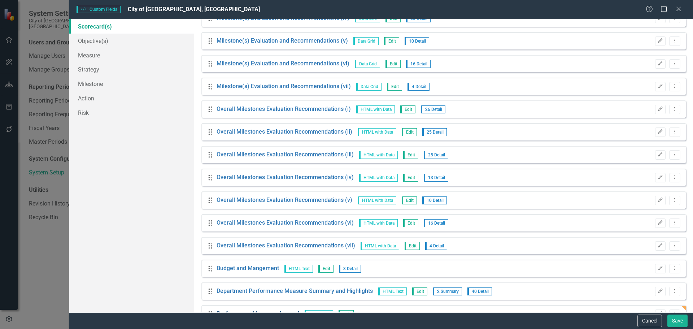
scroll to position [2238, 0]
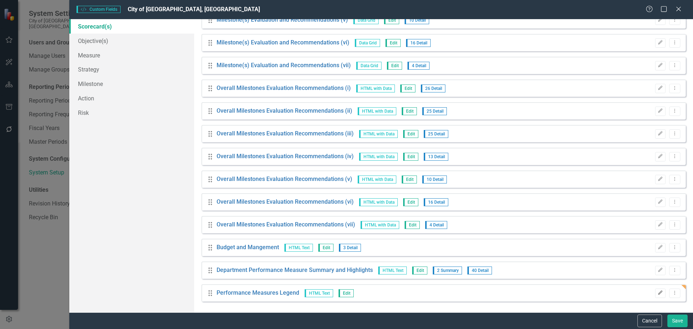
click at [658, 292] on icon "Edit" at bounding box center [660, 293] width 5 height 4
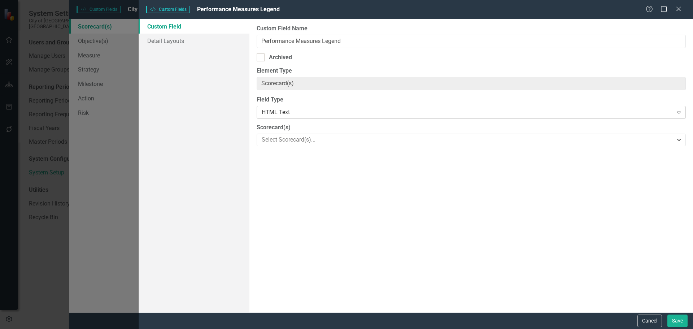
click at [287, 112] on div "HTML Text" at bounding box center [467, 112] width 411 height 8
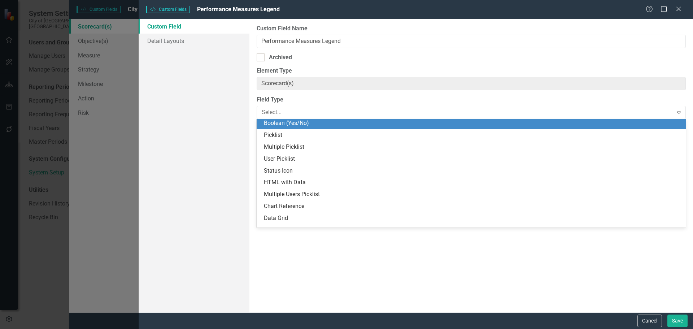
scroll to position [132, 0]
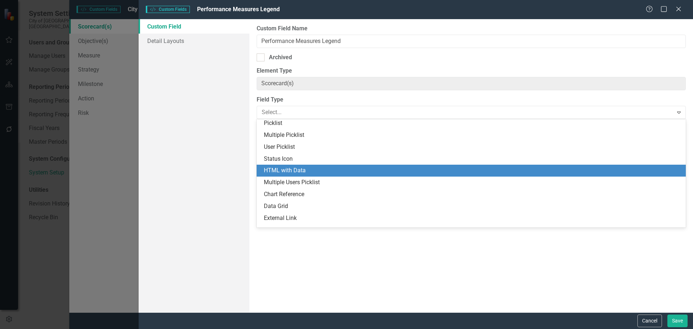
click at [293, 173] on div "HTML with Data" at bounding box center [473, 170] width 418 height 8
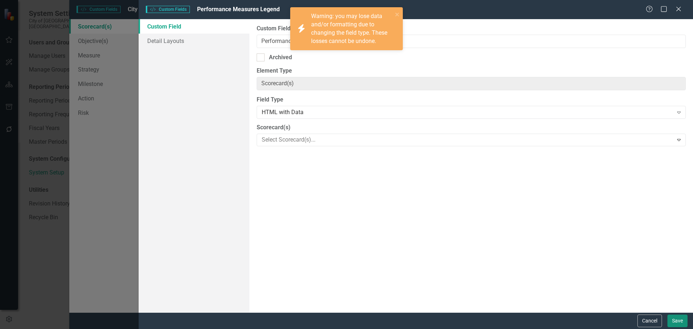
click at [675, 319] on button "Save" at bounding box center [677, 320] width 20 height 13
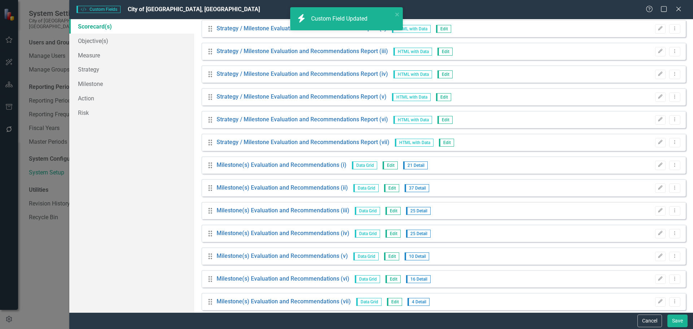
scroll to position [2238, 0]
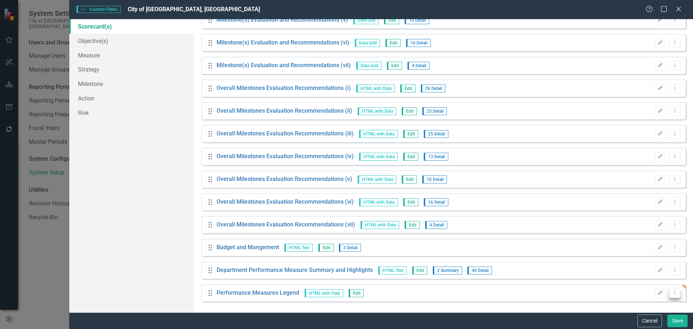
click at [674, 294] on button "Dropdown Menu" at bounding box center [674, 293] width 11 height 10
click at [638, 267] on link "Copy Duplicate Custom Field" at bounding box center [636, 267] width 77 height 13
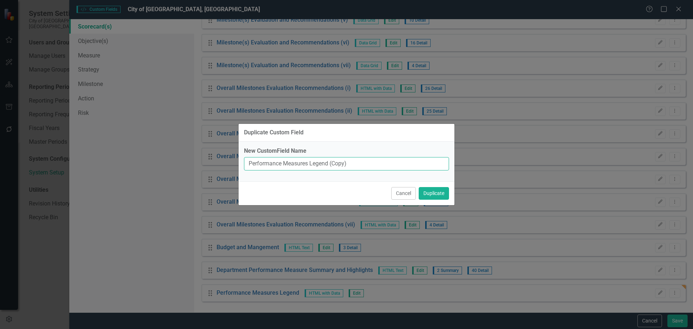
click at [327, 159] on input "Performance Measures Legend (Copy)" at bounding box center [346, 163] width 205 height 13
drag, startPoint x: 330, startPoint y: 161, endPoint x: 213, endPoint y: 159, distance: 116.2
click at [213, 159] on div "Duplicate Custom Field New CustomField Name Performance Measures Legend (Copy) …" at bounding box center [346, 164] width 693 height 329
drag, startPoint x: 297, startPoint y: 154, endPoint x: 301, endPoint y: 156, distance: 4.7
click at [297, 154] on label "New CustomField Name" at bounding box center [346, 151] width 205 height 8
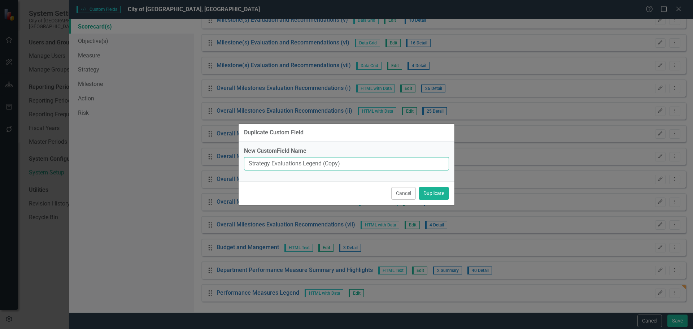
click at [297, 157] on input "Strategy Evaluations Legend (Copy)" at bounding box center [346, 163] width 205 height 13
click at [322, 163] on input "Strategy Evaluations Legend (Copy)" at bounding box center [346, 163] width 205 height 13
drag, startPoint x: 322, startPoint y: 165, endPoint x: 369, endPoint y: 165, distance: 46.6
click at [368, 165] on input "Strategy Evaluations Legend (Copy)" at bounding box center [346, 163] width 205 height 13
type input "Strategy Evaluations Legend"
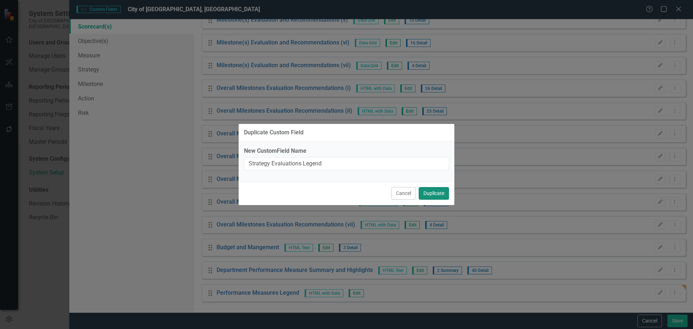
click at [432, 191] on button "Duplicate" at bounding box center [434, 193] width 30 height 13
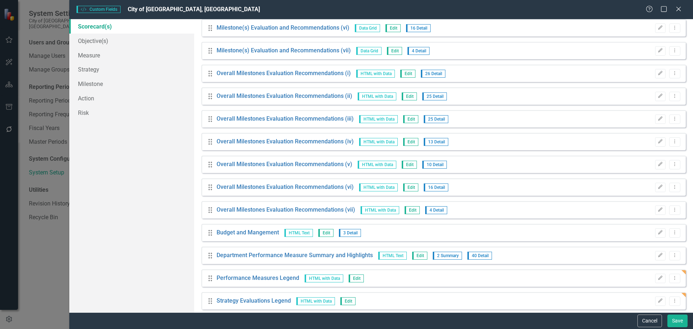
scroll to position [2260, 0]
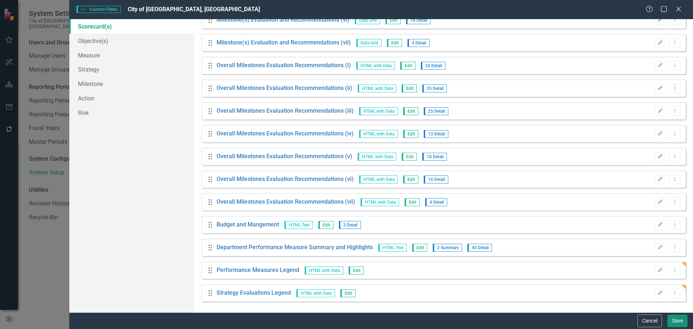
click at [678, 323] on button "Save" at bounding box center [677, 320] width 20 height 13
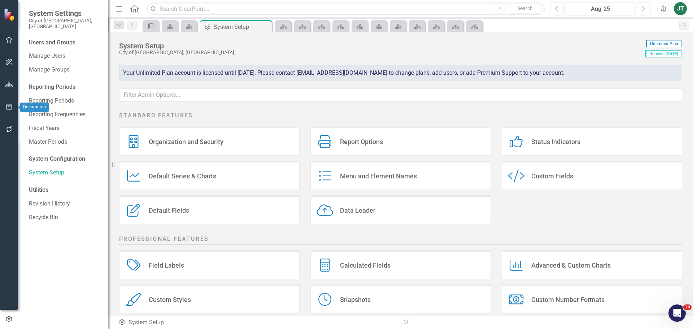
click at [6, 105] on icon "button" at bounding box center [9, 107] width 6 height 6
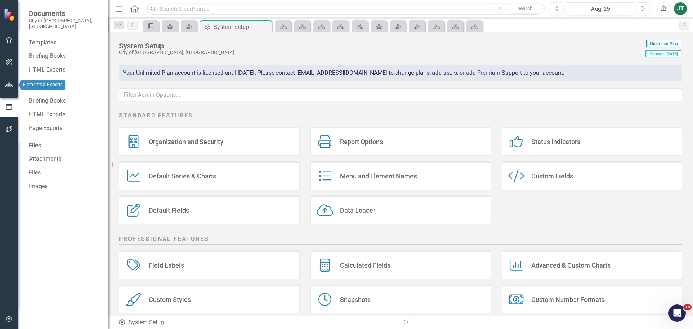
click at [6, 83] on icon "button" at bounding box center [9, 85] width 8 height 6
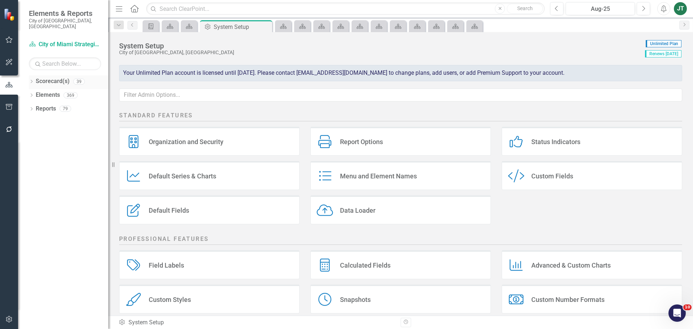
click at [31, 80] on icon "Dropdown" at bounding box center [31, 82] width 5 height 4
click at [35, 106] on icon "Dropdown" at bounding box center [34, 108] width 5 height 4
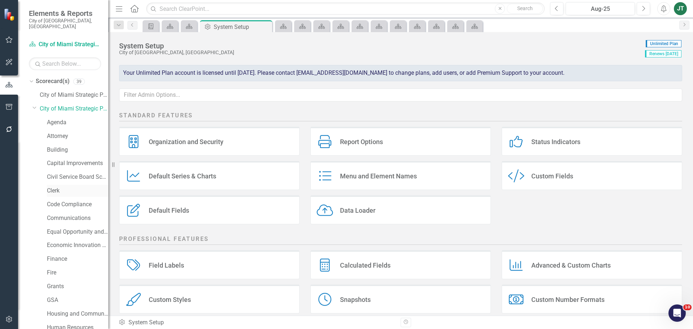
scroll to position [36, 0]
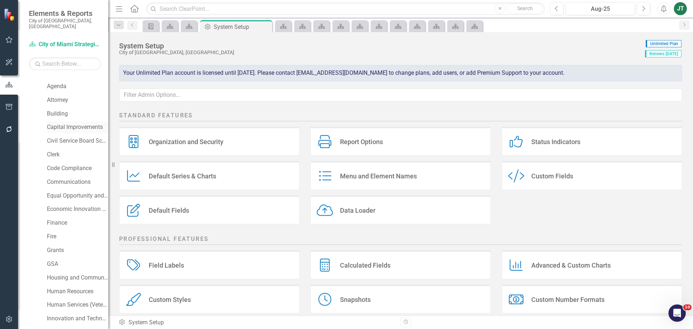
click at [56, 123] on link "Capital Improvements" at bounding box center [77, 127] width 61 height 8
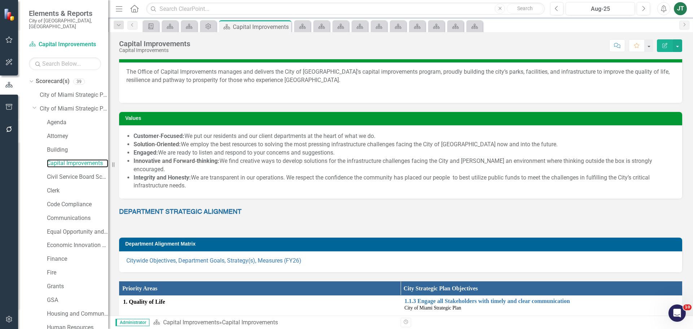
scroll to position [36, 0]
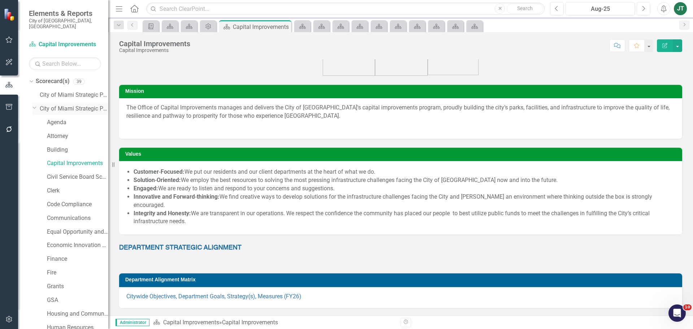
click at [34, 105] on icon "Dropdown" at bounding box center [34, 107] width 4 height 5
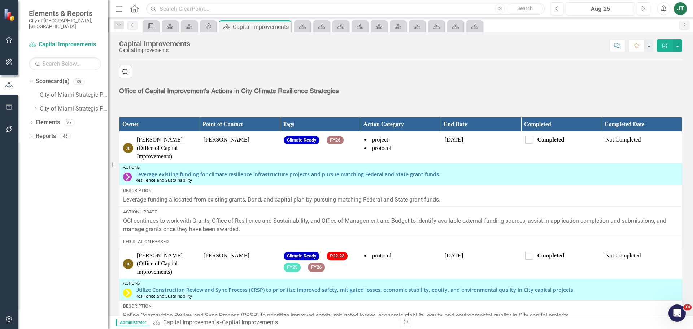
scroll to position [361, 0]
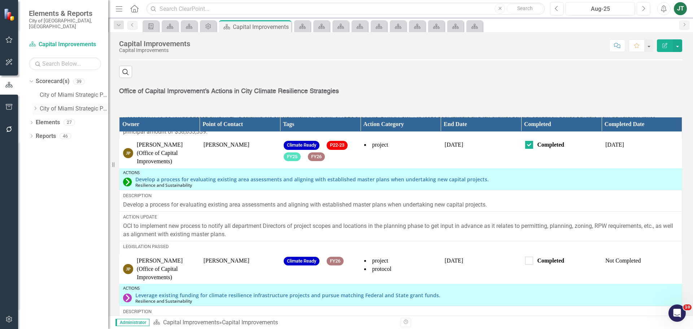
click at [34, 106] on icon "Dropdown" at bounding box center [34, 108] width 5 height 4
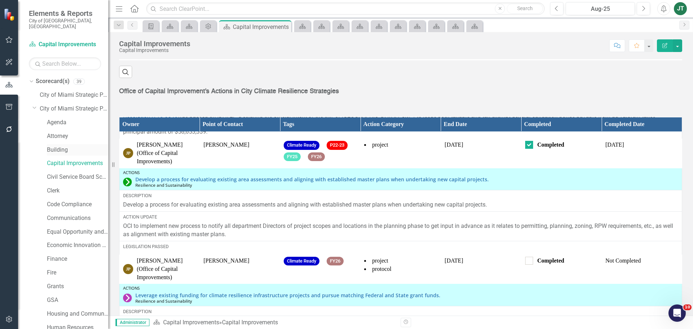
click at [53, 146] on link "Building" at bounding box center [77, 150] width 61 height 8
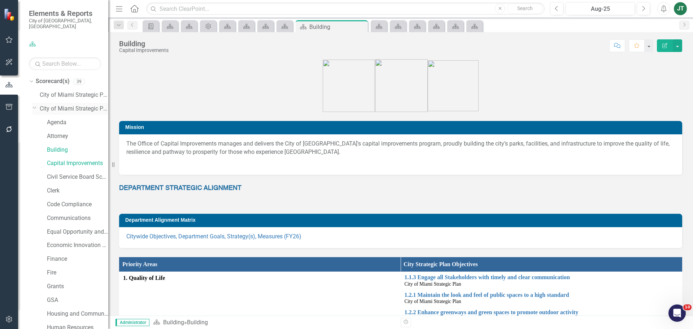
click at [34, 105] on icon "Dropdown" at bounding box center [34, 107] width 4 height 5
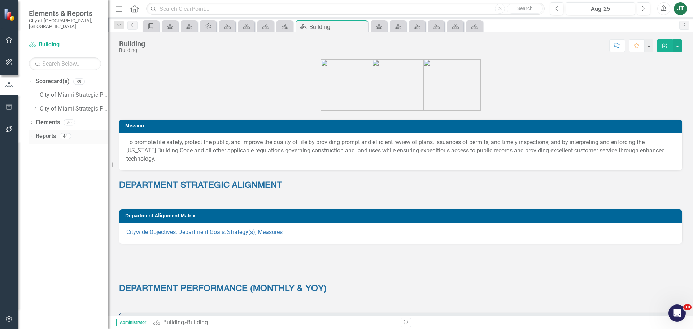
click at [32, 135] on icon "Dropdown" at bounding box center [31, 137] width 5 height 4
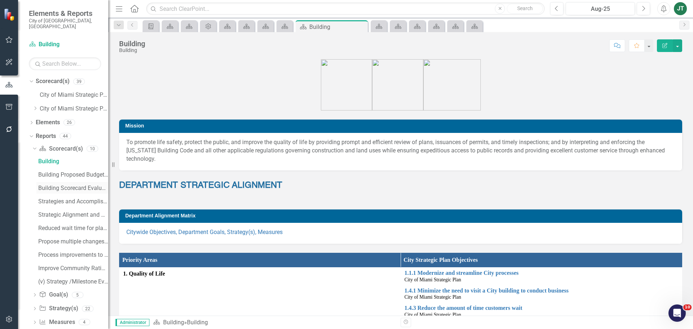
click at [74, 185] on div "Building Scorecard Evaluation and Recommendations" at bounding box center [73, 188] width 70 height 6
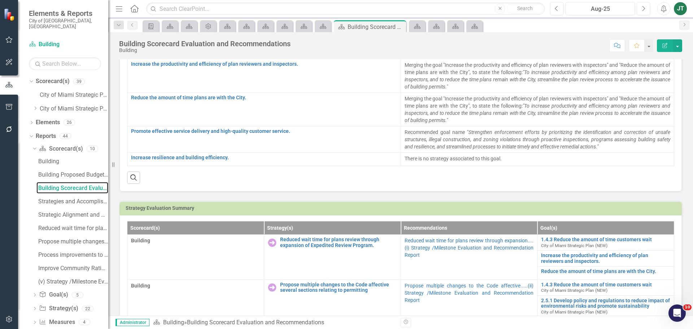
scroll to position [108, 0]
click at [679, 44] on button "button" at bounding box center [677, 45] width 9 height 13
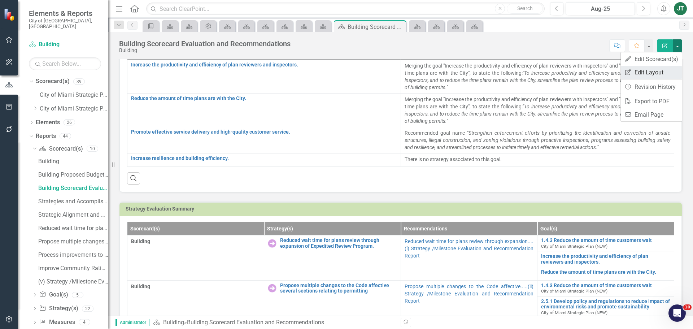
click at [660, 70] on link "Edit Report Edit Layout" at bounding box center [651, 72] width 61 height 13
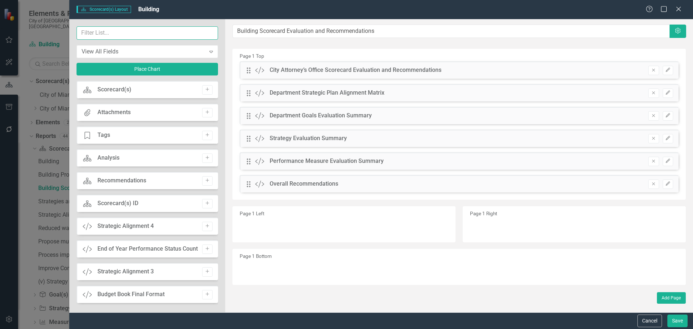
click at [127, 34] on input "text" at bounding box center [147, 32] width 141 height 13
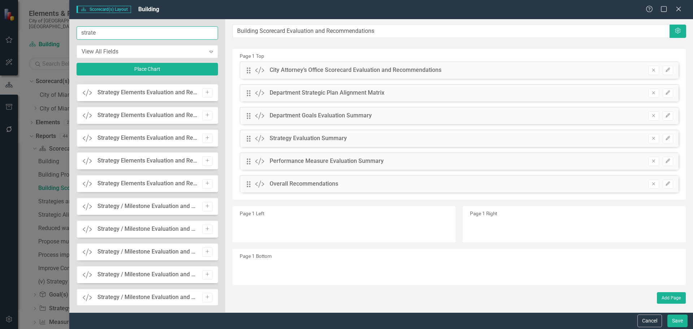
scroll to position [526, 0]
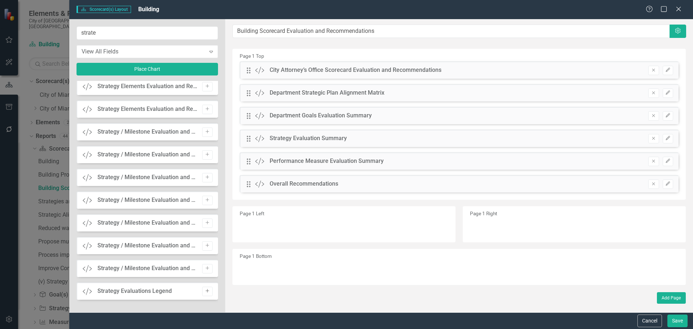
click at [205, 291] on icon "Add" at bounding box center [207, 291] width 5 height 4
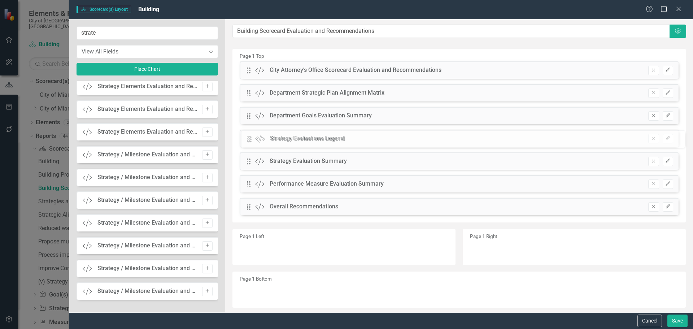
drag, startPoint x: 249, startPoint y: 70, endPoint x: 255, endPoint y: 139, distance: 69.2
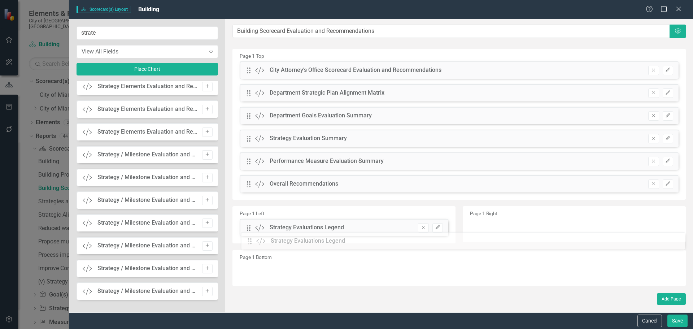
scroll to position [0, 0]
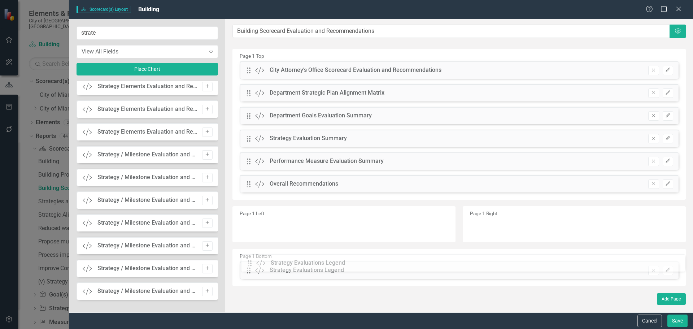
drag, startPoint x: 247, startPoint y: 122, endPoint x: 254, endPoint y: 262, distance: 140.6
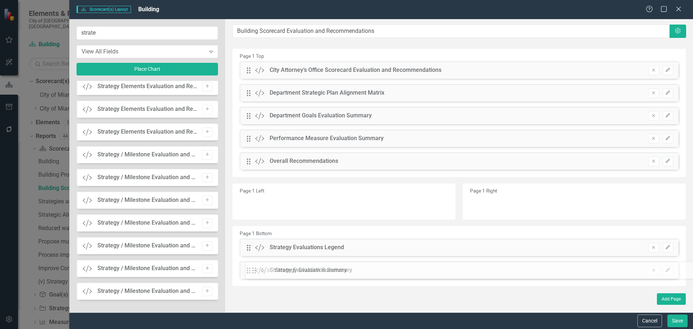
drag, startPoint x: 250, startPoint y: 138, endPoint x: 261, endPoint y: 270, distance: 132.2
drag, startPoint x: 247, startPoint y: 139, endPoint x: 247, endPoint y: 270, distance: 131.0
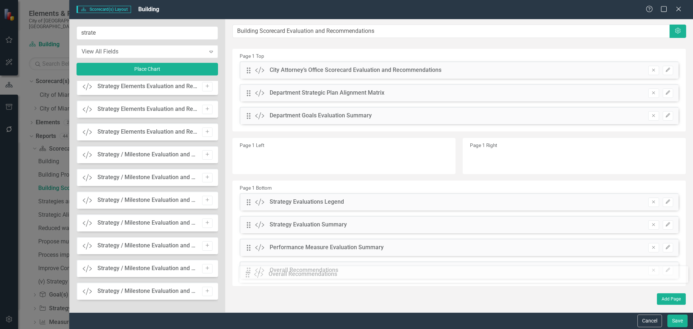
drag, startPoint x: 248, startPoint y: 136, endPoint x: 253, endPoint y: 271, distance: 135.8
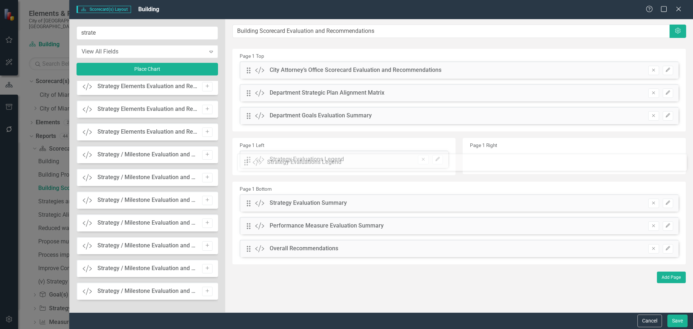
drag, startPoint x: 246, startPoint y: 204, endPoint x: 249, endPoint y: 164, distance: 39.8
drag, startPoint x: 111, startPoint y: 31, endPoint x: 50, endPoint y: 32, distance: 61.0
click at [50, 32] on div "Scorecard(s) Scorecard(s) Layout Building Help Maximize Close strate View All F…" at bounding box center [346, 164] width 693 height 329
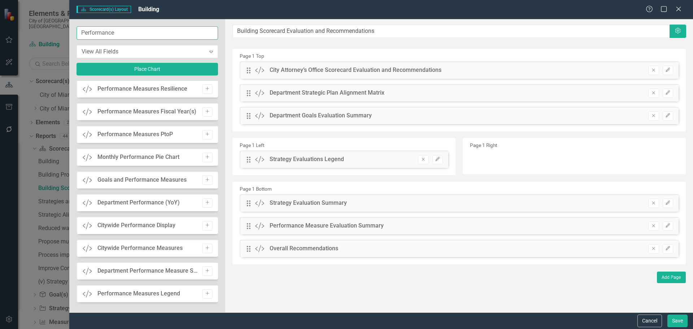
scroll to position [49, 0]
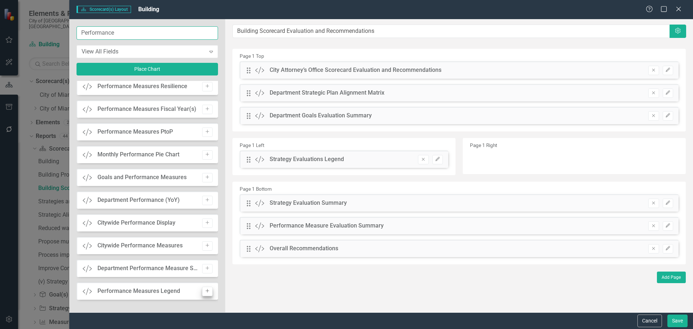
type input "Performance"
drag, startPoint x: 205, startPoint y: 291, endPoint x: 214, endPoint y: 278, distance: 15.2
click at [205, 291] on icon "Add" at bounding box center [207, 291] width 5 height 4
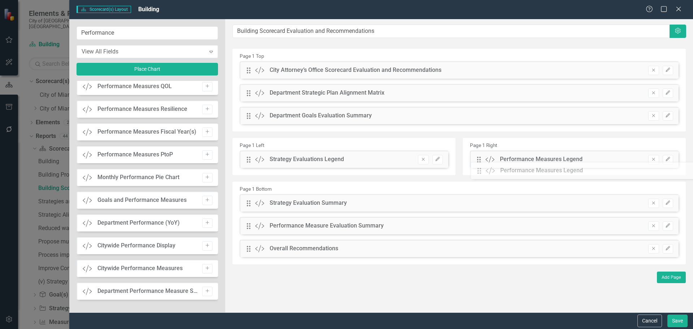
drag, startPoint x: 247, startPoint y: 73, endPoint x: 483, endPoint y: 168, distance: 254.2
click at [676, 322] on button "Save" at bounding box center [677, 320] width 20 height 13
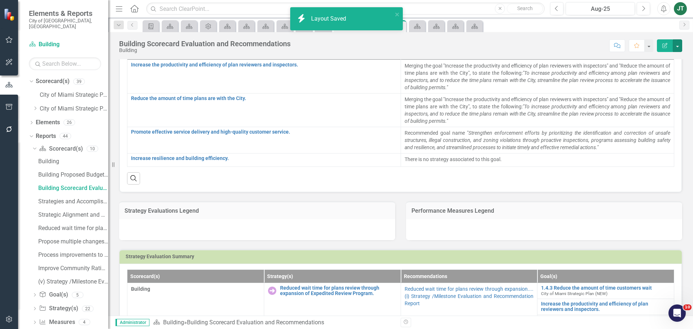
scroll to position [144, 0]
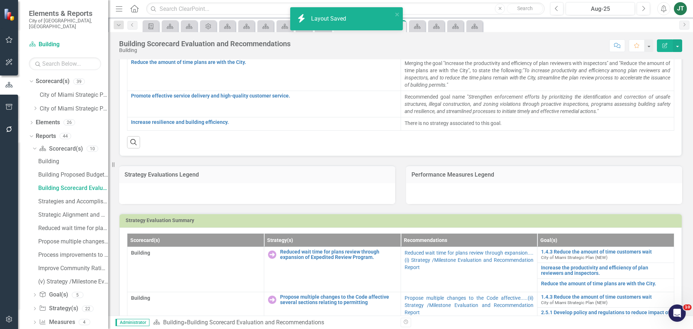
click at [234, 193] on div at bounding box center [257, 193] width 276 height 21
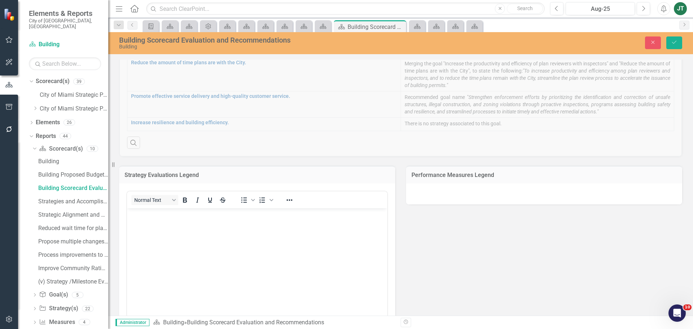
scroll to position [0, 0]
click at [288, 199] on icon "Reveal or hide additional toolbar items" at bounding box center [289, 200] width 9 height 9
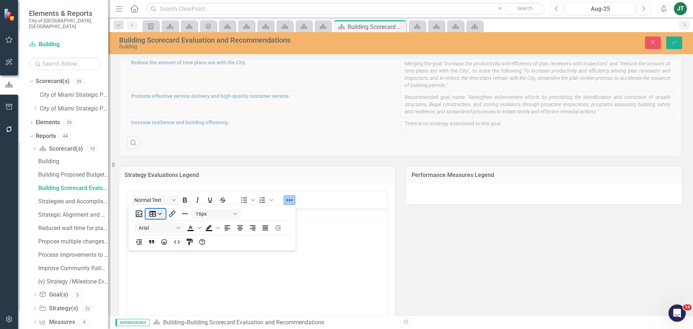
click at [155, 217] on button "Table" at bounding box center [155, 214] width 20 height 10
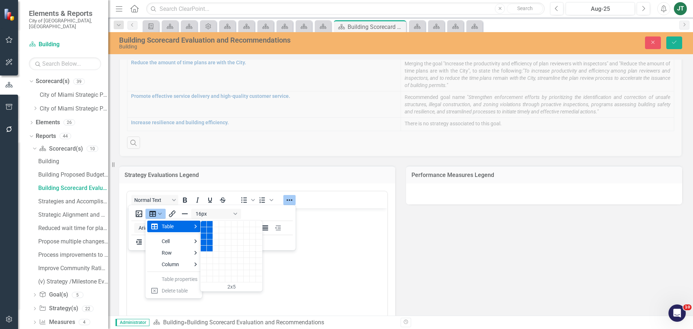
click at [209, 248] on div "2 columns, 5 rows" at bounding box center [210, 248] width 6 height 6
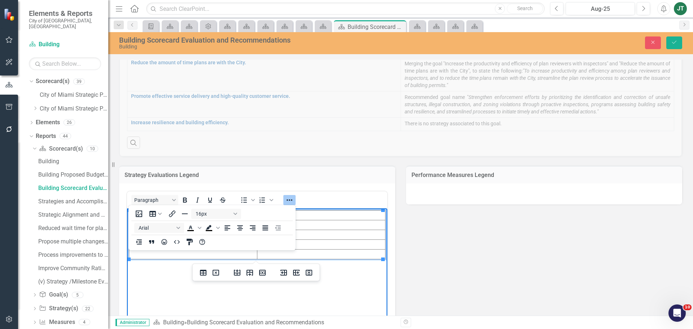
click at [433, 256] on div "Strategy Evaluations Legend Paragraph To open the popup, press Shift+Enter To o…" at bounding box center [401, 274] width 574 height 234
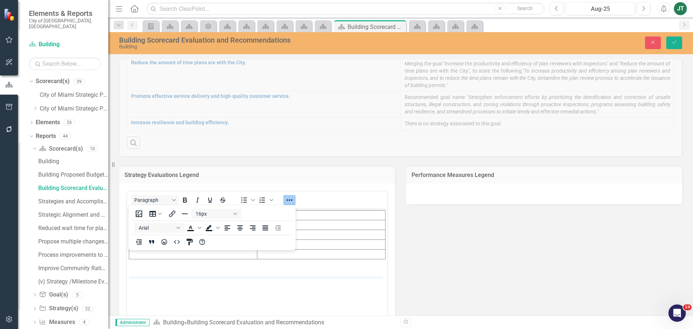
drag, startPoint x: 252, startPoint y: 258, endPoint x: 250, endPoint y: 277, distance: 18.8
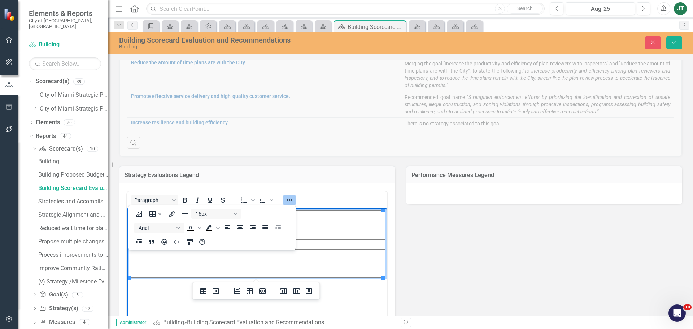
click at [297, 259] on td "Rich Text Area. Press ALT-0 for help." at bounding box center [321, 263] width 128 height 28
drag, startPoint x: 287, startPoint y: 199, endPoint x: 153, endPoint y: 0, distance: 239.6
click at [287, 199] on icon "Reveal or hide additional toolbar items" at bounding box center [289, 200] width 9 height 9
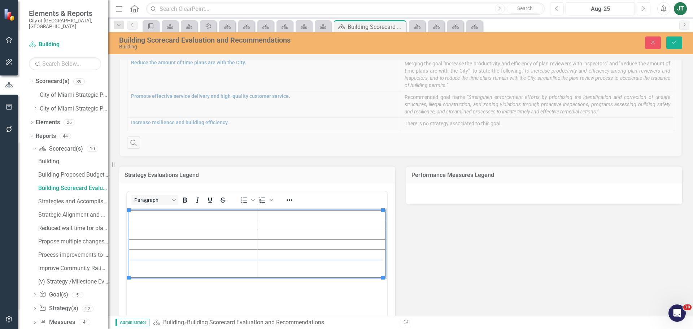
drag, startPoint x: 251, startPoint y: 249, endPoint x: 252, endPoint y: 260, distance: 11.2
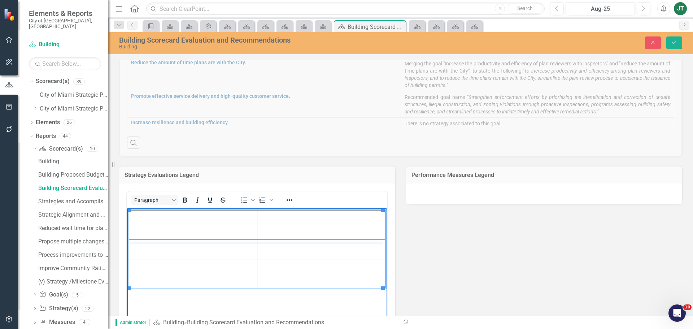
drag, startPoint x: 251, startPoint y: 230, endPoint x: 249, endPoint y: 243, distance: 13.2
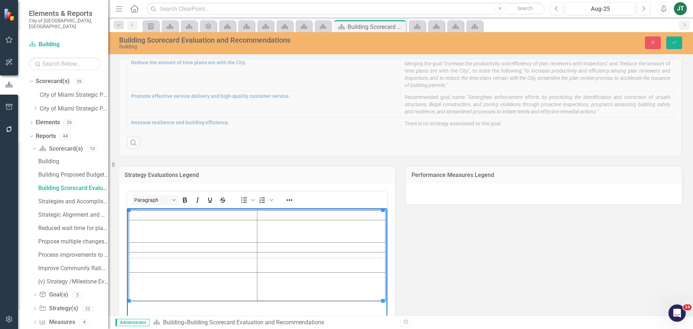
drag, startPoint x: 244, startPoint y: 252, endPoint x: 244, endPoint y: 258, distance: 6.5
drag, startPoint x: 220, startPoint y: 305, endPoint x: 220, endPoint y: 292, distance: 13.7
drag, startPoint x: 227, startPoint y: 220, endPoint x: 227, endPoint y: 227, distance: 6.9
drag, startPoint x: 239, startPoint y: 248, endPoint x: 239, endPoint y: 244, distance: 4.7
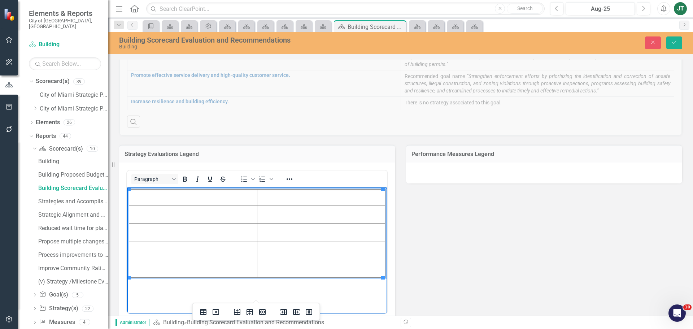
scroll to position [108, 0]
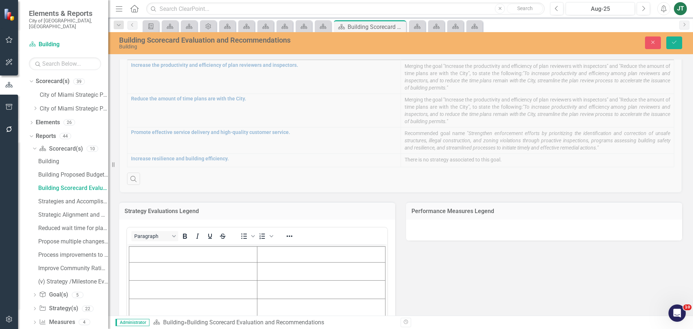
click at [319, 222] on div "Paragraph To open the popup, press Shift+Enter To open the popup, press Shift+E…" at bounding box center [257, 323] width 276 height 208
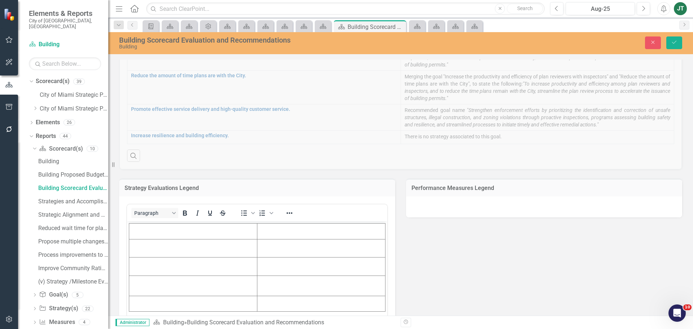
scroll to position [144, 0]
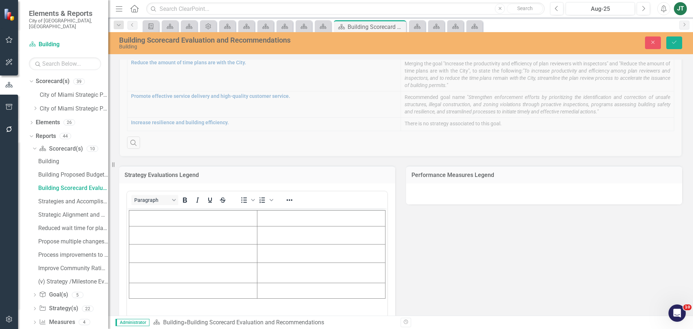
click at [481, 196] on div at bounding box center [544, 193] width 276 height 21
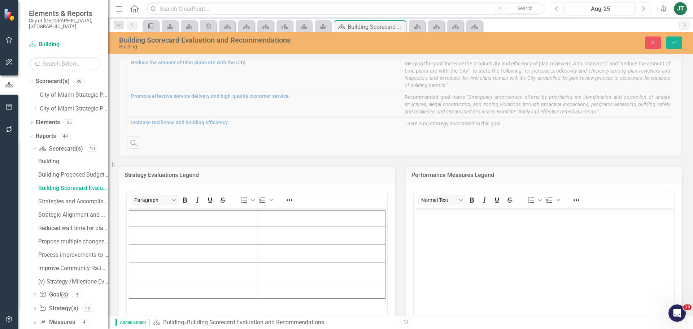
scroll to position [0, 0]
click at [572, 199] on icon "Reveal or hide additional toolbar items" at bounding box center [576, 200] width 9 height 9
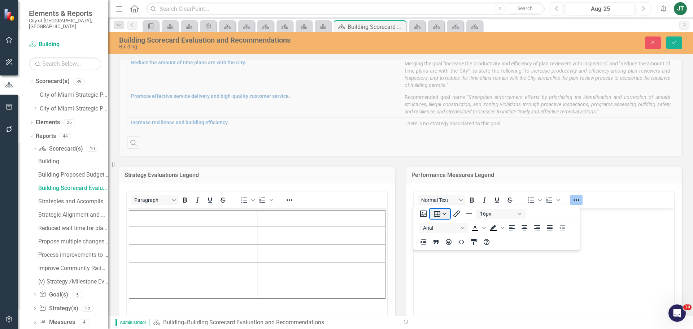
click at [444, 213] on button "Table" at bounding box center [440, 214] width 20 height 10
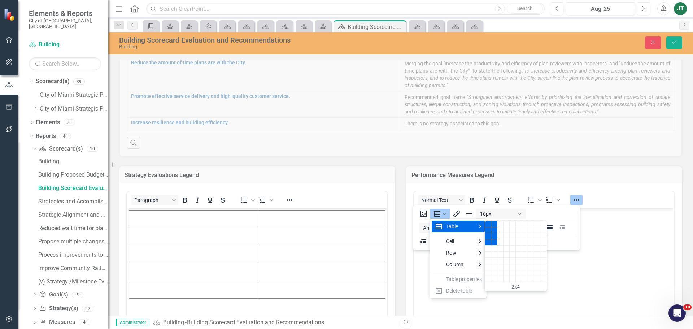
drag, startPoint x: 495, startPoint y: 249, endPoint x: 494, endPoint y: 241, distance: 8.7
click at [494, 241] on div "2x4" at bounding box center [515, 256] width 61 height 70
click at [494, 241] on div "2 columns, 4 rows" at bounding box center [494, 242] width 6 height 6
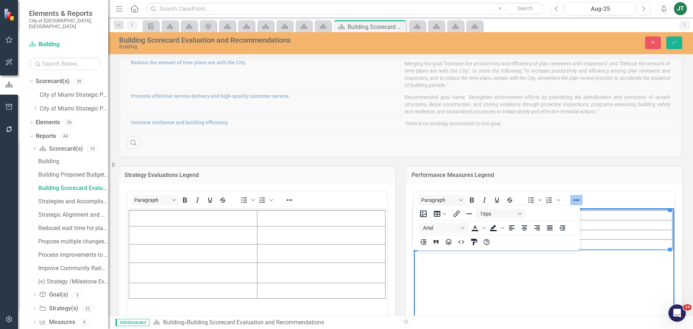
click at [642, 257] on body "Rich Text Area. Press ALT-0 for help." at bounding box center [544, 262] width 260 height 108
click at [576, 200] on icon "Reveal or hide additional toolbar items" at bounding box center [577, 199] width 6 height 1
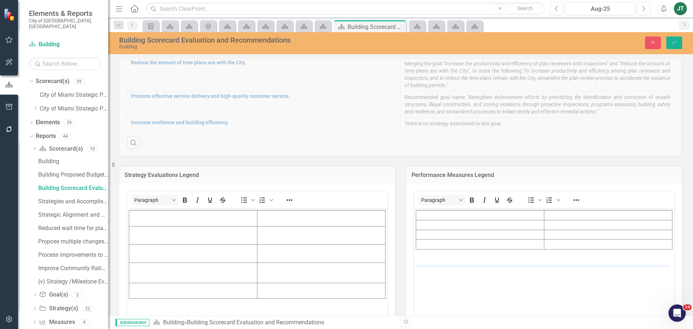
drag, startPoint x: 531, startPoint y: 248, endPoint x: 531, endPoint y: 265, distance: 17.0
drag, startPoint x: 532, startPoint y: 239, endPoint x: 531, endPoint y: 249, distance: 9.4
drag, startPoint x: 533, startPoint y: 229, endPoint x: 533, endPoint y: 236, distance: 6.9
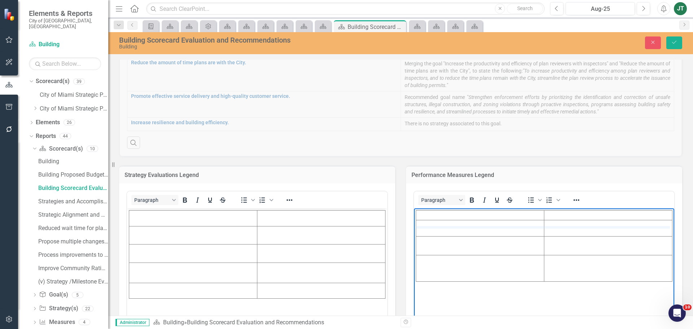
drag, startPoint x: 537, startPoint y: 219, endPoint x: 535, endPoint y: 227, distance: 7.4
drag, startPoint x: 527, startPoint y: 261, endPoint x: 526, endPoint y: 265, distance: 4.5
drag, startPoint x: 527, startPoint y: 243, endPoint x: 527, endPoint y: 248, distance: 5.1
drag, startPoint x: 527, startPoint y: 226, endPoint x: 527, endPoint y: 230, distance: 4.0
drag, startPoint x: 516, startPoint y: 299, endPoint x: 517, endPoint y: 292, distance: 6.9
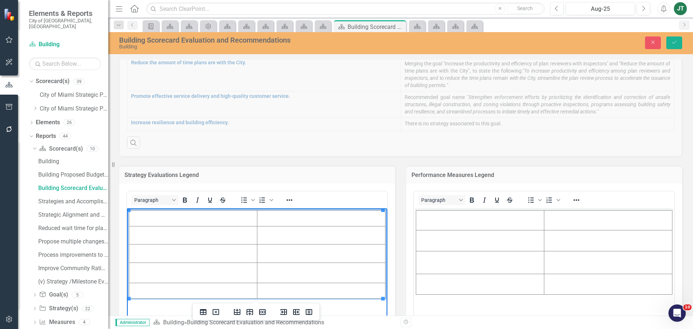
click at [172, 215] on td "Rich Text Area. Press ALT-0 for help." at bounding box center [193, 218] width 128 height 16
click at [179, 234] on td "Rich Text Area. Press ALT-0 for help." at bounding box center [193, 235] width 128 height 18
click at [173, 251] on td "Rich Text Area. Press ALT-0 for help." at bounding box center [193, 253] width 128 height 18
click at [185, 272] on td "Rich Text Area. Press ALT-0 for help." at bounding box center [193, 273] width 128 height 20
click at [153, 290] on td "Rich Text Area. Press ALT-0 for help." at bounding box center [193, 291] width 128 height 16
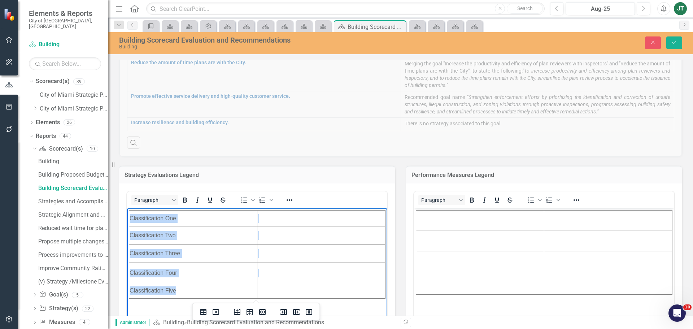
drag, startPoint x: 182, startPoint y: 291, endPoint x: 135, endPoint y: 274, distance: 49.0
click at [127, 288] on html "Classification One Classification Two Classification Three Classification Four …" at bounding box center [257, 262] width 260 height 108
drag, startPoint x: 183, startPoint y: 199, endPoint x: 191, endPoint y: 205, distance: 10.3
click at [183, 199] on icon "Bold" at bounding box center [184, 200] width 9 height 9
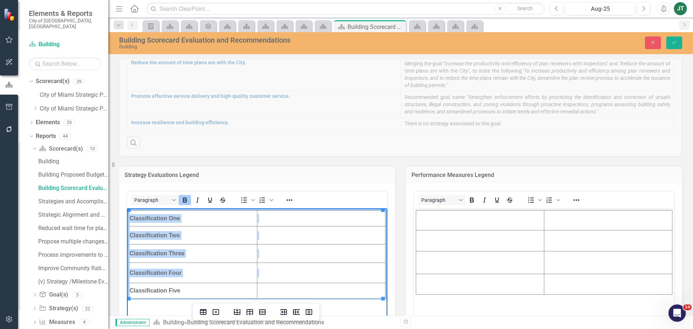
drag, startPoint x: 215, startPoint y: 249, endPoint x: 222, endPoint y: 254, distance: 8.5
click at [216, 249] on td "Classification Three" at bounding box center [193, 253] width 128 height 18
click at [235, 268] on td "Classification Four" at bounding box center [193, 273] width 128 height 20
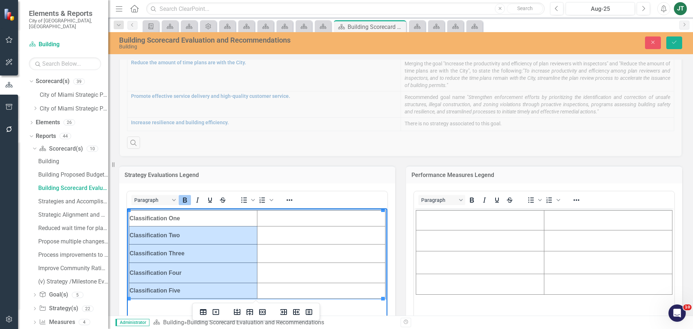
drag, startPoint x: 192, startPoint y: 294, endPoint x: 135, endPoint y: 239, distance: 79.1
click at [135, 239] on tbody "Classification One Classification Two Classification Three Classification Four …" at bounding box center [257, 254] width 256 height 88
click at [192, 255] on td "Classification Three" at bounding box center [193, 253] width 128 height 18
drag, startPoint x: 195, startPoint y: 285, endPoint x: 136, endPoint y: 215, distance: 92.0
click at [136, 215] on tbody "Classification One Classification Two Classification Three Classification Four …" at bounding box center [257, 254] width 256 height 88
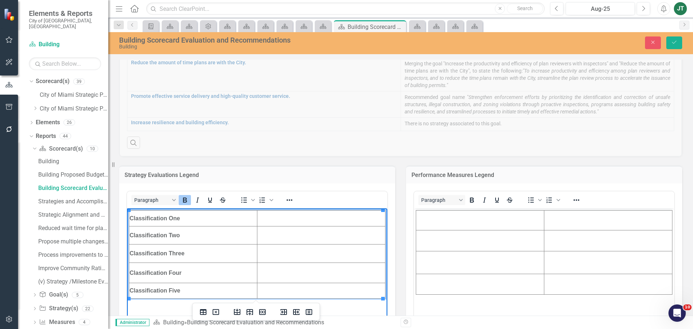
click at [136, 216] on td "Classification One" at bounding box center [193, 218] width 128 height 16
click at [134, 217] on strong "Classification One" at bounding box center [155, 218] width 51 height 6
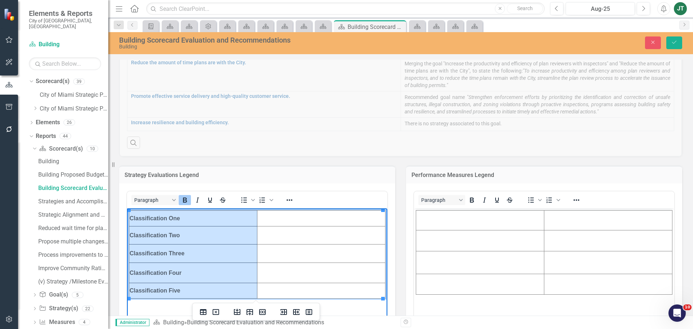
drag, startPoint x: 131, startPoint y: 217, endPoint x: 199, endPoint y: 289, distance: 99.3
click at [199, 291] on tbody "Classification One Classification Two Classification Three Classification Four …" at bounding box center [257, 254] width 256 height 88
click at [175, 200] on button "Paragraph" at bounding box center [154, 200] width 47 height 10
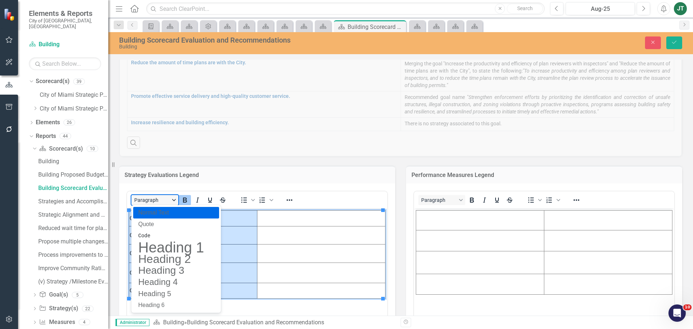
click at [175, 200] on button "Paragraph" at bounding box center [154, 200] width 47 height 10
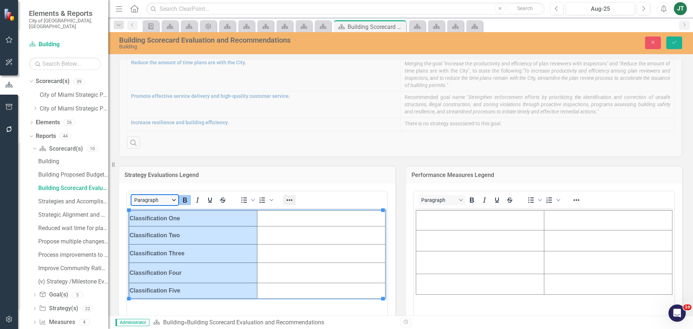
click at [295, 200] on button "Reveal or hide additional toolbar items" at bounding box center [289, 200] width 12 height 10
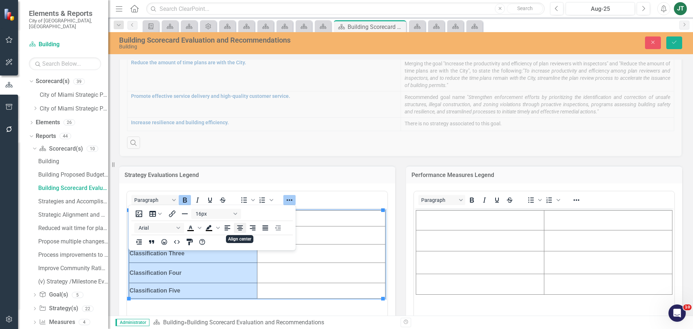
click at [240, 228] on icon "Align center" at bounding box center [240, 227] width 6 height 5
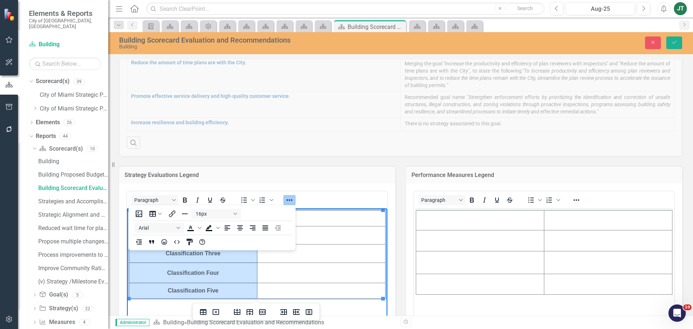
click at [287, 258] on td "Rich Text Area. Press ALT-0 for help." at bounding box center [321, 253] width 128 height 18
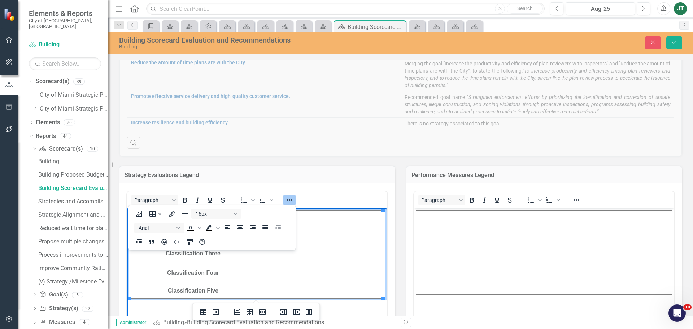
click at [346, 248] on td "Rich Text Area. Press ALT-0 for help." at bounding box center [321, 253] width 128 height 18
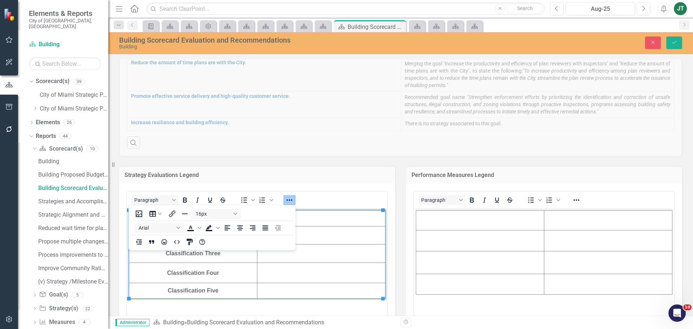
click at [340, 197] on div "Paragraph To open the popup, press Shift+Enter To open the popup, press Shift+E…" at bounding box center [257, 200] width 260 height 14
click at [290, 201] on icon "Reveal or hide additional toolbar items" at bounding box center [289, 200] width 9 height 9
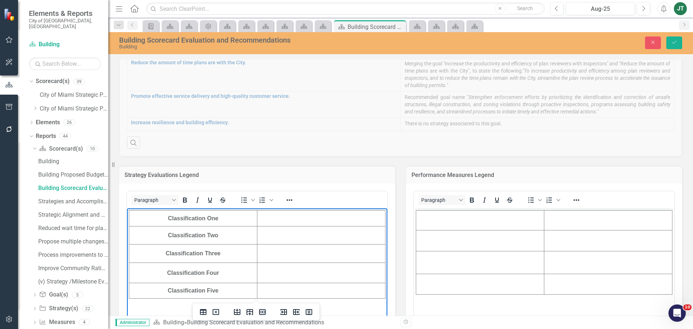
click at [322, 218] on td "Rich Text Area. Press ALT-0 for help." at bounding box center [321, 218] width 128 height 16
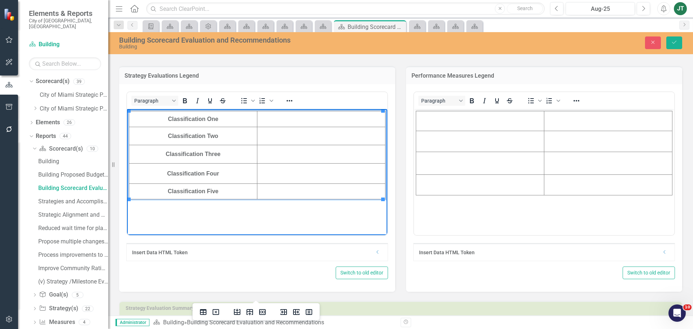
scroll to position [253, 0]
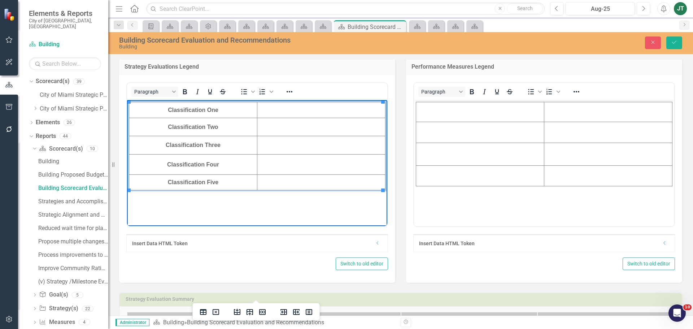
click at [300, 106] on td "Rich Text Area. Press ALT-0 for help." at bounding box center [321, 110] width 128 height 16
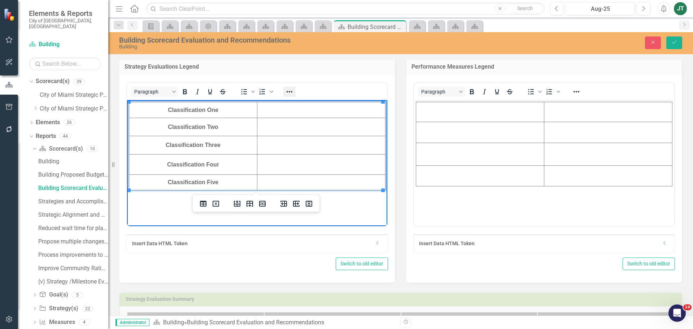
click at [287, 89] on icon "Reveal or hide additional toolbar items" at bounding box center [289, 91] width 9 height 9
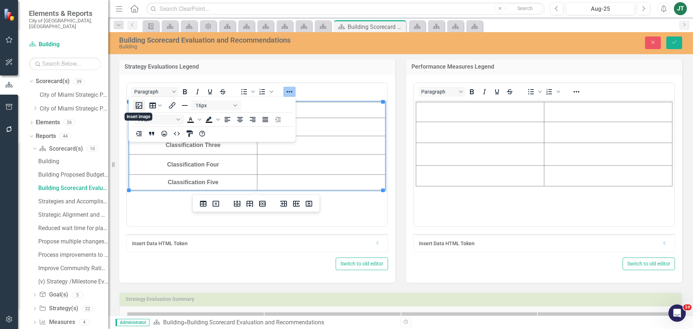
click at [141, 105] on button "Insert image" at bounding box center [139, 105] width 12 height 10
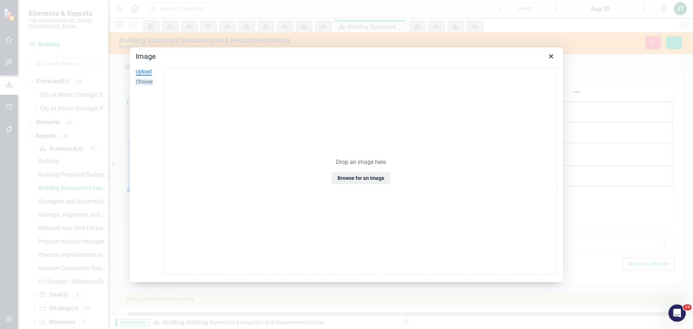
click at [140, 79] on div "Choose" at bounding box center [144, 81] width 17 height 7
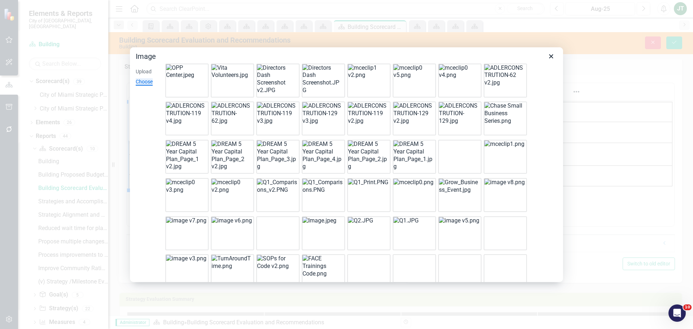
scroll to position [0, 0]
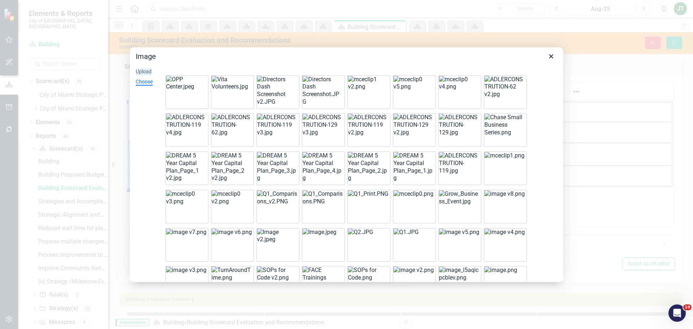
click at [138, 72] on div "Upload" at bounding box center [144, 71] width 16 height 7
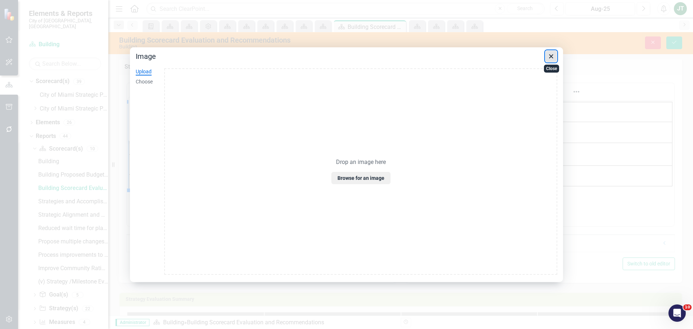
click at [549, 57] on icon "Close" at bounding box center [551, 56] width 9 height 9
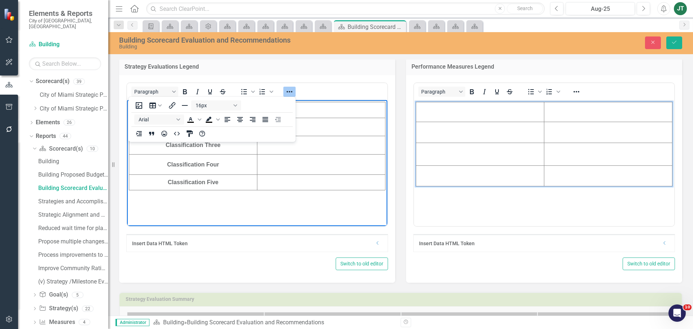
click at [477, 140] on td "Rich Text Area. Press ALT-0 for help." at bounding box center [480, 132] width 128 height 21
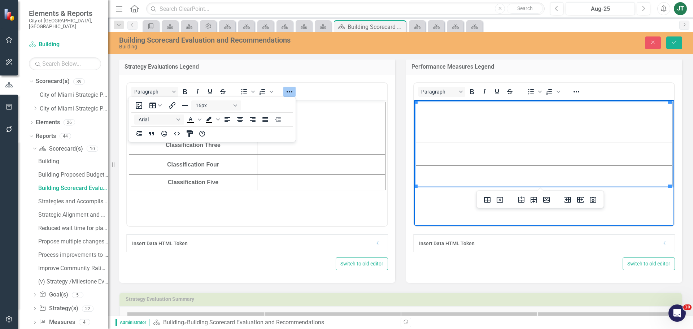
click at [442, 111] on td "Rich Text Area. Press ALT-0 for help." at bounding box center [480, 112] width 128 height 20
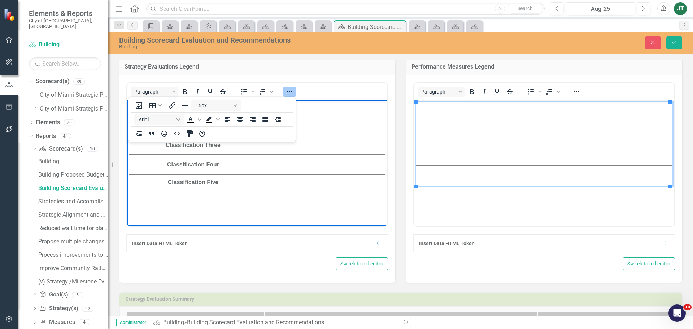
click at [223, 192] on body "Classification One Classification Two Classification Three Classification Four …" at bounding box center [257, 154] width 260 height 108
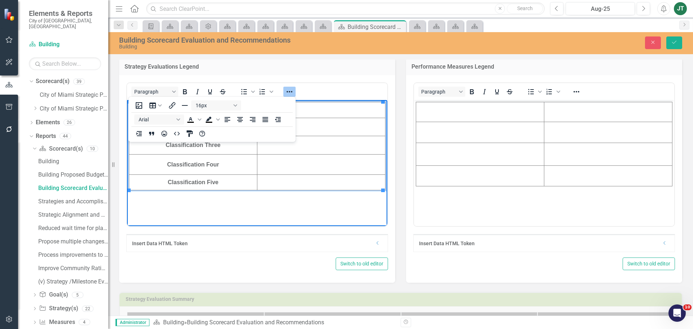
click at [259, 185] on td "Rich Text Area. Press ALT-0 for help." at bounding box center [321, 183] width 128 height 16
click at [160, 106] on button "Table" at bounding box center [155, 105] width 20 height 10
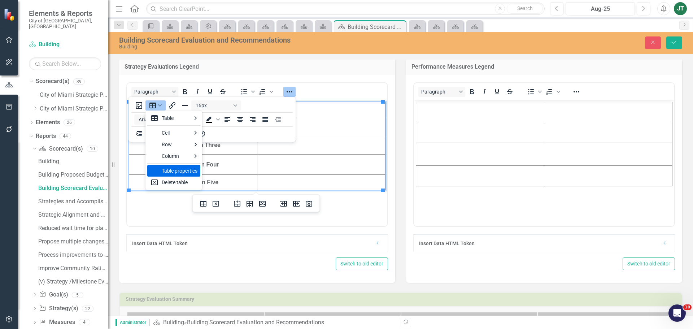
click at [175, 168] on div "Table properties" at bounding box center [180, 170] width 36 height 9
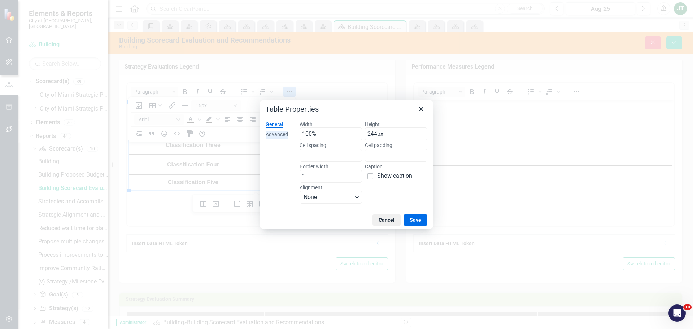
click at [276, 134] on div "Advanced" at bounding box center [277, 134] width 22 height 7
click at [304, 156] on span "Color swatch" at bounding box center [306, 155] width 9 height 9
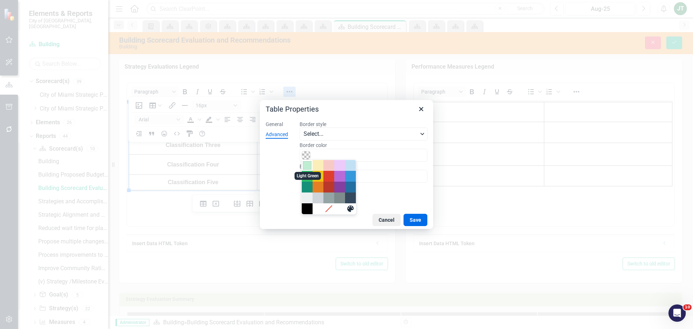
click at [306, 167] on div "Light Green" at bounding box center [307, 165] width 9 height 9
type input "#BFEDD2"
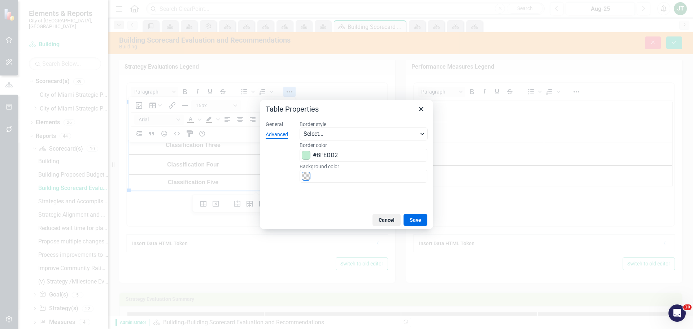
click at [306, 177] on span "Color swatch" at bounding box center [306, 176] width 9 height 9
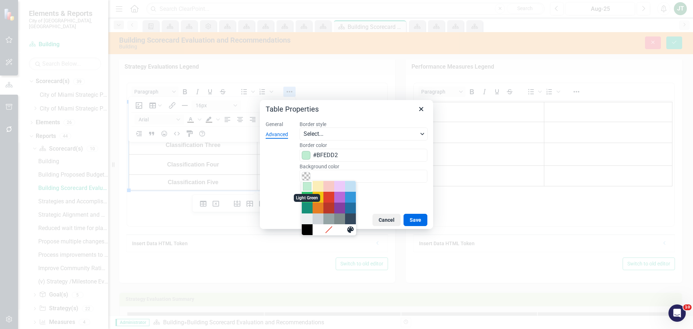
click at [306, 187] on div "Light Green" at bounding box center [307, 186] width 9 height 9
type input "#BFEDD2"
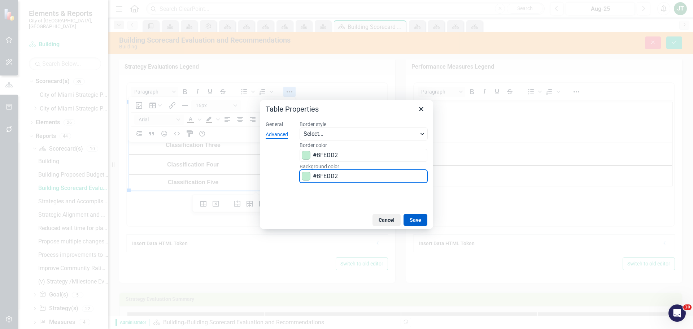
drag, startPoint x: 412, startPoint y: 217, endPoint x: 0, endPoint y: 116, distance: 423.9
click at [412, 217] on button "Save" at bounding box center [416, 220] width 24 height 12
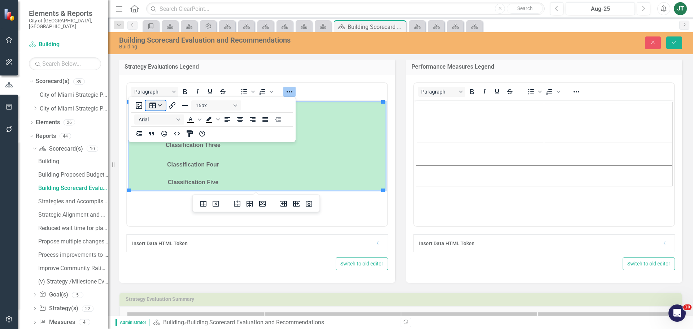
click at [157, 104] on button "Table" at bounding box center [155, 105] width 20 height 10
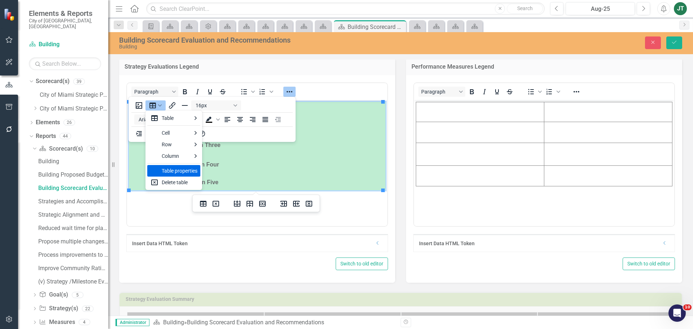
click at [175, 171] on div "Table properties" at bounding box center [180, 170] width 36 height 9
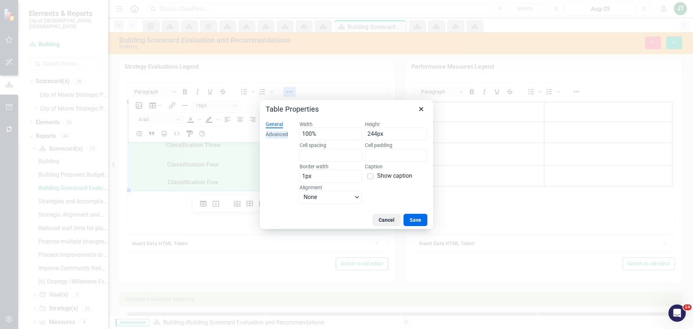
click at [276, 134] on div "Advanced" at bounding box center [277, 134] width 22 height 7
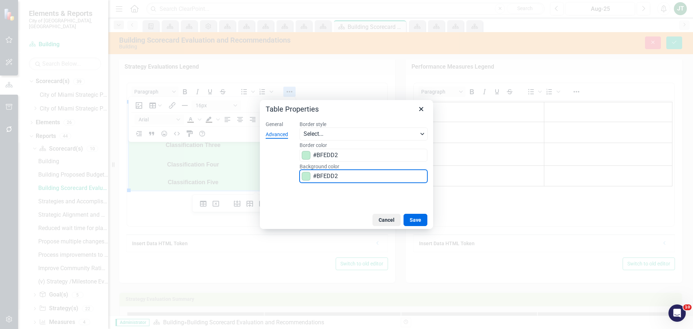
click at [314, 178] on input "#BFEDD2" at bounding box center [364, 176] width 128 height 13
click at [306, 177] on span "Color swatch" at bounding box center [306, 176] width 9 height 9
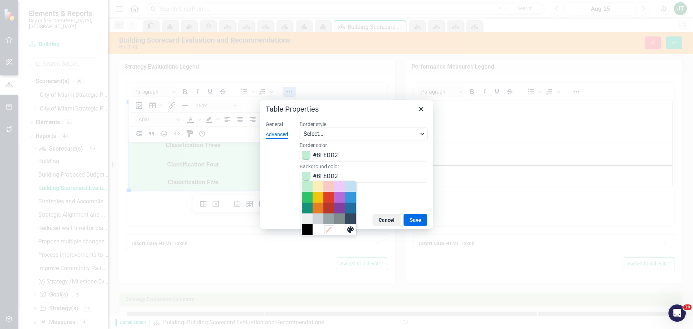
click at [326, 229] on icon "Remove color" at bounding box center [328, 229] width 7 height 7
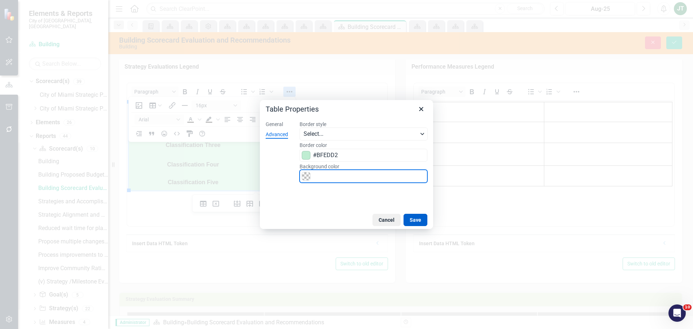
click at [419, 221] on button "Save" at bounding box center [416, 220] width 24 height 12
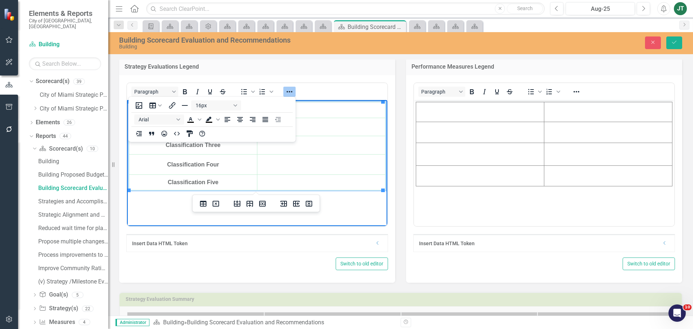
drag, startPoint x: 299, startPoint y: 168, endPoint x: 302, endPoint y: 171, distance: 4.6
click at [299, 168] on td "Rich Text Area. Press ALT-0 for help." at bounding box center [321, 164] width 128 height 20
drag, startPoint x: 307, startPoint y: 181, endPoint x: 337, endPoint y: 194, distance: 32.3
click at [308, 182] on td "Rich Text Area. Press ALT-0 for help." at bounding box center [321, 183] width 128 height 16
click at [351, 201] on body "Classification One Classification Two Classification Three Classification Four …" at bounding box center [257, 154] width 260 height 108
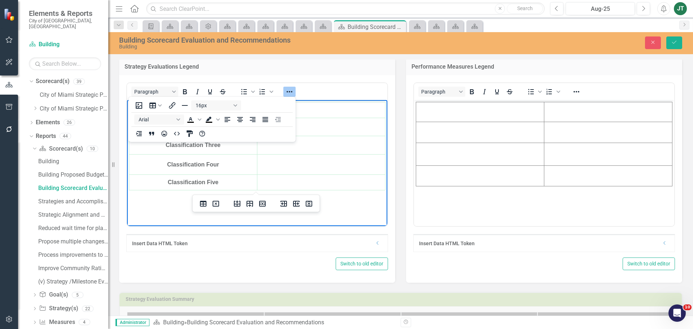
click at [289, 183] on td "Rich Text Area. Press ALT-0 for help." at bounding box center [321, 183] width 128 height 16
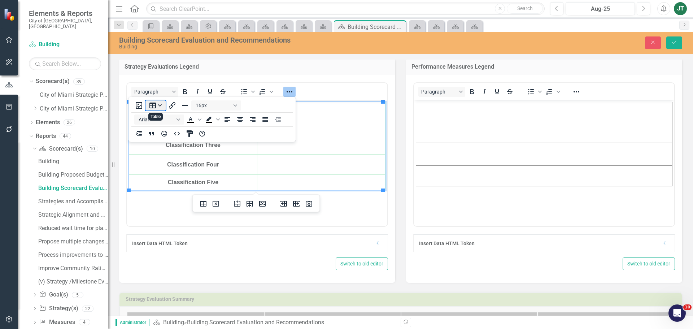
drag, startPoint x: 161, startPoint y: 103, endPoint x: 163, endPoint y: 106, distance: 4.1
click at [161, 103] on button "Table" at bounding box center [155, 105] width 20 height 10
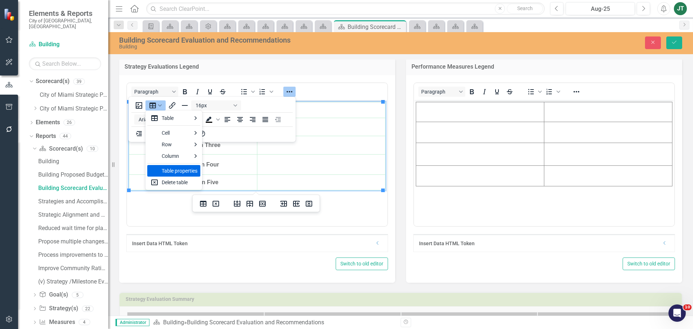
click at [186, 173] on div "Table properties" at bounding box center [180, 170] width 36 height 9
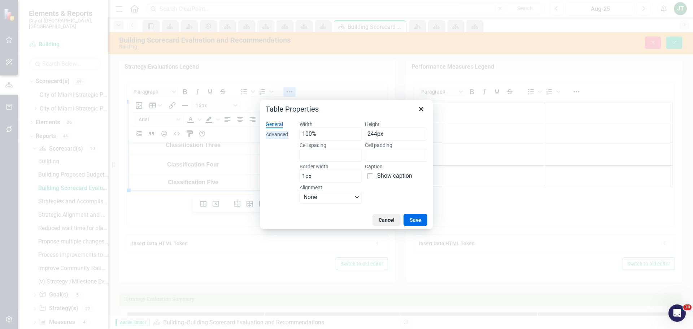
click at [275, 135] on div "Advanced" at bounding box center [277, 134] width 22 height 7
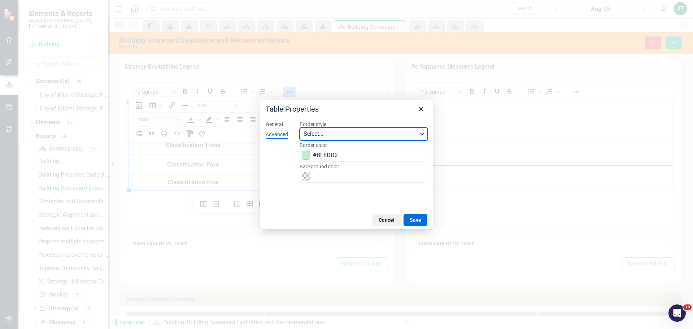
click at [317, 136] on span "Select..." at bounding box center [361, 134] width 115 height 9
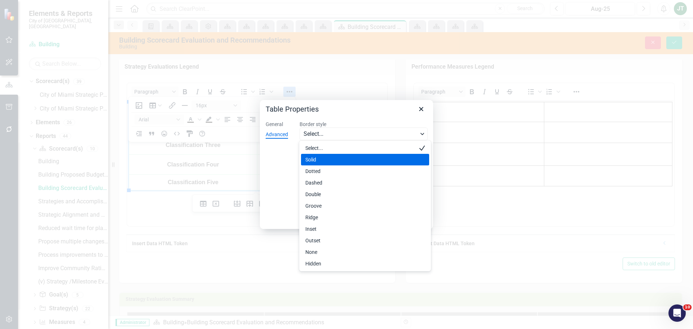
drag, startPoint x: 318, startPoint y: 159, endPoint x: 312, endPoint y: 161, distance: 6.5
click at [312, 161] on div "Solid" at bounding box center [359, 159] width 109 height 9
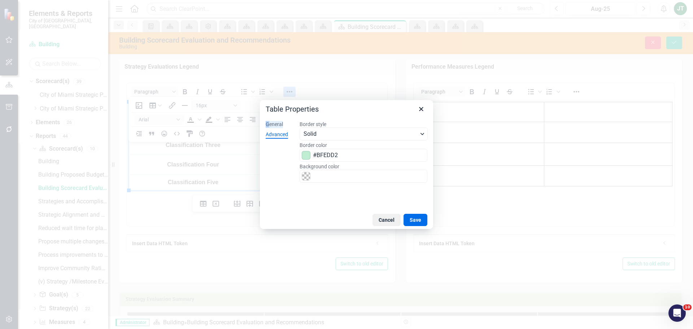
click at [269, 123] on div "General" at bounding box center [274, 124] width 17 height 7
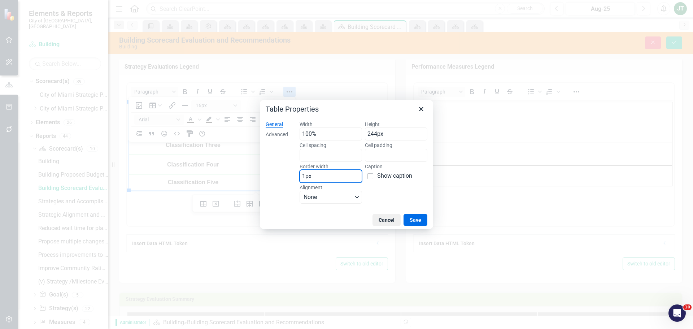
click at [349, 178] on input "1px" at bounding box center [331, 176] width 62 height 13
click at [304, 176] on input "1px" at bounding box center [331, 176] width 62 height 13
drag, startPoint x: 305, startPoint y: 176, endPoint x: 297, endPoint y: 176, distance: 7.9
click at [297, 176] on div "Width 100% Height 244px Cell spacing Cell padding Border width 1px Caption Show…" at bounding box center [363, 163] width 139 height 96
type input "4px"
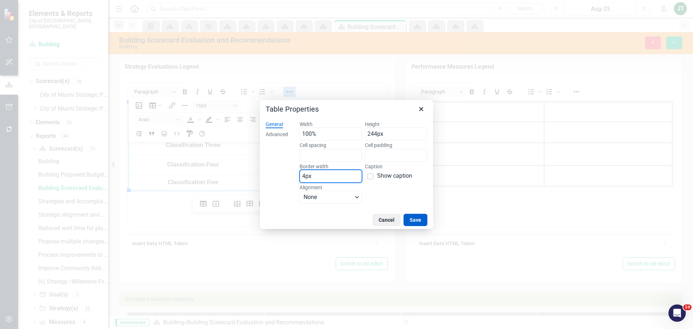
click at [423, 219] on button "Save" at bounding box center [416, 220] width 24 height 12
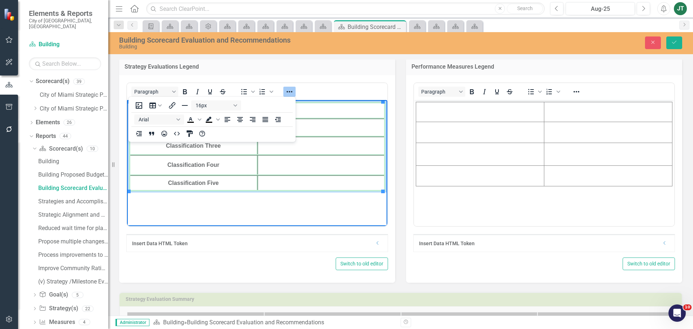
click at [344, 208] on html "Classification One Classification Two Classification Three Classification Four …" at bounding box center [257, 154] width 260 height 108
click at [348, 208] on html "Classification One Classification Two Classification Three Classification Four …" at bounding box center [257, 154] width 260 height 108
click at [242, 208] on html "Classification One Classification Two Classification Three Classification Four …" at bounding box center [257, 154] width 260 height 108
click at [360, 141] on td "Rich Text Area. Press ALT-0 for help." at bounding box center [321, 145] width 128 height 18
click at [361, 207] on body "Classification One Classification Two Classification Three Classification Four …" at bounding box center [257, 154] width 260 height 108
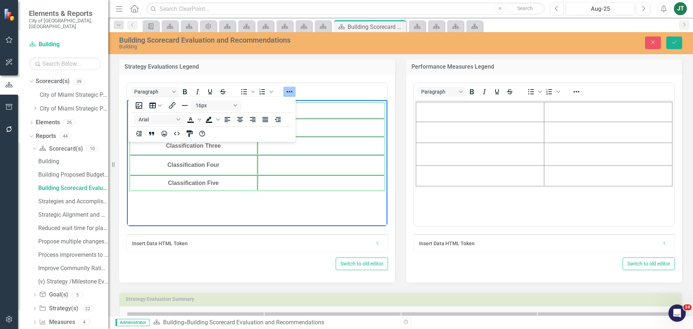
click at [292, 92] on icon "Reveal or hide additional toolbar items" at bounding box center [290, 91] width 6 height 1
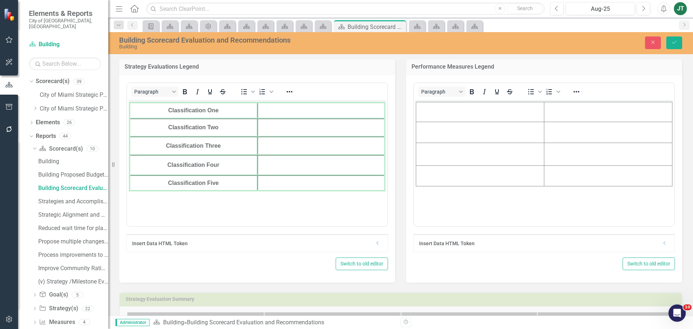
click at [367, 89] on div "Paragraph To open the popup, press Shift+Enter To open the popup, press Shift+E…" at bounding box center [257, 91] width 260 height 14
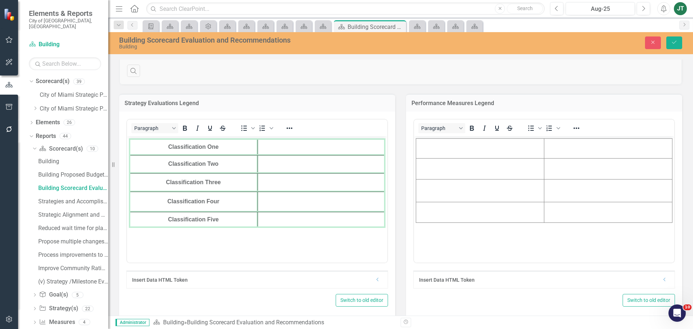
scroll to position [217, 0]
click at [217, 157] on td "Classification Two" at bounding box center [194, 163] width 128 height 18
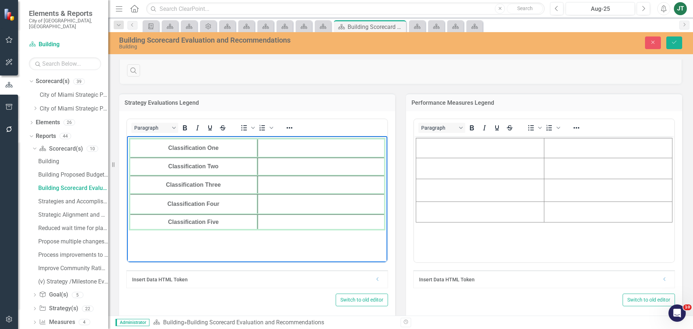
click at [325, 231] on body "Classification One Classification Two Classification Three Classification Four …" at bounding box center [257, 190] width 260 height 108
click at [281, 220] on td "Rich Text Area. Press ALT-0 for help." at bounding box center [321, 222] width 128 height 16
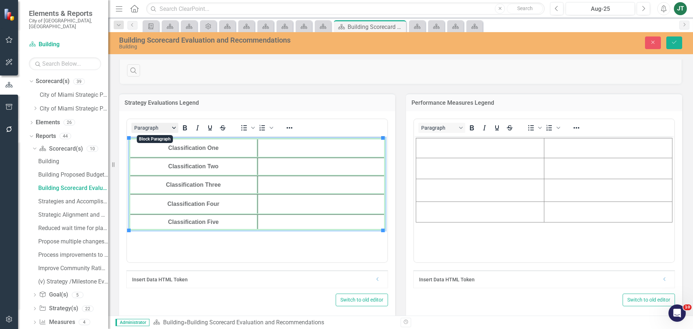
click at [174, 125] on button "Paragraph" at bounding box center [154, 128] width 47 height 10
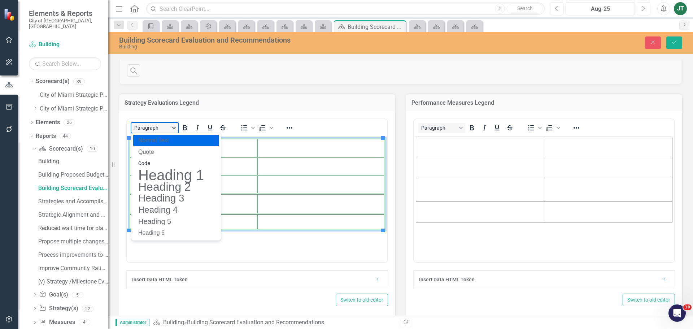
click at [174, 127] on button "Paragraph" at bounding box center [154, 128] width 47 height 10
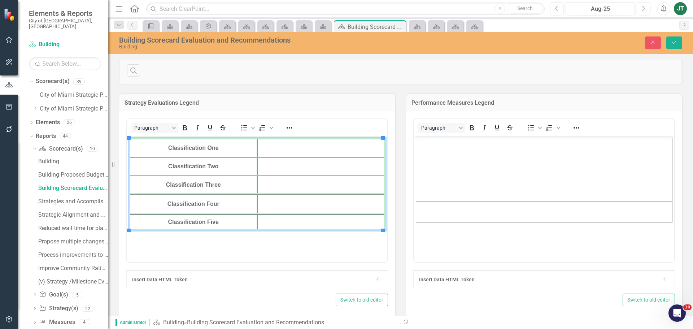
click at [296, 129] on div at bounding box center [289, 128] width 21 height 14
click at [287, 126] on icon "Reveal or hide additional toolbar items" at bounding box center [289, 127] width 9 height 9
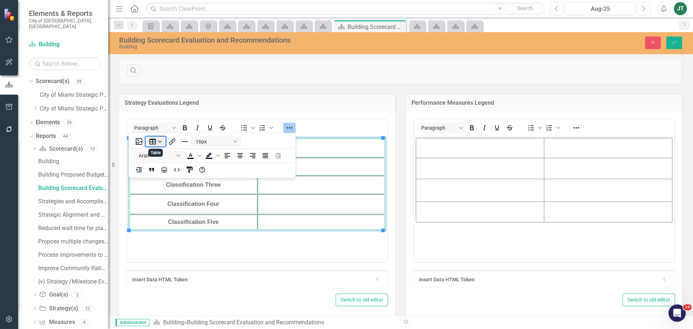
click at [160, 141] on button "Table" at bounding box center [155, 141] width 20 height 10
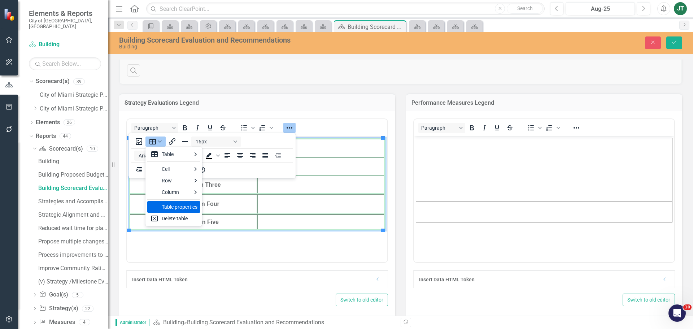
click at [170, 208] on div "Table properties" at bounding box center [180, 206] width 36 height 9
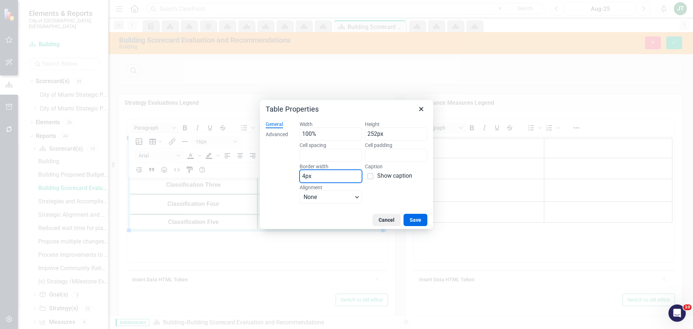
click at [303, 175] on input "4px" at bounding box center [331, 176] width 62 height 13
type input "2px"
click at [417, 217] on button "Save" at bounding box center [416, 220] width 24 height 12
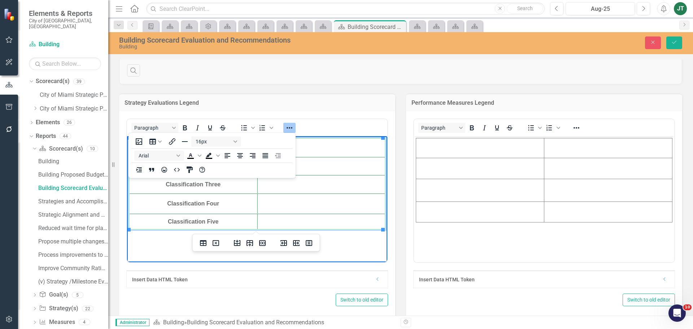
click at [346, 205] on td "Rich Text Area. Press ALT-0 for help." at bounding box center [321, 203] width 128 height 20
click at [349, 236] on body "Classification One Classification Two Classification Three Classification Four …" at bounding box center [257, 190] width 260 height 108
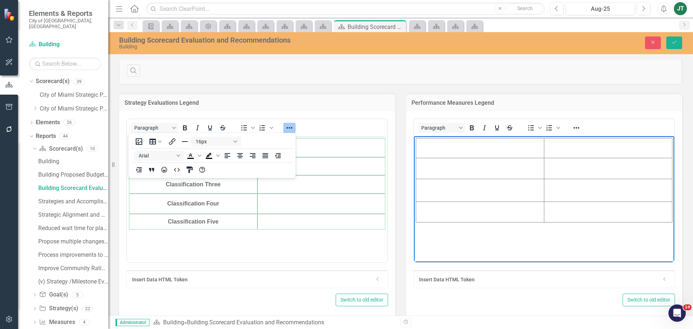
click at [452, 233] on body "Rich Text Area. Press ALT-0 for help." at bounding box center [544, 190] width 260 height 108
click at [672, 43] on icon "Save" at bounding box center [674, 42] width 6 height 5
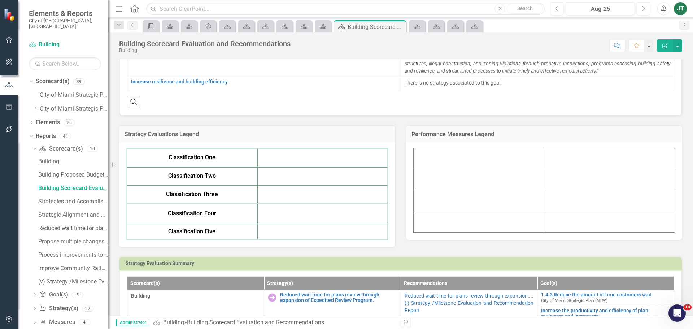
scroll to position [192, 0]
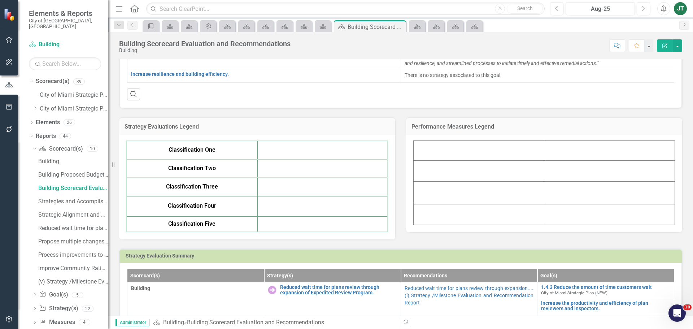
click at [236, 150] on td "Classification One" at bounding box center [192, 150] width 131 height 19
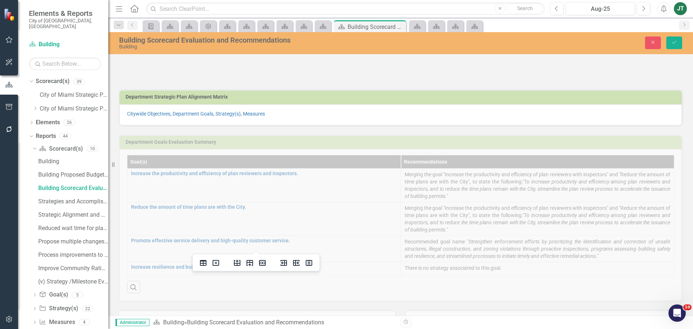
scroll to position [192, 0]
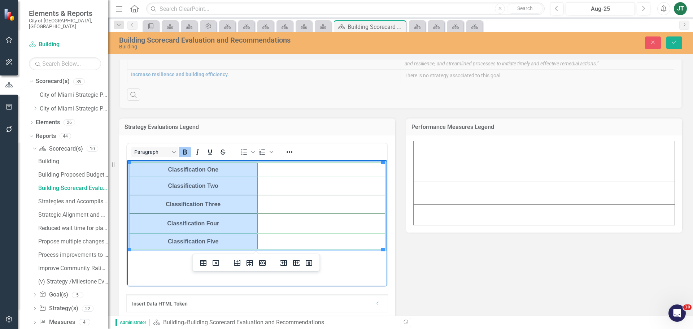
click at [151, 170] on tbody "Classification One Classification Two Classification Three Classification Four …" at bounding box center [257, 205] width 256 height 87
click at [176, 150] on button "Paragraph" at bounding box center [154, 152] width 47 height 10
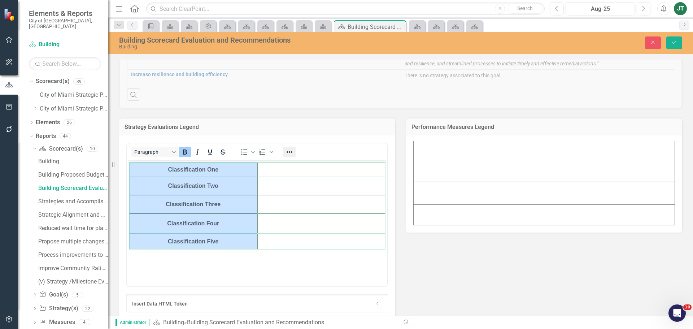
click at [292, 152] on icon "Reveal or hide additional toolbar items" at bounding box center [290, 151] width 6 height 1
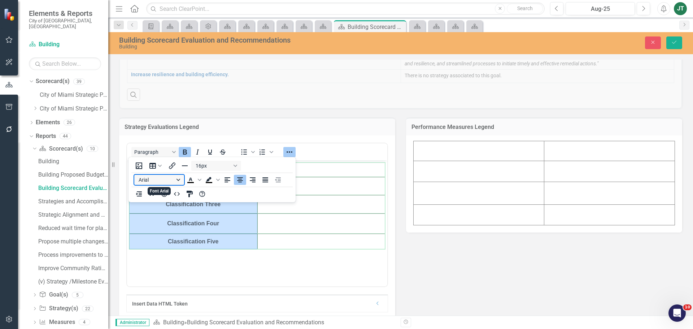
click at [181, 179] on button "Arial" at bounding box center [159, 180] width 50 height 10
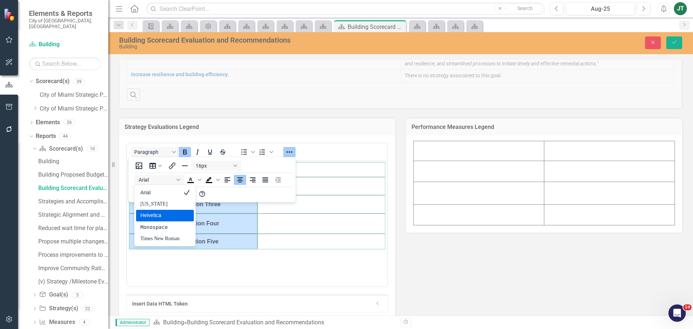
click at [167, 216] on div "Helvetica" at bounding box center [159, 215] width 39 height 9
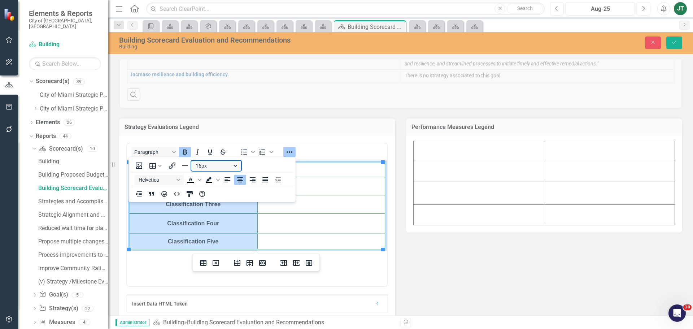
click at [218, 167] on button "16px" at bounding box center [216, 166] width 50 height 10
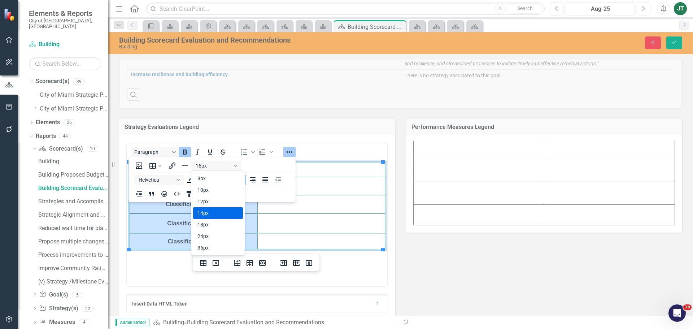
click at [206, 214] on div "14px" at bounding box center [212, 213] width 31 height 9
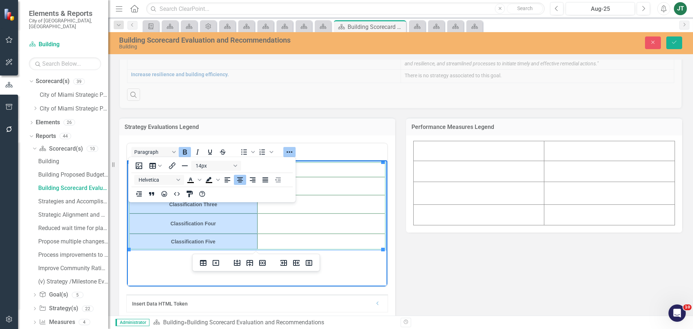
click at [258, 226] on td "Rich Text Area. Press ALT-0 for help." at bounding box center [321, 223] width 128 height 20
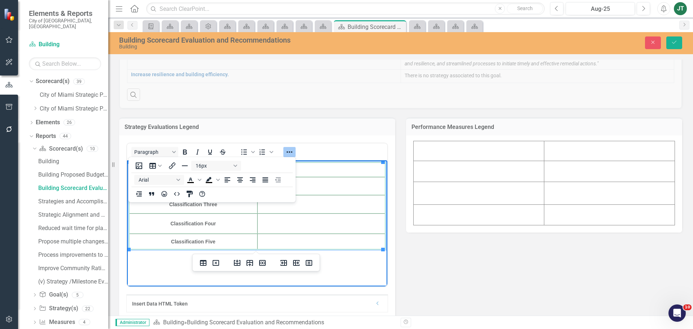
click at [288, 197] on div "16px Arial To open the popup, press Shift+Enter To open the popup, press Shift+…" at bounding box center [211, 179] width 167 height 42
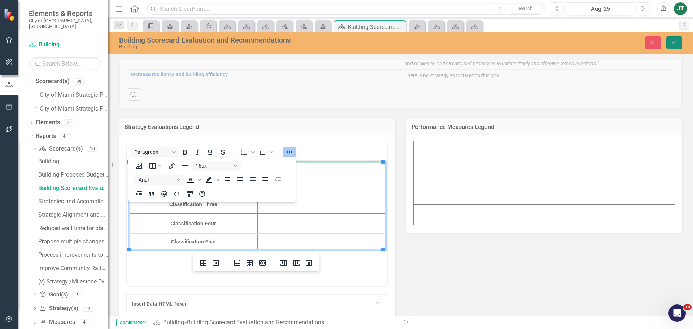
click at [679, 40] on button "Save" at bounding box center [674, 42] width 16 height 13
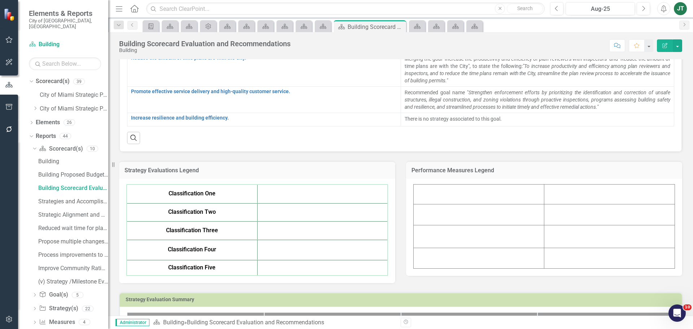
scroll to position [145, 0]
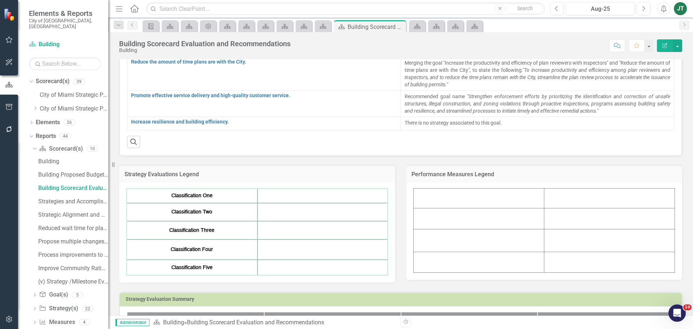
click at [511, 199] on td at bounding box center [479, 198] width 131 height 20
click at [512, 210] on td at bounding box center [479, 218] width 131 height 21
click at [511, 220] on td at bounding box center [479, 218] width 131 height 21
click at [204, 239] on td "Classification Three" at bounding box center [192, 230] width 131 height 18
click at [264, 181] on div "Strategy Evaluations Legend" at bounding box center [257, 174] width 276 height 18
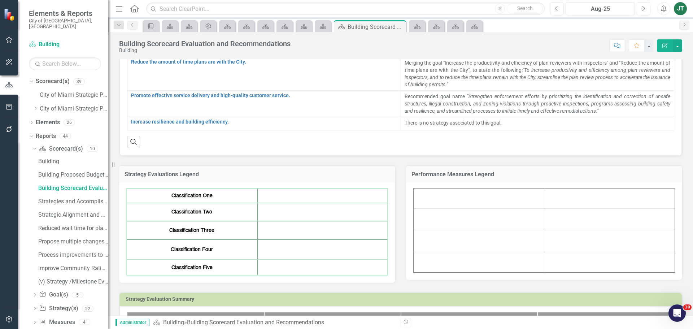
click at [264, 181] on div "Strategy Evaluations Legend" at bounding box center [257, 174] width 276 height 18
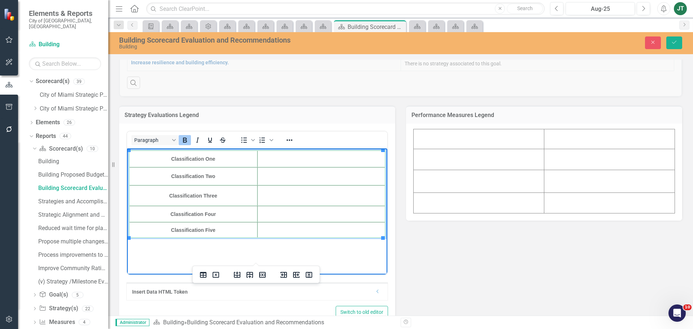
scroll to position [217, 0]
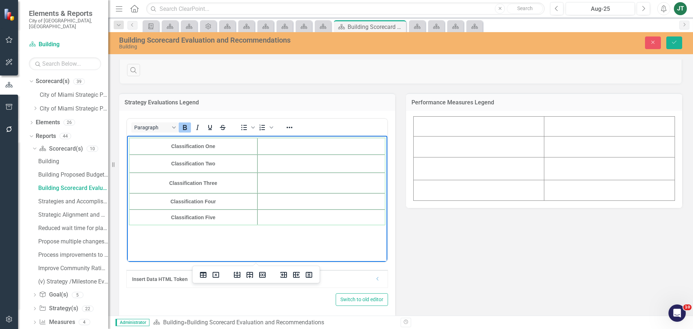
click at [256, 243] on body "Classification One Classification Two Classification Three Classification Four …" at bounding box center [257, 190] width 260 height 108
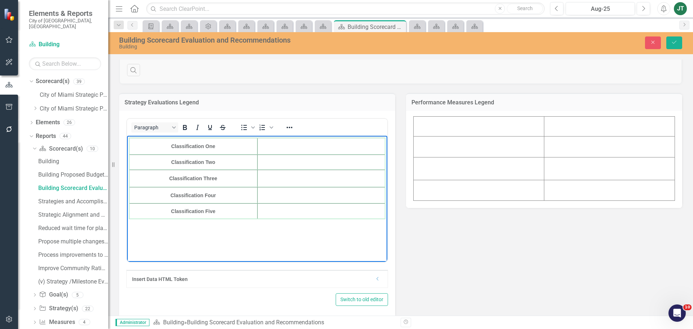
click at [318, 231] on body "Classification One Classification Two Classification Three Classification Four …" at bounding box center [257, 190] width 260 height 108
click at [671, 42] on icon "Save" at bounding box center [674, 42] width 6 height 5
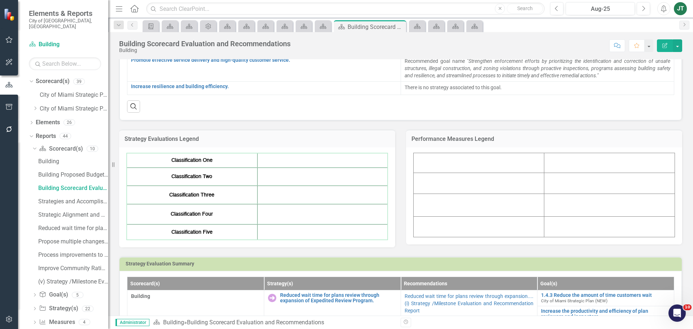
scroll to position [217, 0]
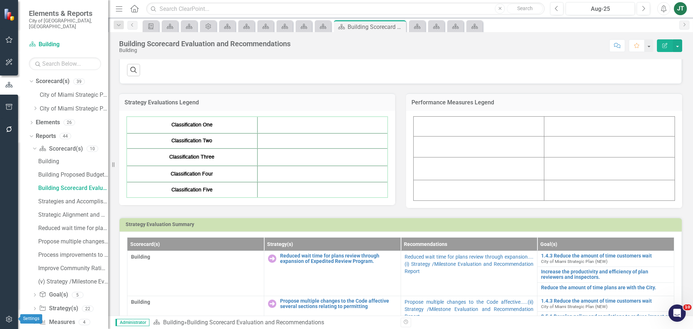
click at [8, 321] on icon "button" at bounding box center [9, 319] width 8 height 6
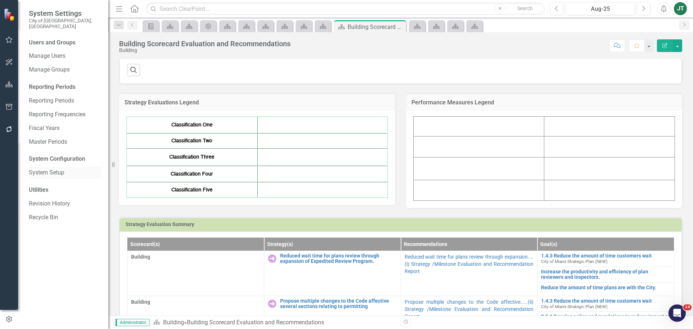
click at [44, 169] on link "System Setup" at bounding box center [65, 173] width 72 height 8
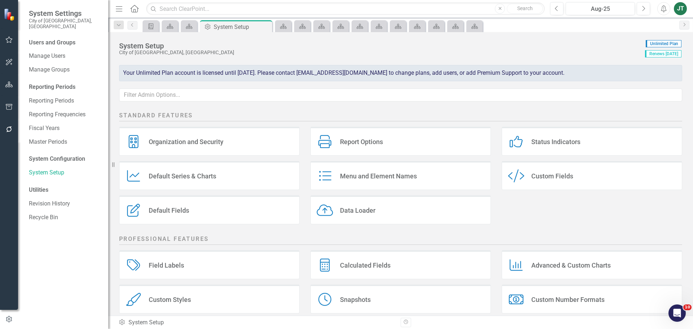
click at [532, 139] on div "Status Indicators" at bounding box center [555, 142] width 49 height 8
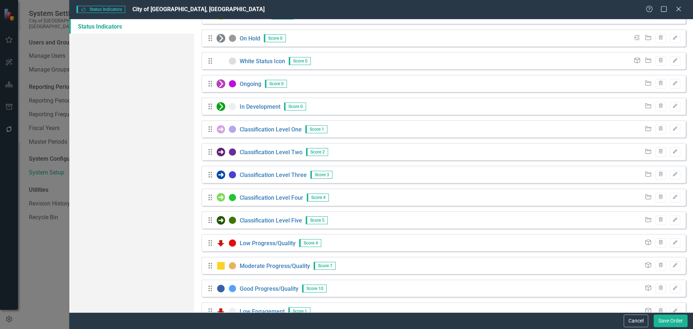
scroll to position [165, 0]
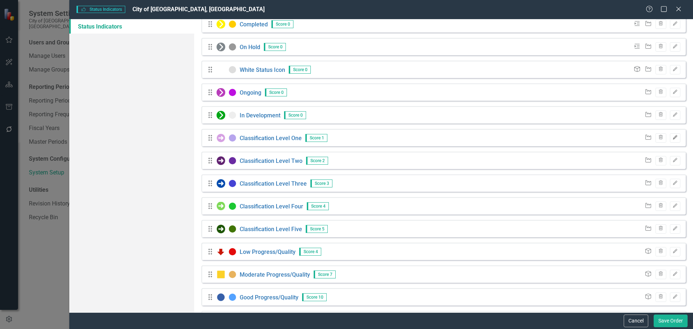
click at [673, 138] on icon "button" at bounding box center [675, 137] width 4 height 4
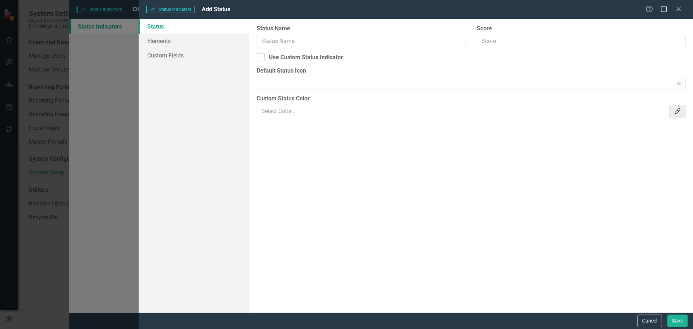
type input "Classification Level One"
type input "1"
checkbox input "true"
type input "#b7a5ed"
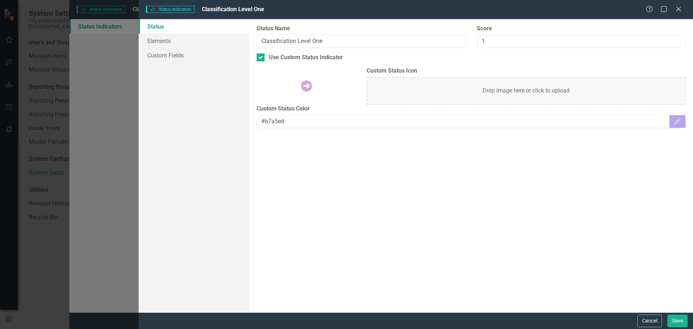
click at [311, 86] on img at bounding box center [307, 86] width 12 height 12
click at [306, 86] on img at bounding box center [307, 86] width 12 height 12
click at [168, 42] on link "Elements" at bounding box center [194, 41] width 111 height 14
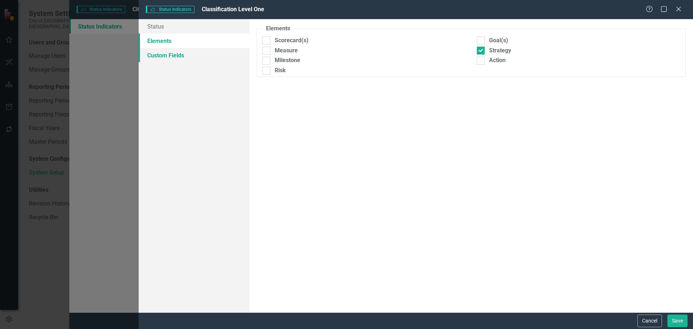
click at [163, 54] on link "Custom Fields" at bounding box center [194, 55] width 111 height 14
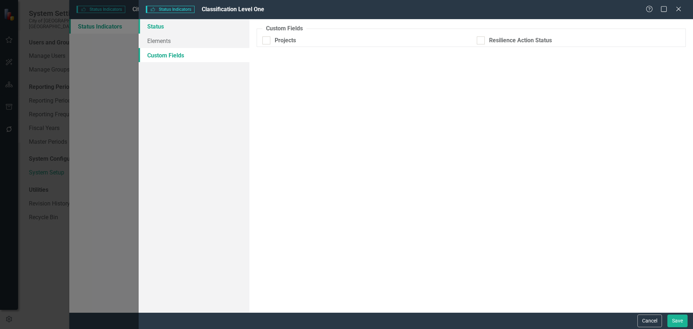
click at [161, 25] on link "Status" at bounding box center [194, 26] width 111 height 14
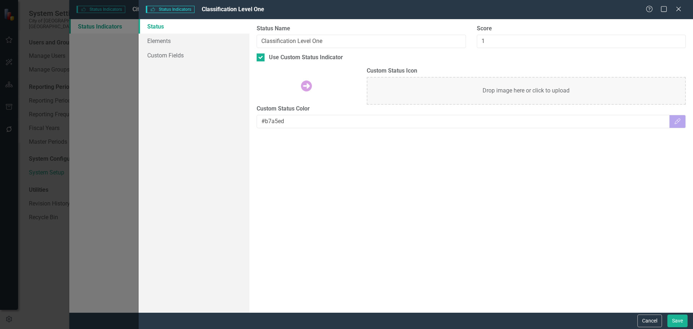
click at [470, 91] on div "Drop image here or click to upload" at bounding box center [526, 91] width 319 height 28
click at [651, 316] on button "Cancel" at bounding box center [649, 320] width 25 height 13
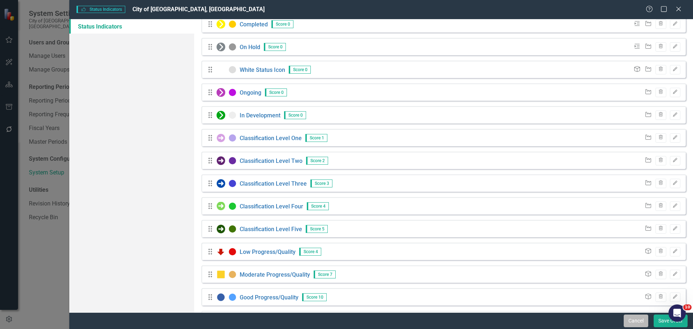
click at [633, 320] on button "Cancel" at bounding box center [636, 320] width 25 height 13
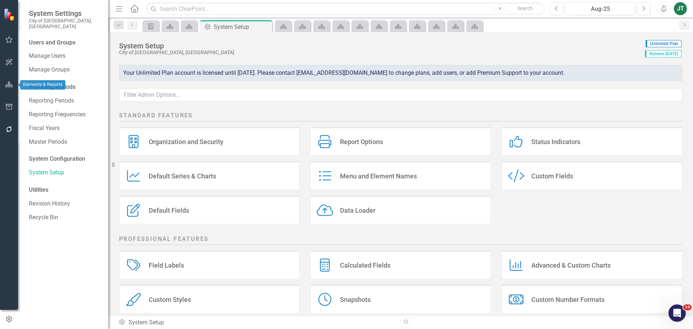
click at [9, 88] on button "button" at bounding box center [9, 84] width 16 height 15
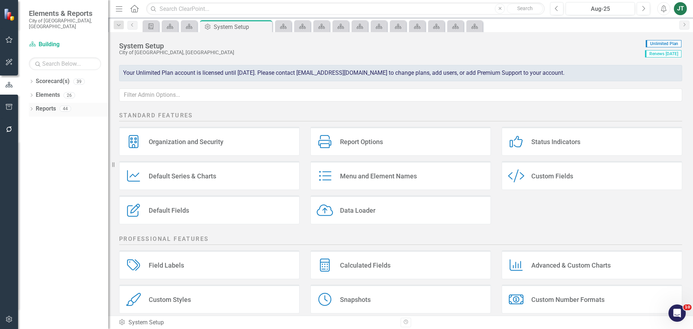
click at [32, 108] on icon "Dropdown" at bounding box center [31, 110] width 5 height 4
click at [56, 117] on link "Scorecard(s) Scorecard(s)" at bounding box center [61, 121] width 44 height 8
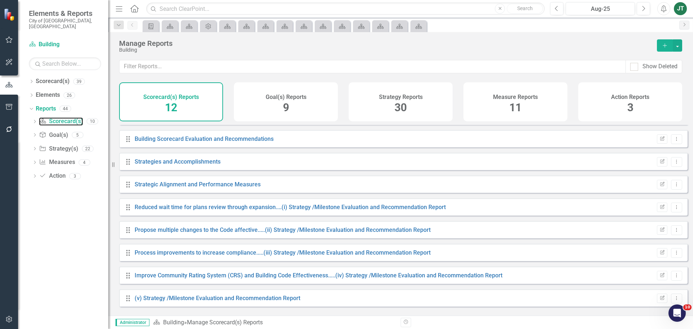
scroll to position [88, 0]
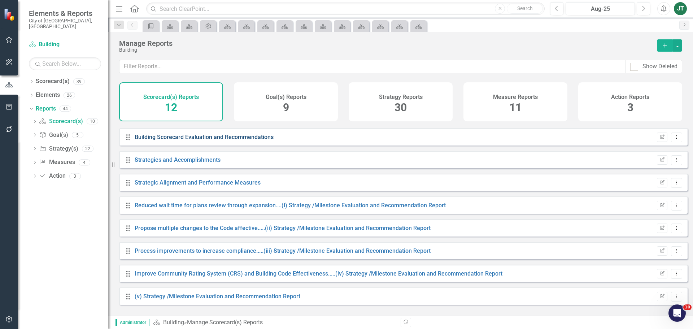
click at [221, 140] on link "Building Scorecard Evaluation and Recommendations" at bounding box center [204, 137] width 139 height 7
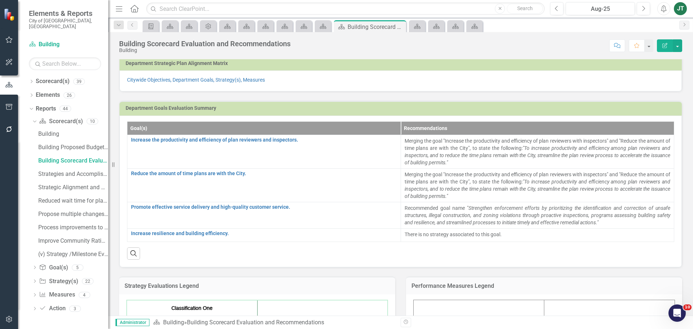
scroll to position [144, 0]
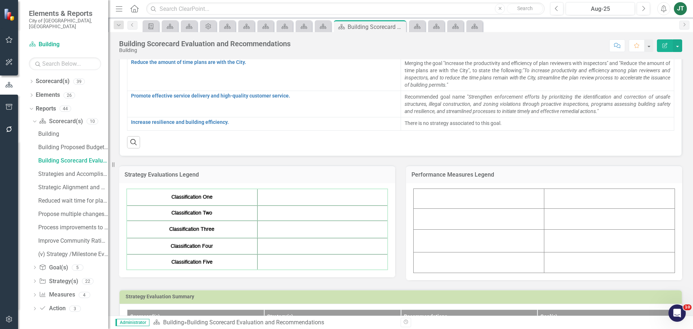
click at [299, 199] on td at bounding box center [322, 197] width 131 height 17
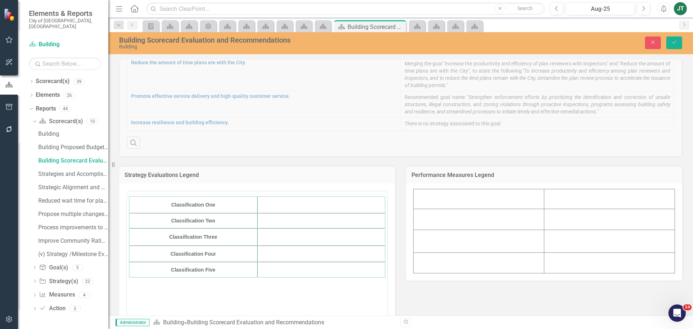
scroll to position [0, 0]
click at [309, 219] on td "Rich Text Area. Press ALT-0 for help." at bounding box center [321, 218] width 128 height 17
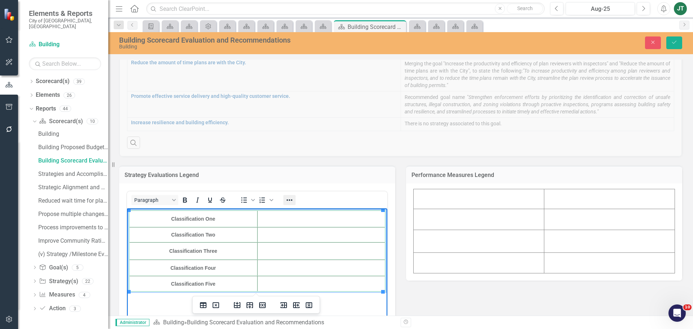
click at [291, 197] on icon "Reveal or hide additional toolbar items" at bounding box center [289, 200] width 9 height 9
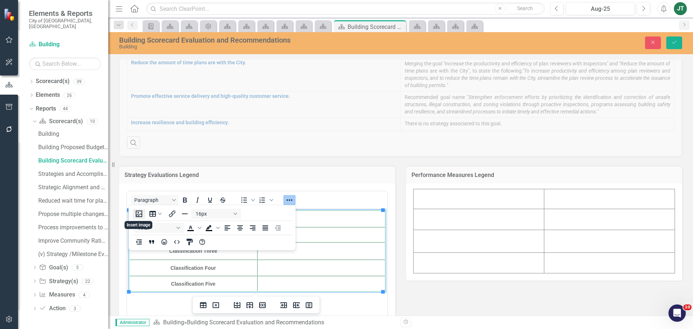
click at [140, 214] on button "Insert image" at bounding box center [139, 214] width 12 height 10
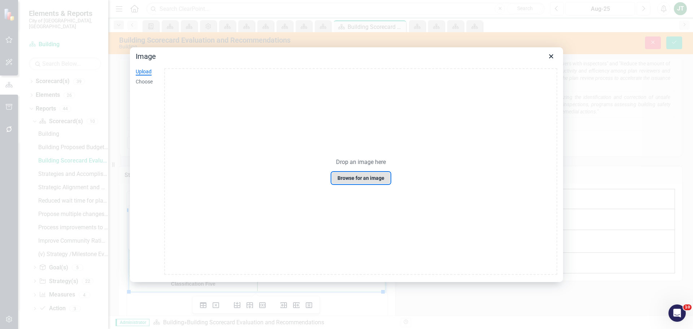
click at [368, 173] on button "Browse for an image" at bounding box center [360, 178] width 59 height 12
click at [551, 56] on icon "Close" at bounding box center [551, 56] width 4 height 4
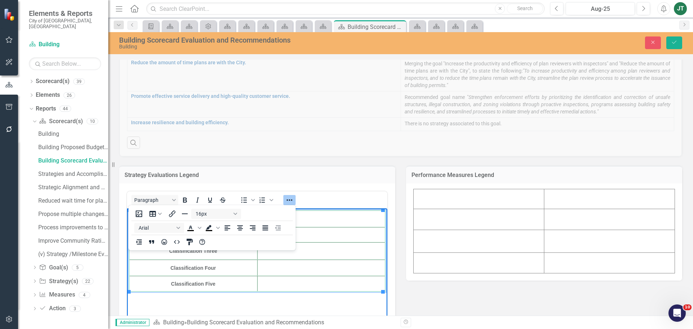
click at [302, 217] on td "Rich Text Area. Press ALT-0 for help." at bounding box center [321, 218] width 128 height 17
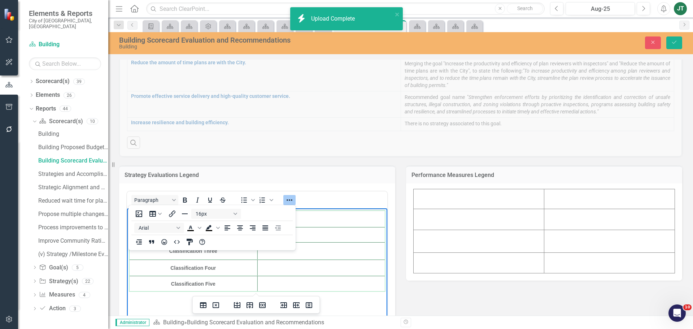
click at [284, 177] on h3 "Strategy Evaluations Legend" at bounding box center [257, 175] width 265 height 6
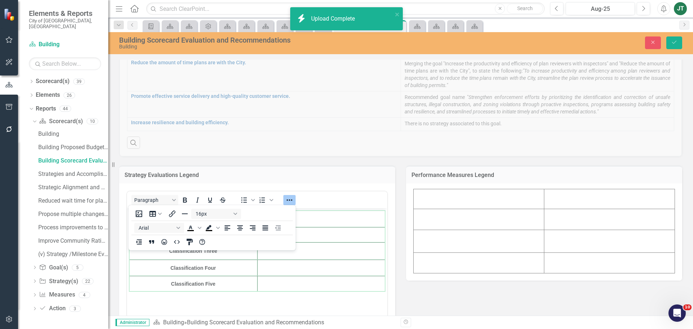
click at [293, 196] on icon "Reveal or hide additional toolbar items" at bounding box center [289, 200] width 9 height 9
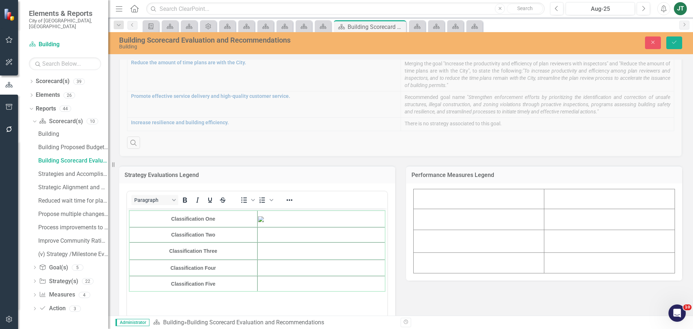
click at [264, 221] on img "Rich Text Area. Press ALT-0 for help." at bounding box center [261, 219] width 6 height 6
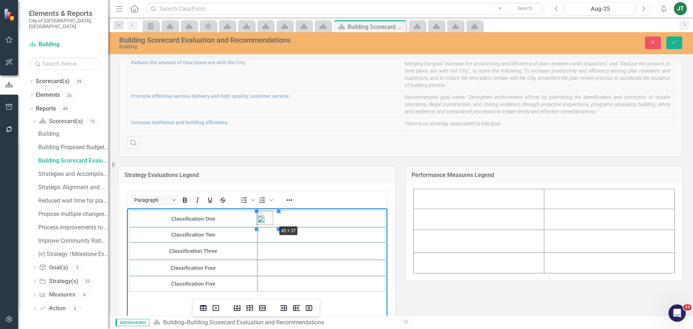
drag, startPoint x: 279, startPoint y: 229, endPoint x: 276, endPoint y: 224, distance: 5.5
click at [263, 220] on img "Rich Text Area. Press ALT-0 for help." at bounding box center [266, 218] width 16 height 13
click at [294, 219] on td "Rich Text Area. Press ALT-0 for help." at bounding box center [321, 218] width 128 height 17
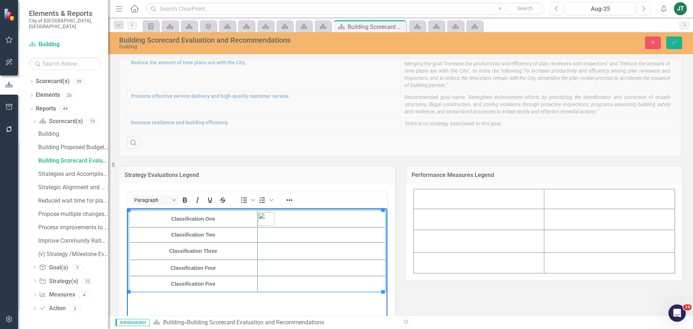
click at [269, 235] on td "Rich Text Area. Press ALT-0 for help." at bounding box center [321, 234] width 128 height 15
click at [682, 39] on button "Save" at bounding box center [674, 42] width 16 height 13
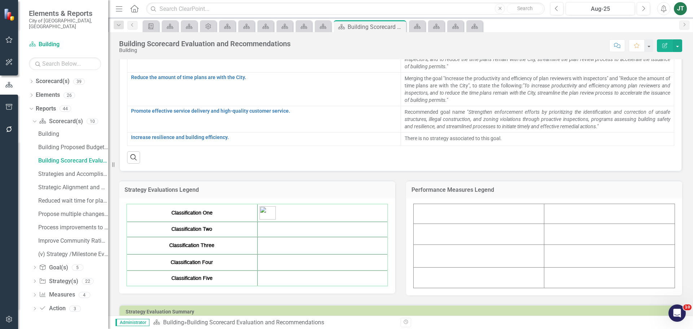
scroll to position [180, 0]
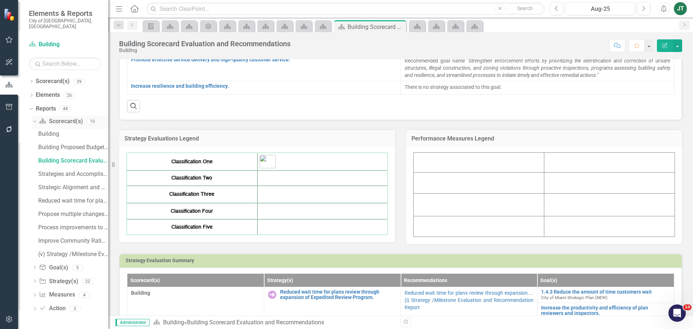
click at [33, 118] on icon "Dropdown" at bounding box center [34, 120] width 4 height 5
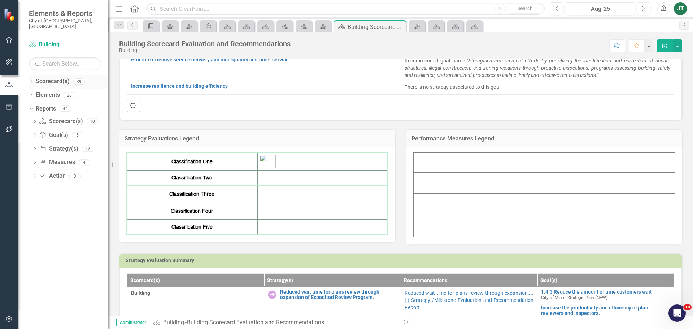
click at [32, 80] on icon "Dropdown" at bounding box center [31, 82] width 5 height 4
click at [34, 106] on icon "Dropdown" at bounding box center [34, 108] width 5 height 4
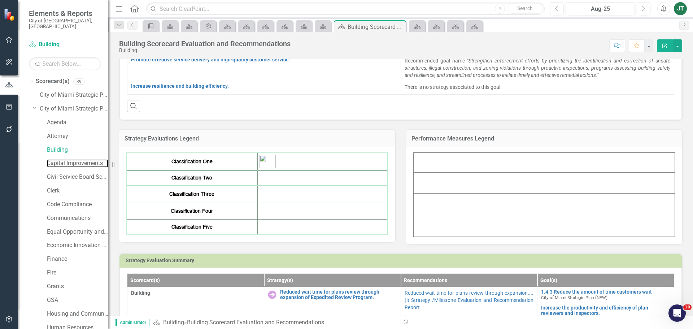
drag, startPoint x: 64, startPoint y: 157, endPoint x: 313, endPoint y: 166, distance: 249.2
click at [64, 159] on link "Capital Improvements" at bounding box center [77, 163] width 61 height 8
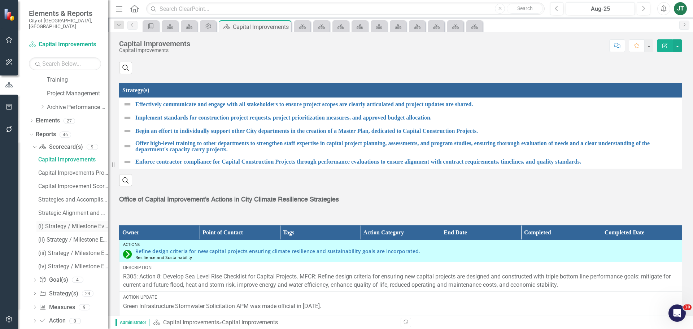
scroll to position [484, 0]
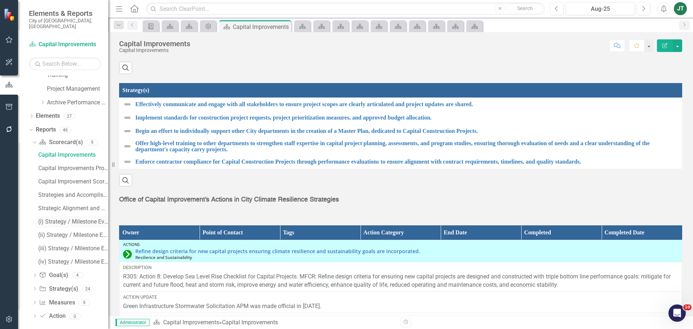
click at [68, 218] on div "(i) Strategy / Milestone Evaluation and Recommendations Report" at bounding box center [73, 221] width 70 height 6
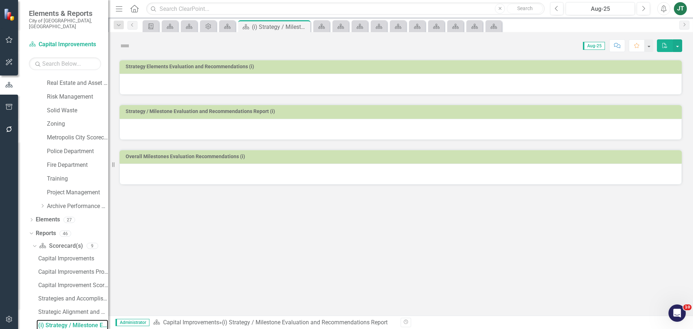
scroll to position [377, 0]
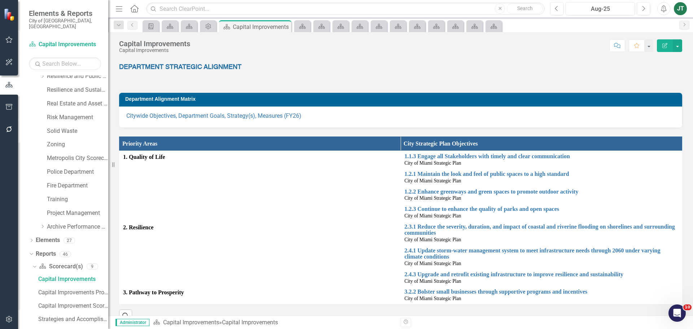
scroll to position [484, 0]
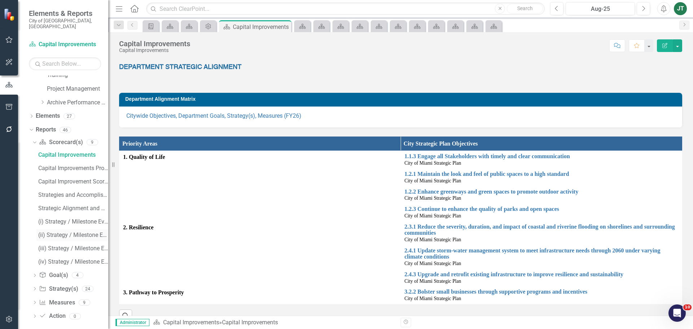
click at [52, 232] on div "(ii) Strategy / Milestone Evaluation and Recommendation Report" at bounding box center [73, 235] width 70 height 6
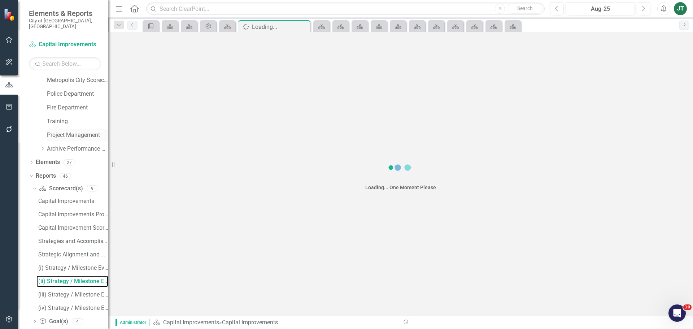
scroll to position [391, 0]
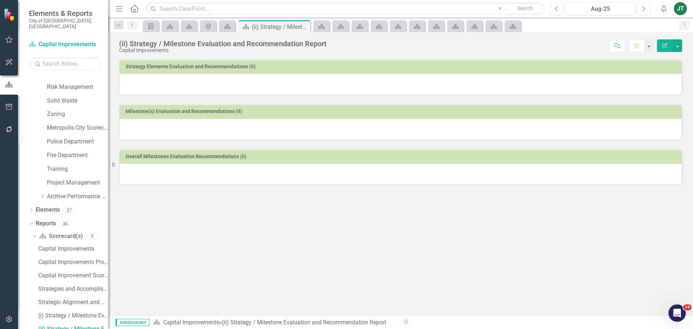
click at [663, 44] on icon "button" at bounding box center [664, 45] width 5 height 5
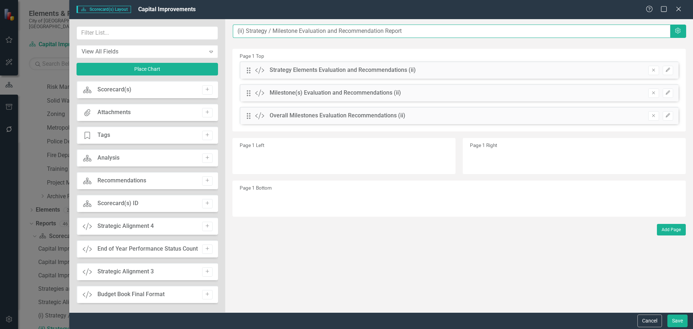
click at [237, 30] on input "(ii) Strategy / Milestone Evaluation and Recommendation Report" at bounding box center [451, 31] width 437 height 13
paste input "Implement standards for construction project requests,"
type input "Implement standards for construction project request.....(ii) Strategy / Milest…"
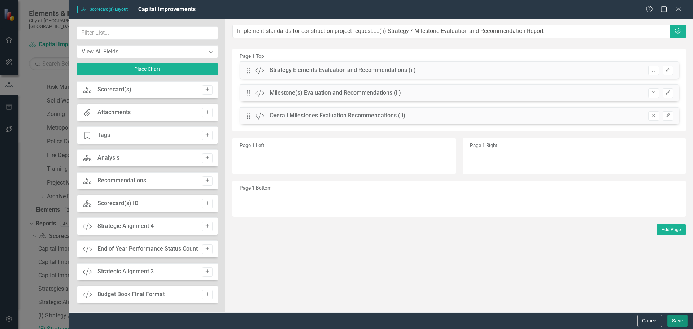
click at [680, 321] on button "Save" at bounding box center [677, 320] width 20 height 13
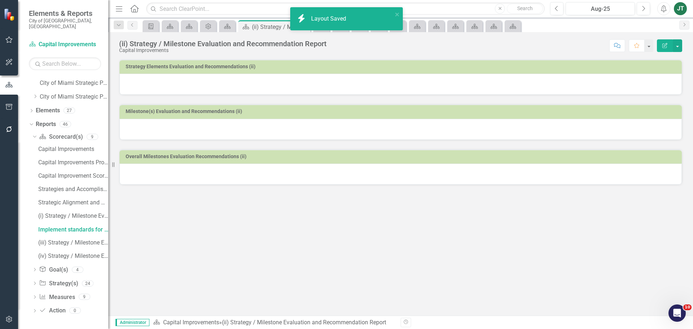
scroll to position [6, 0]
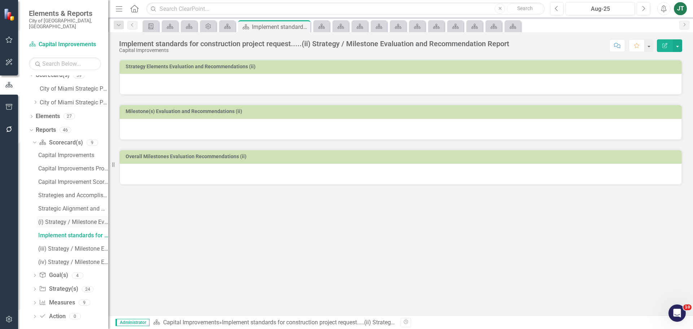
click at [51, 219] on div "(i) Strategy / Milestone Evaluation and Recommendations Report" at bounding box center [73, 222] width 70 height 6
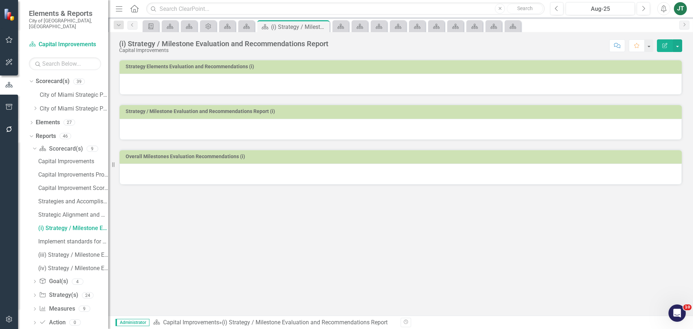
click at [664, 45] on icon "Edit Report" at bounding box center [665, 45] width 6 height 5
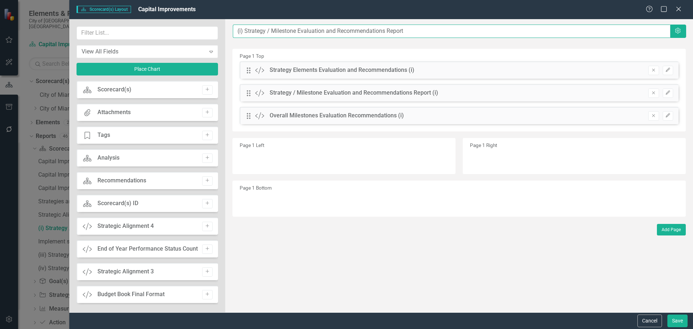
click at [233, 29] on input "(i) Strategy / Milestone Evaluation and Recommendations Report" at bounding box center [451, 31] width 437 height 13
paste input "Effectively communicate and engage with all stakeholders"
type input "Effectively communicate and engage with all stakeholders.....(i) Strategy / Mil…"
click at [677, 315] on button "Save" at bounding box center [677, 320] width 20 height 13
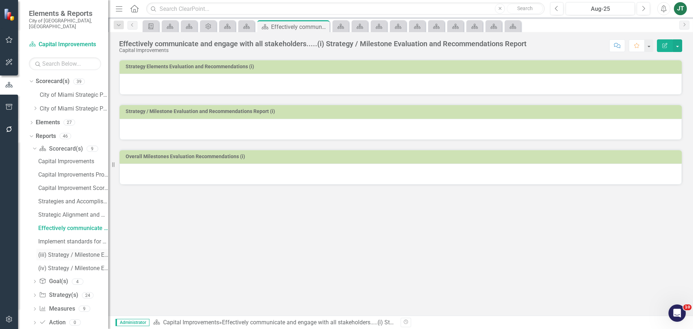
click at [60, 249] on link "(iii) Strategy / Milestone Evaluation and Recommendation Report" at bounding box center [72, 255] width 72 height 12
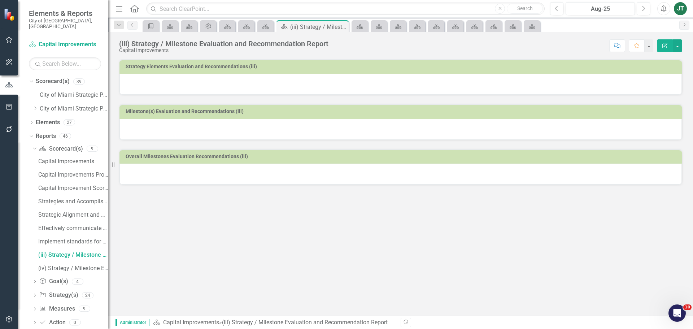
click at [665, 44] on icon "Edit Report" at bounding box center [665, 45] width 6 height 5
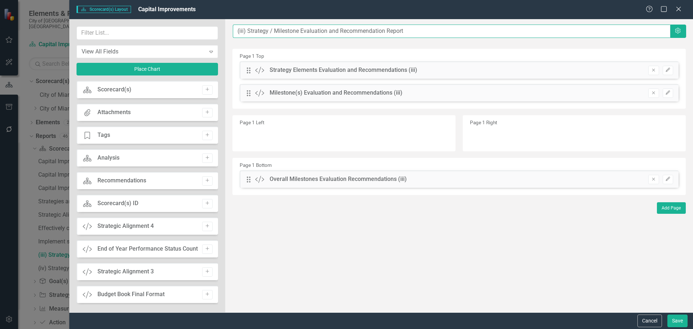
click at [236, 30] on input "(iii) Strategy / Milestone Evaluation and Recommendation Report" at bounding box center [451, 31] width 437 height 13
paste input "Begin an effort to individually support other City departments"
type input "Begin an effort to individually support other City departments....(iii) Strateg…"
click at [675, 319] on button "Save" at bounding box center [677, 320] width 20 height 13
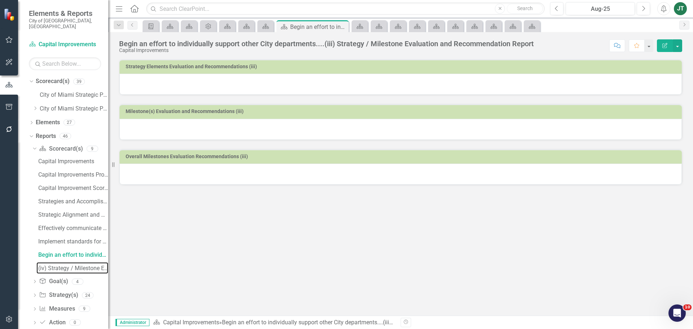
drag, startPoint x: 62, startPoint y: 262, endPoint x: 105, endPoint y: 244, distance: 47.3
click at [62, 265] on div "(iv) Strategy / Milestone Evaluation and Recommendation Report" at bounding box center [73, 268] width 70 height 6
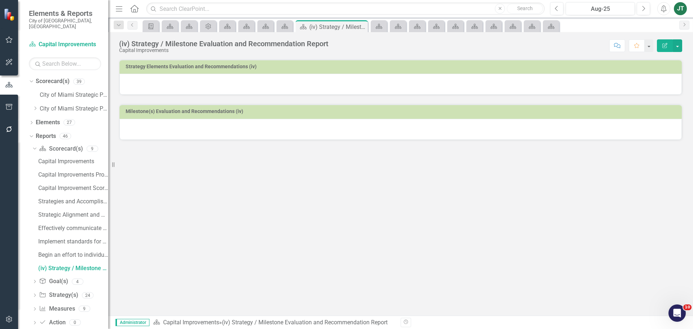
click at [665, 45] on icon "Edit Report" at bounding box center [665, 45] width 6 height 5
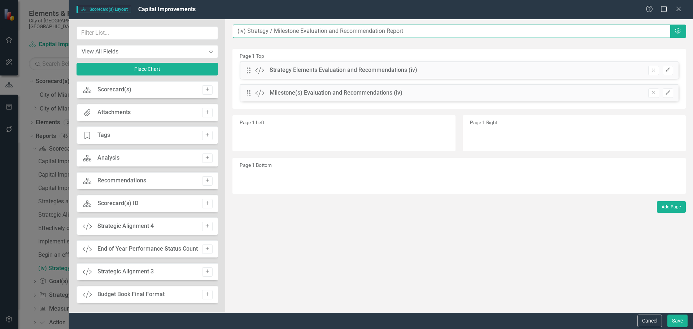
click at [236, 29] on input "(iv) Strategy / Milestone Evaluation and Recommendation Report" at bounding box center [451, 31] width 437 height 13
paste input "Offer high-level training to other departments"
click at [353, 31] on input "Offer high-level training to other departments ....(iv) Strategy / Milestone Ev…" at bounding box center [451, 31] width 437 height 13
type input "Offer high-level training to other departments....(iv) Strategy / Milestone Eva…"
click at [683, 319] on button "Save" at bounding box center [677, 320] width 20 height 13
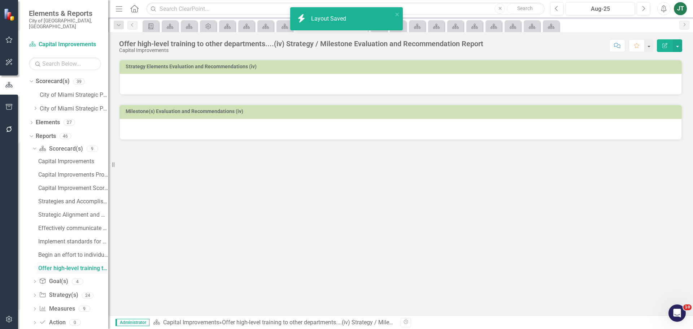
click at [79, 265] on div "Offer high-level training to other departments....(iv) Strategy / Milestone Eva…" at bounding box center [73, 268] width 70 height 6
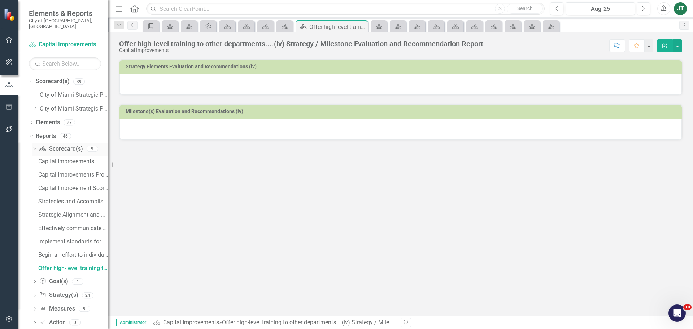
click at [60, 145] on link "Scorecard(s) Scorecard(s)" at bounding box center [61, 149] width 44 height 8
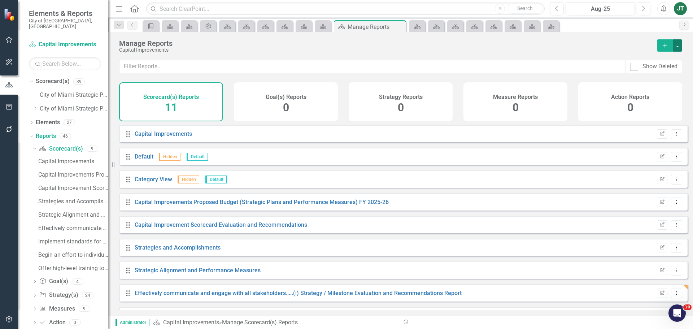
click at [676, 44] on button "button" at bounding box center [677, 45] width 9 height 12
click at [651, 69] on link "Copy Add From Template" at bounding box center [646, 71] width 72 height 13
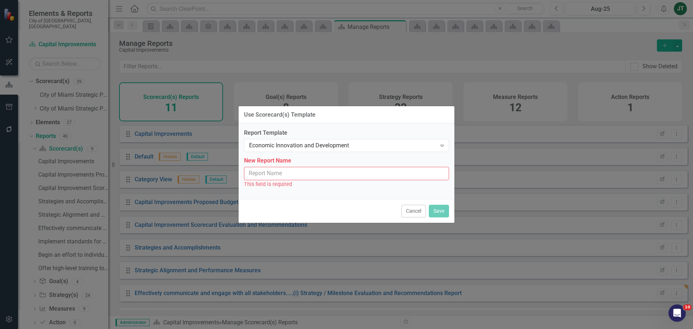
click at [272, 177] on input "New Report Name" at bounding box center [346, 173] width 205 height 13
click at [305, 171] on input "New Report Name" at bounding box center [346, 173] width 205 height 13
click at [293, 144] on div "Economic Innovation and Development" at bounding box center [342, 145] width 187 height 8
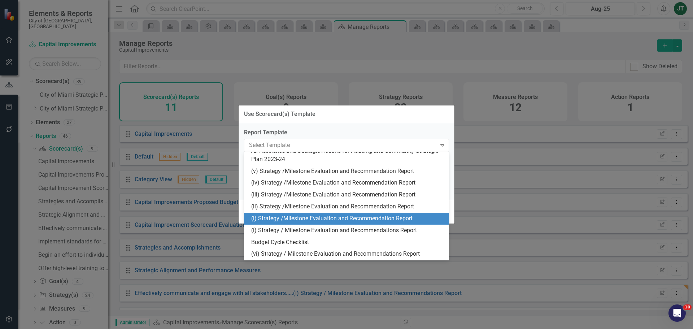
scroll to position [198, 0]
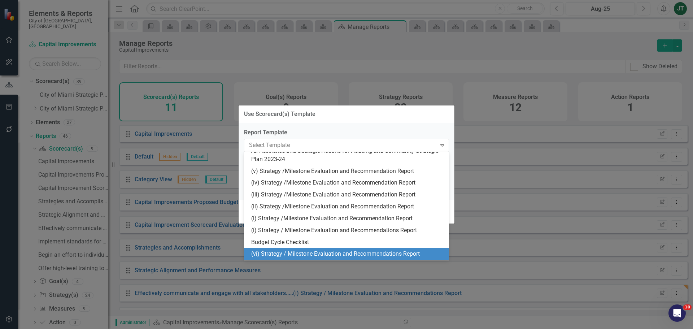
click at [282, 250] on div "(vi) Strategy / Milestone Evaluation and Recommendations Report" at bounding box center [347, 254] width 193 height 8
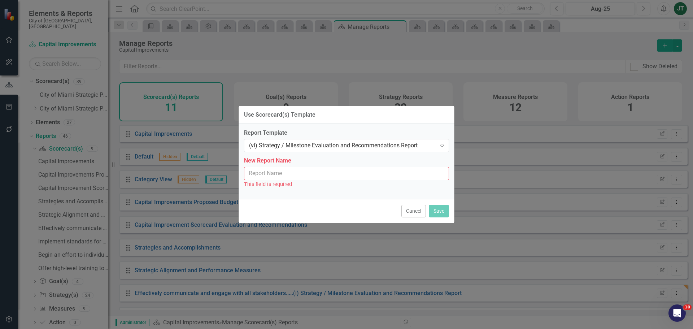
click at [263, 171] on input "New Report Name" at bounding box center [346, 173] width 205 height 13
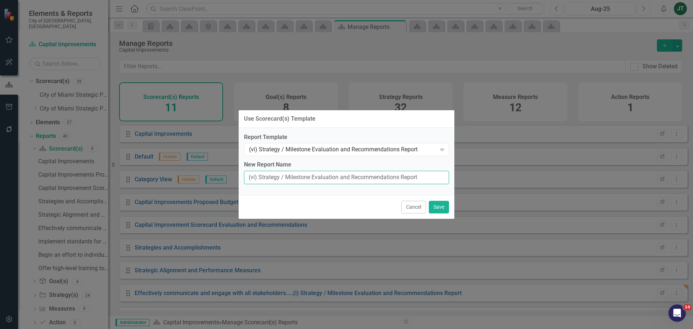
click at [245, 176] on input "(vi) Strategy / Milestone Evaluation and Recommendations Report" at bounding box center [346, 177] width 205 height 13
paste input "Enforce contractor compliance for Capital Construction Projects"
type input "Enforce contractor compliance for Capital Construction Projects....(vi) Strateg…"
click at [436, 204] on button "Save" at bounding box center [439, 207] width 20 height 13
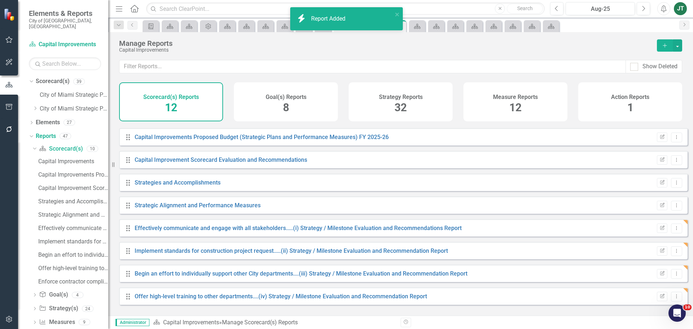
scroll to position [88, 0]
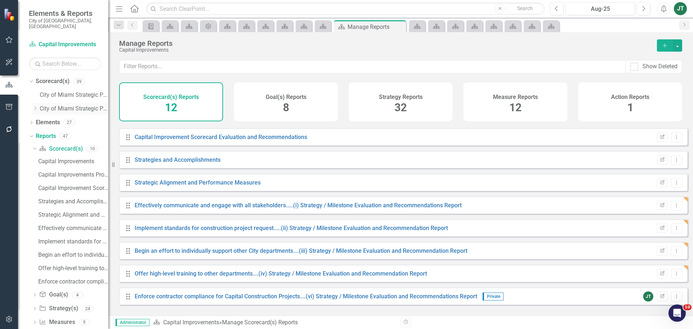
click at [36, 106] on icon "Dropdown" at bounding box center [34, 108] width 5 height 4
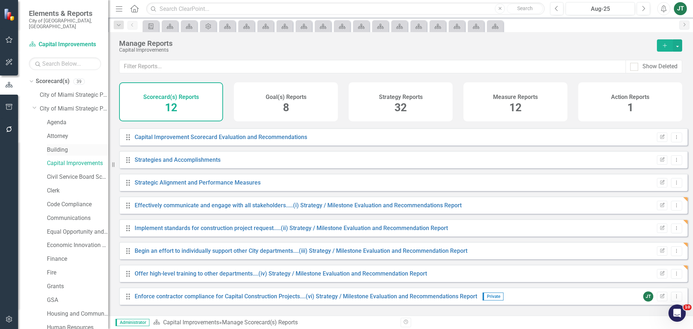
click at [63, 146] on link "Building" at bounding box center [77, 150] width 61 height 8
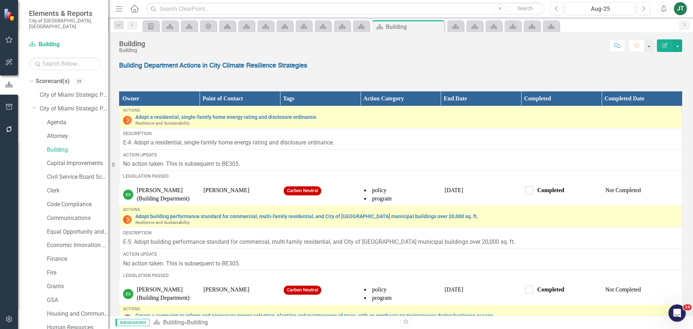
drag, startPoint x: 34, startPoint y: 102, endPoint x: 92, endPoint y: 217, distance: 129.1
click at [34, 105] on icon "Dropdown" at bounding box center [34, 107] width 4 height 5
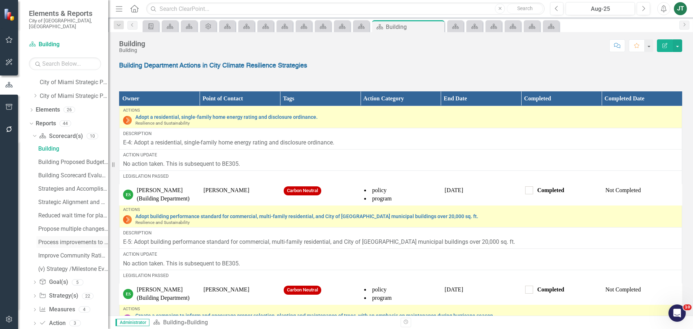
scroll to position [19, 0]
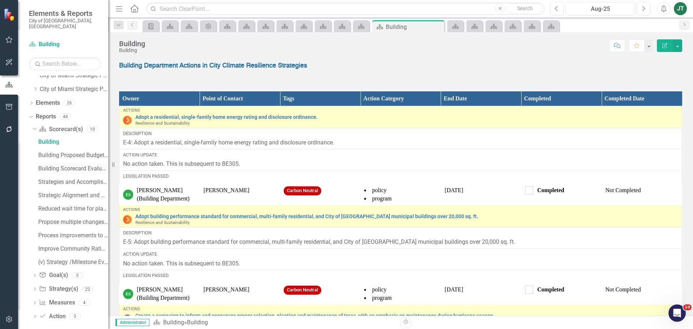
click at [79, 165] on div "Building Scorecard Evaluation and Recommendations" at bounding box center [73, 168] width 70 height 6
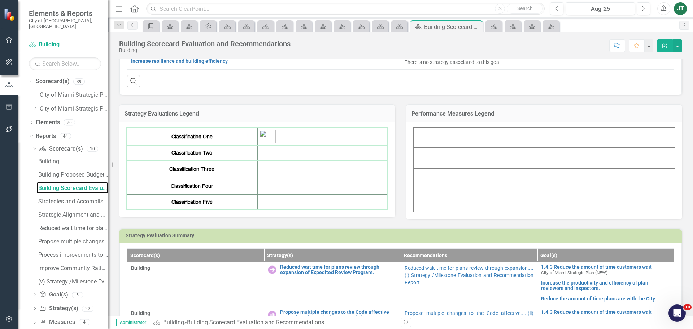
scroll to position [217, 0]
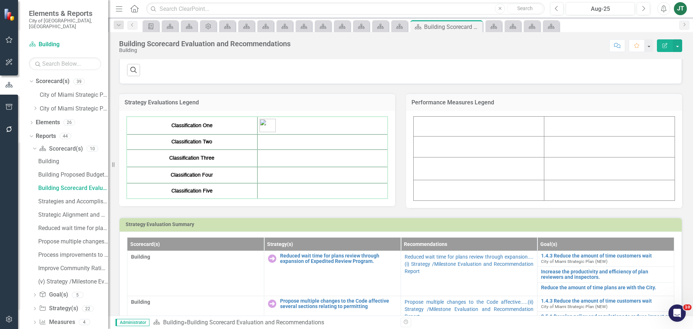
click at [273, 142] on td at bounding box center [322, 141] width 131 height 15
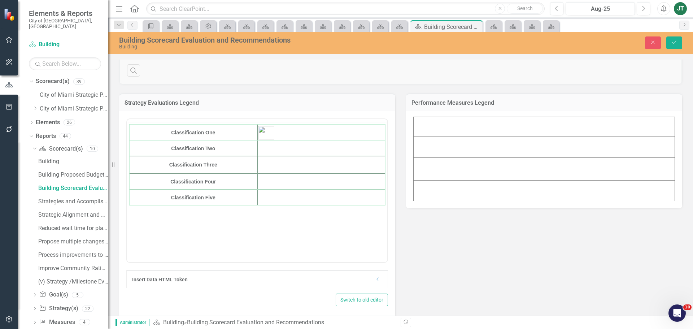
scroll to position [0, 0]
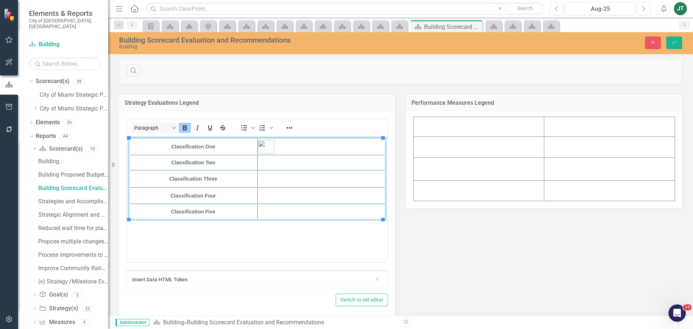
click at [267, 164] on td "Rich Text Area. Press ALT-0 for help." at bounding box center [321, 162] width 128 height 15
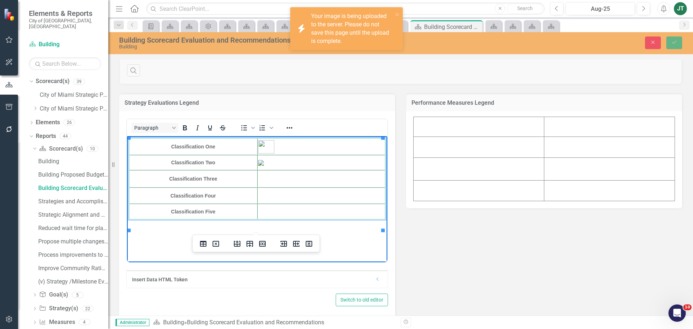
click at [264, 166] on img "Rich Text Area. Press ALT-0 for help." at bounding box center [261, 163] width 6 height 6
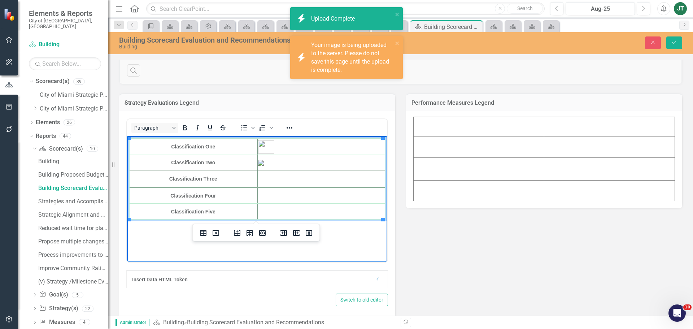
click at [302, 180] on td "Rich Text Area. Press ALT-0 for help." at bounding box center [321, 178] width 128 height 17
click at [264, 163] on img "Rich Text Area. Press ALT-0 for help." at bounding box center [261, 163] width 6 height 6
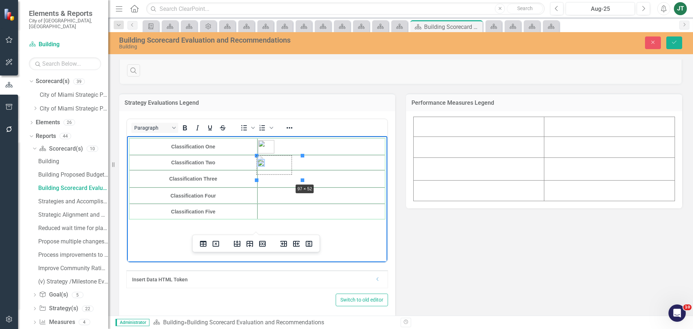
drag, startPoint x: 301, startPoint y: 179, endPoint x: 291, endPoint y: 182, distance: 10.8
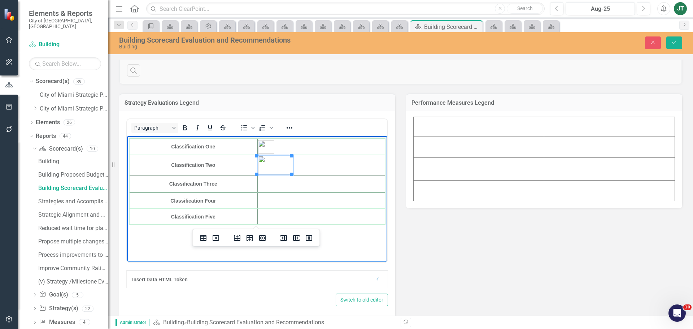
click at [320, 166] on td "Rich Text Area. Press ALT-0 for help." at bounding box center [321, 165] width 128 height 20
drag, startPoint x: 256, startPoint y: 157, endPoint x: 257, endPoint y: 162, distance: 4.6
drag, startPoint x: 295, startPoint y: 156, endPoint x: 280, endPoint y: 160, distance: 15.1
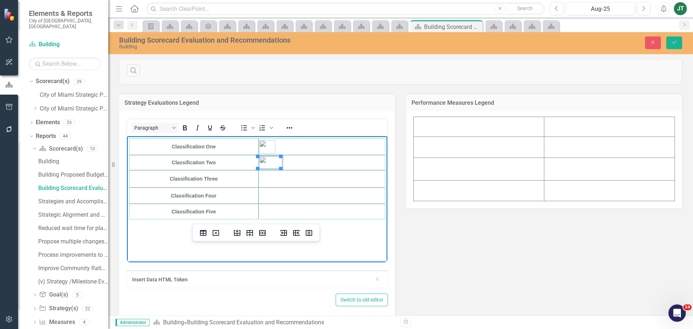
click at [271, 162] on img "Rich Text Area. Press ALT-0 for help." at bounding box center [270, 162] width 23 height 12
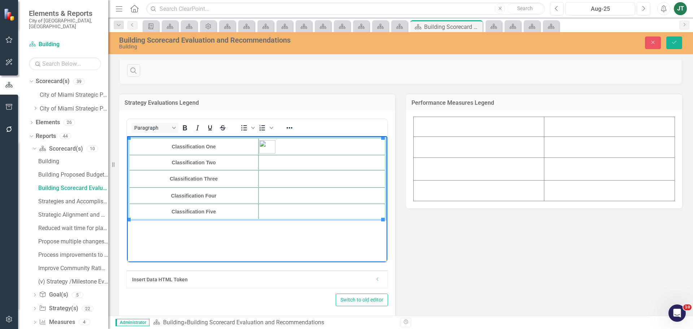
click at [267, 163] on td "Rich Text Area. Press ALT-0 for help." at bounding box center [321, 162] width 127 height 15
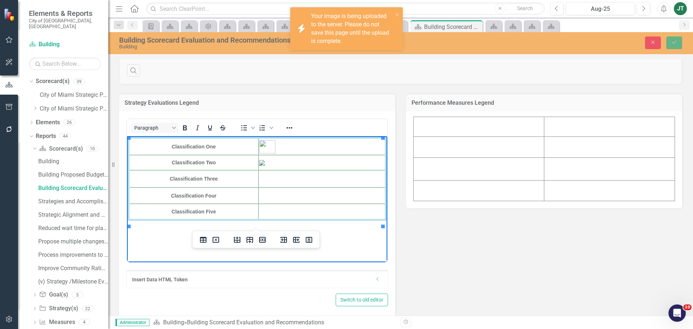
click at [265, 166] on img "Rich Text Area. Press ALT-0 for help." at bounding box center [262, 163] width 6 height 6
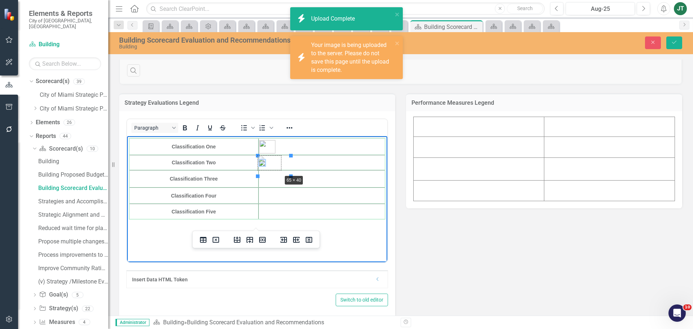
drag, startPoint x: 291, startPoint y: 176, endPoint x: 281, endPoint y: 174, distance: 10.0
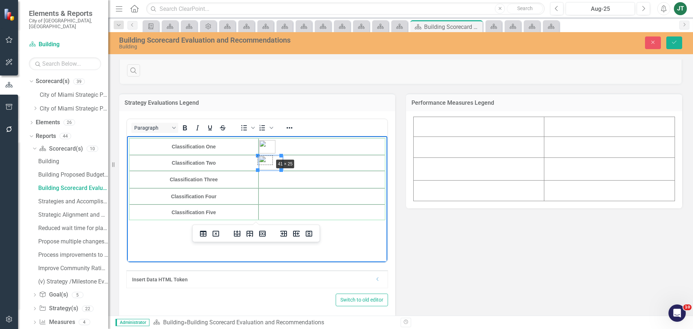
drag, startPoint x: 280, startPoint y: 157, endPoint x: 271, endPoint y: 159, distance: 8.9
click at [272, 164] on img "Rich Text Area. Press ALT-0 for help." at bounding box center [270, 163] width 23 height 14
click at [267, 161] on img "Rich Text Area. Press ALT-0 for help." at bounding box center [270, 163] width 23 height 14
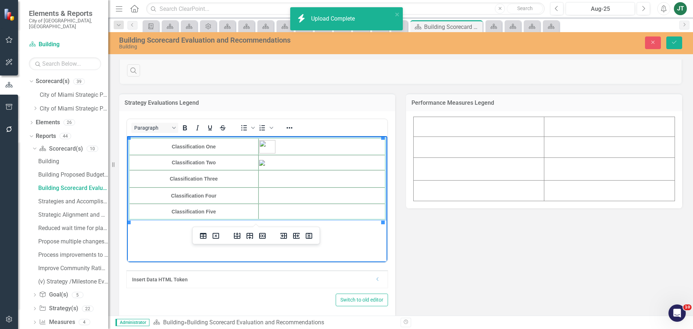
click at [265, 162] on img "Rich Text Area. Press ALT-0 for help." at bounding box center [262, 163] width 6 height 6
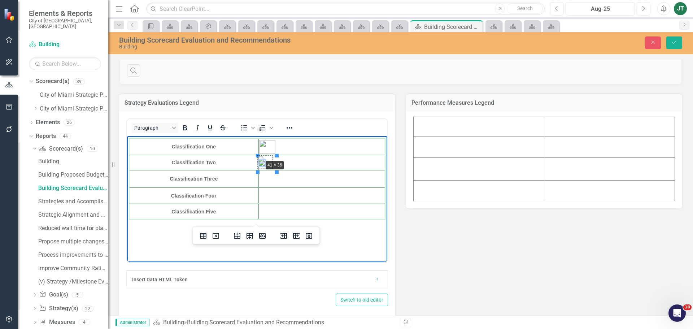
drag, startPoint x: 257, startPoint y: 156, endPoint x: 262, endPoint y: 159, distance: 5.4
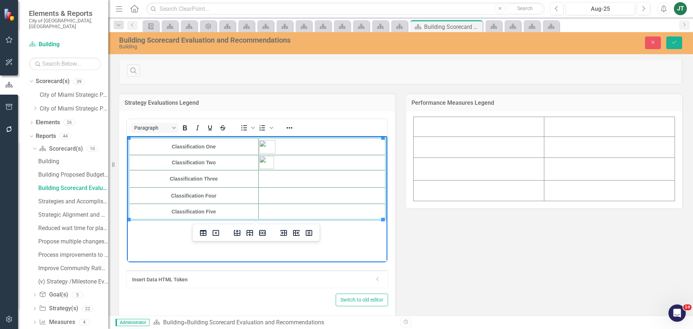
click at [296, 171] on td "Rich Text Area. Press ALT-0 for help." at bounding box center [321, 178] width 127 height 17
click at [266, 160] on img "Rich Text Area. Press ALT-0 for help." at bounding box center [266, 162] width 15 height 13
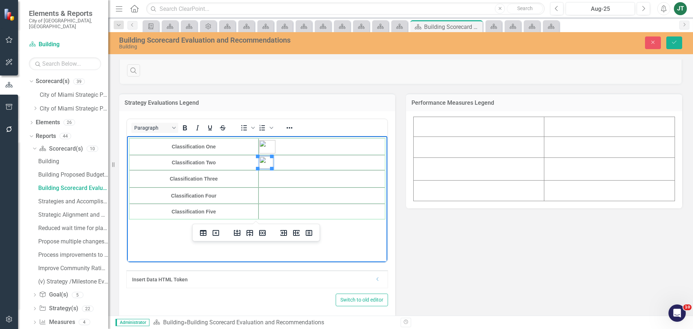
click at [298, 160] on td "Rich Text Area. Press ALT-0 for help." at bounding box center [321, 162] width 127 height 15
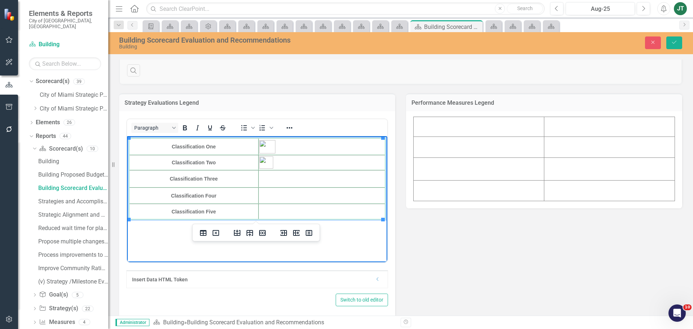
click at [265, 176] on td "Rich Text Area. Press ALT-0 for help." at bounding box center [321, 178] width 127 height 17
click at [275, 182] on td "Rich Text Area. Press ALT-0 for help." at bounding box center [321, 178] width 127 height 17
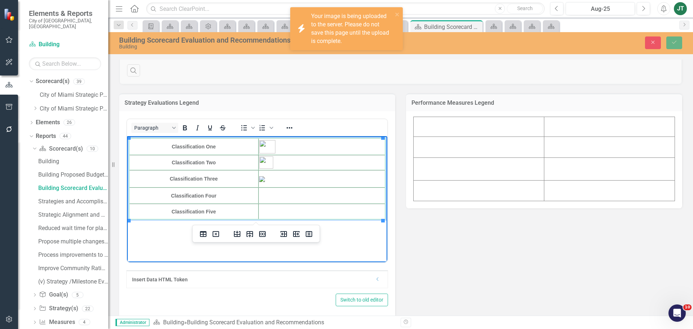
click at [265, 180] on img "Rich Text Area. Press ALT-0 for help." at bounding box center [262, 179] width 6 height 6
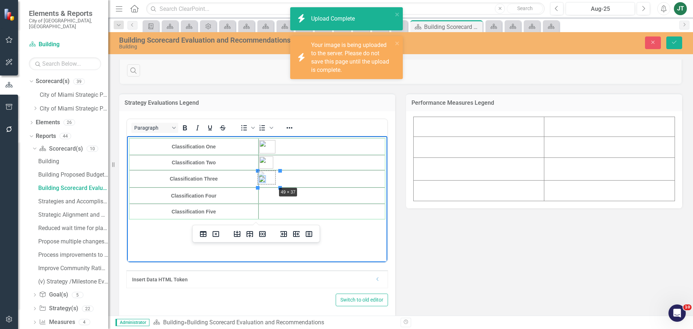
drag, startPoint x: 280, startPoint y: 186, endPoint x: 275, endPoint y: 184, distance: 5.5
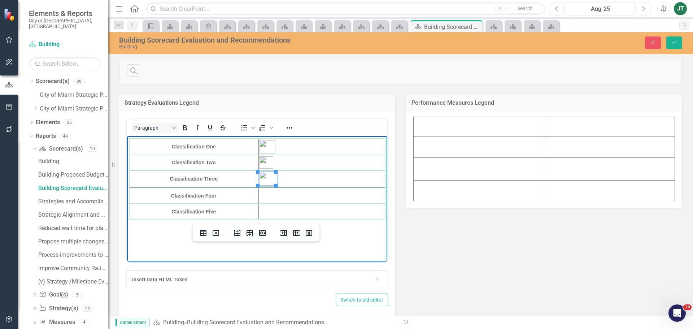
click at [289, 178] on td "Rich Text Area. Press ALT-0 for help." at bounding box center [321, 178] width 127 height 17
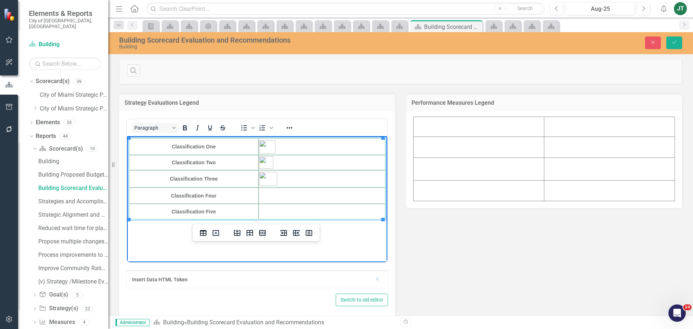
click at [264, 165] on img "Rich Text Area. Press ALT-0 for help." at bounding box center [266, 162] width 14 height 12
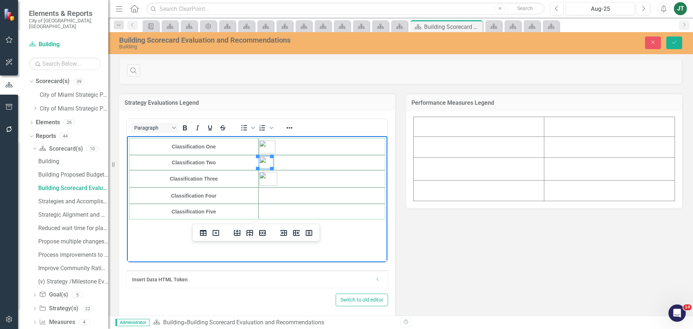
click at [279, 164] on td "Rich Text Area. Press ALT-0 for help." at bounding box center [321, 162] width 127 height 15
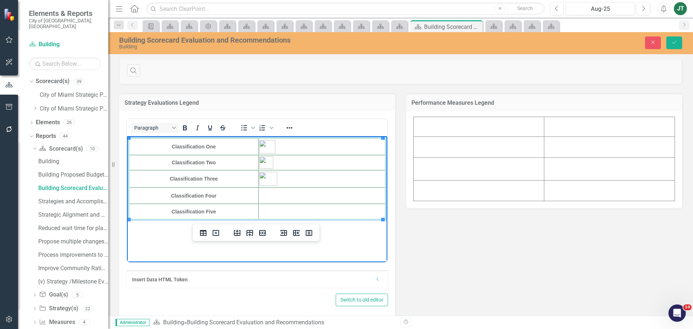
click at [267, 163] on img "Rich Text Area. Press ALT-0 for help." at bounding box center [266, 162] width 14 height 12
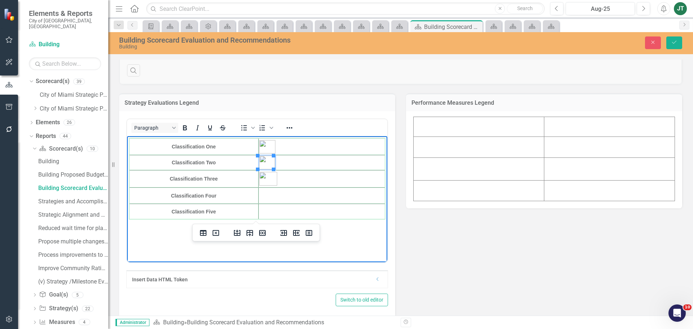
click at [265, 147] on img "Rich Text Area. Press ALT-0 for help." at bounding box center [267, 146] width 16 height 13
click at [268, 166] on img "Rich Text Area. Press ALT-0 for help." at bounding box center [267, 163] width 16 height 14
click at [283, 166] on td "Rich Text Area. Press ALT-0 for help." at bounding box center [321, 163] width 127 height 15
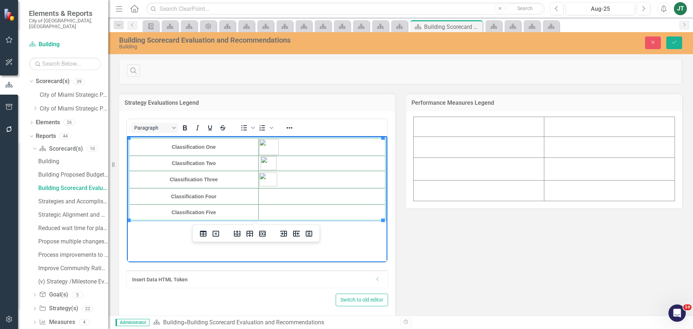
click at [259, 147] on img "Rich Text Area. Press ALT-0 for help." at bounding box center [268, 147] width 19 height 16
click at [277, 180] on td "Rich Text Area. Press ALT-0 for help." at bounding box center [321, 179] width 127 height 17
click at [275, 196] on td "Rich Text Area. Press ALT-0 for help." at bounding box center [321, 196] width 127 height 16
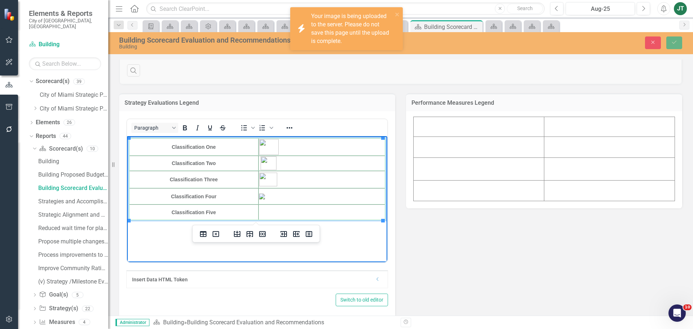
click at [265, 197] on img "Rich Text Area. Press ALT-0 for help." at bounding box center [262, 196] width 6 height 6
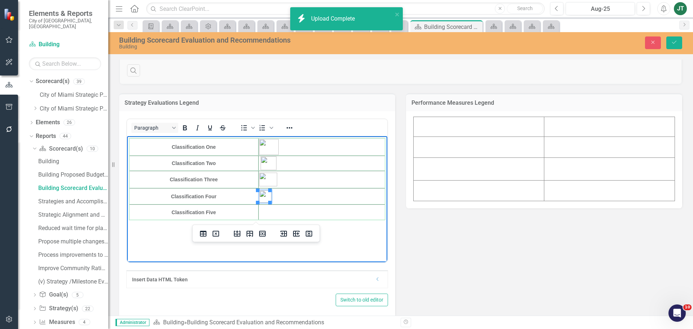
click at [285, 197] on td "Rich Text Area. Press ALT-0 for help." at bounding box center [321, 196] width 127 height 16
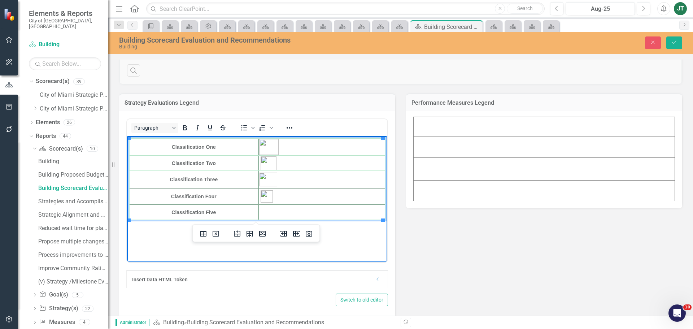
click at [267, 197] on img "Rich Text Area. Press ALT-0 for help." at bounding box center [267, 196] width 12 height 12
click at [286, 212] on td "Rich Text Area. Press ALT-0 for help." at bounding box center [321, 212] width 127 height 16
click at [266, 213] on td "Rich Text Area. Press ALT-0 for help." at bounding box center [321, 212] width 127 height 16
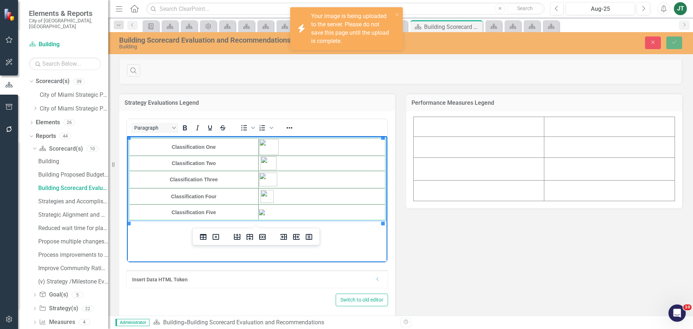
click at [265, 214] on img "Rich Text Area. Press ALT-0 for help." at bounding box center [262, 212] width 6 height 6
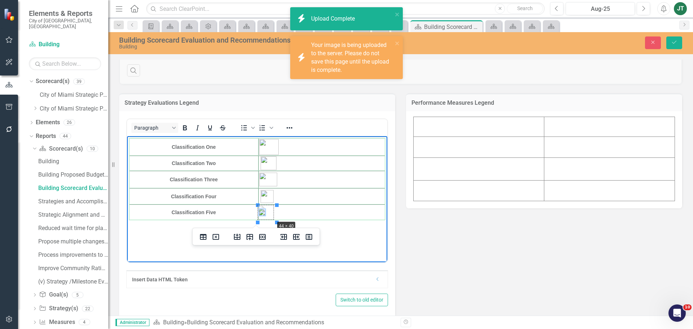
drag, startPoint x: 276, startPoint y: 223, endPoint x: 273, endPoint y: 220, distance: 4.1
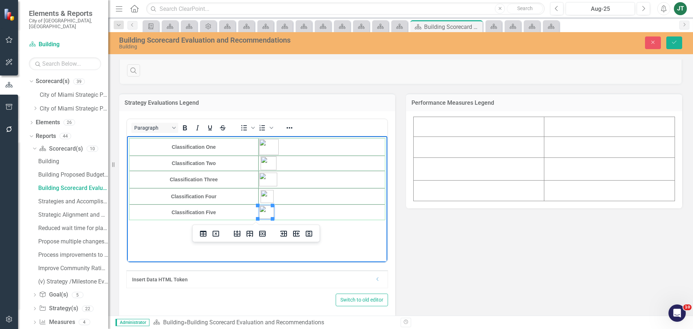
click at [297, 214] on td "Rich Text Area. Press ALT-0 for help." at bounding box center [321, 212] width 127 height 16
click at [313, 119] on div "Paragraph To open the popup, press Shift+Enter To open the popup, press Shift+E…" at bounding box center [257, 127] width 260 height 17
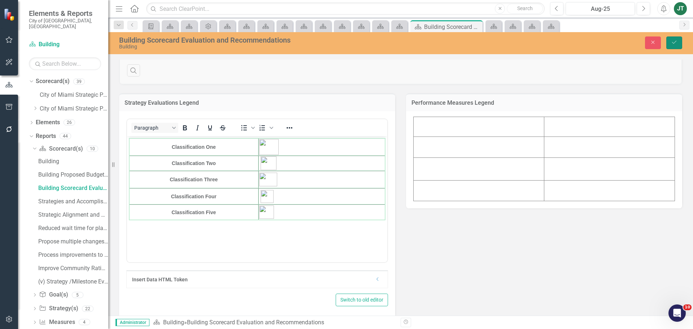
click at [679, 43] on button "Save" at bounding box center [674, 42] width 16 height 13
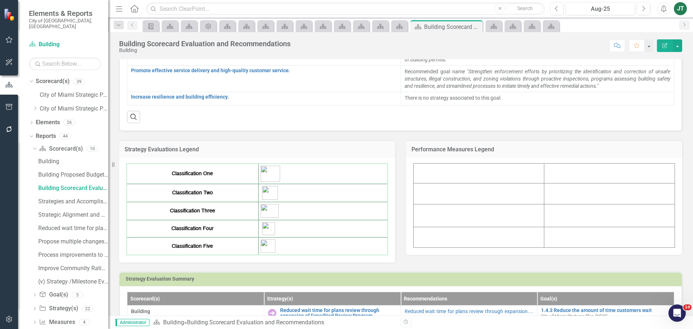
scroll to position [180, 0]
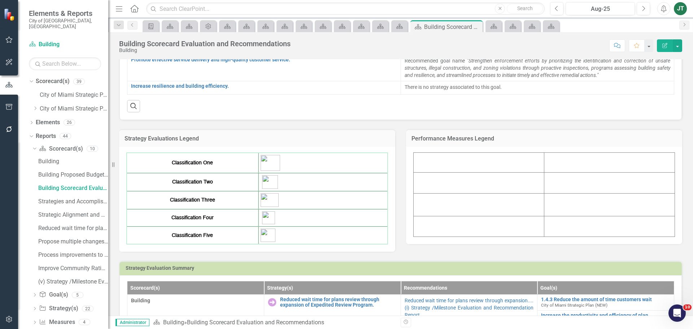
click at [261, 236] on img at bounding box center [268, 234] width 15 height 13
click at [265, 235] on img at bounding box center [268, 234] width 15 height 13
click at [268, 236] on img at bounding box center [268, 234] width 15 height 13
click at [271, 163] on img at bounding box center [270, 163] width 19 height 16
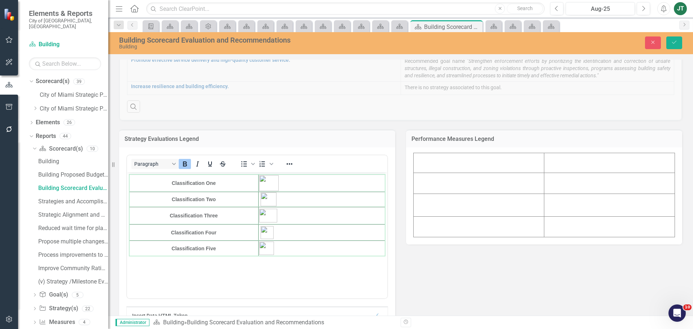
scroll to position [0, 0]
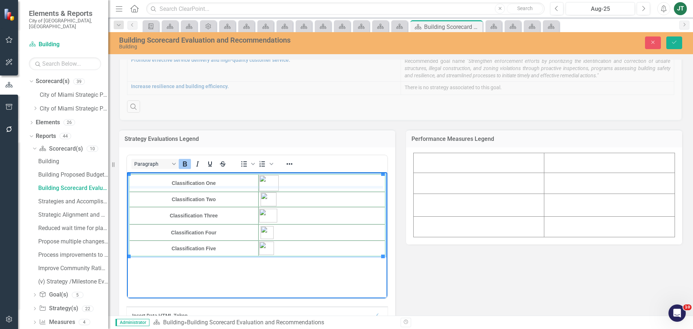
drag, startPoint x: 261, startPoint y: 191, endPoint x: 261, endPoint y: 187, distance: 4.7
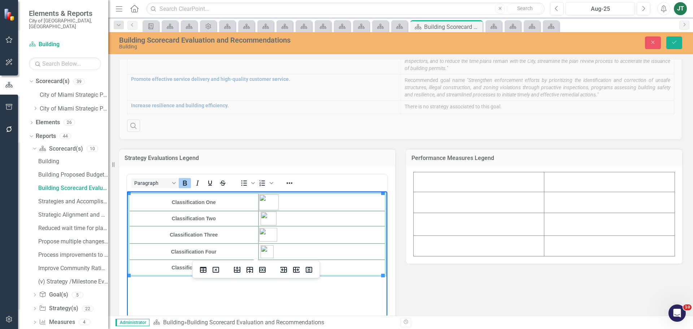
scroll to position [144, 0]
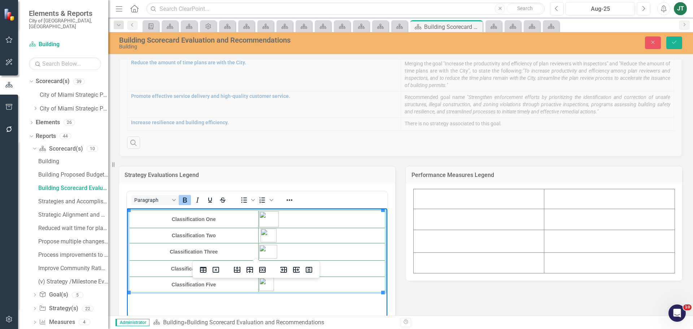
click at [266, 216] on img "Rich Text Area. Press ALT-0 for help." at bounding box center [268, 219] width 19 height 16
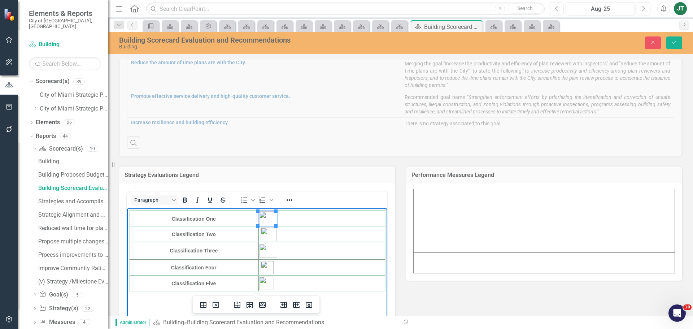
click at [270, 235] on img "Rich Text Area. Press ALT-0 for help." at bounding box center [269, 234] width 16 height 14
click at [267, 254] on img "Rich Text Area. Press ALT-0 for help." at bounding box center [268, 251] width 18 height 14
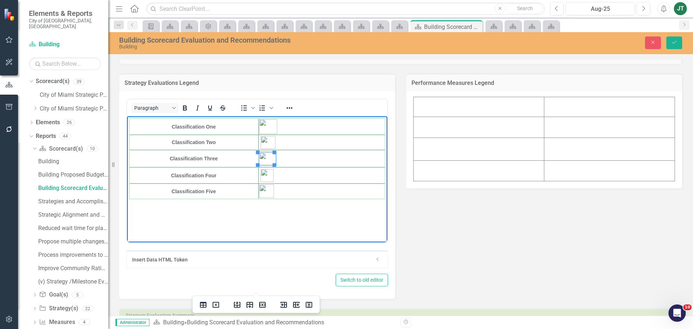
scroll to position [253, 0]
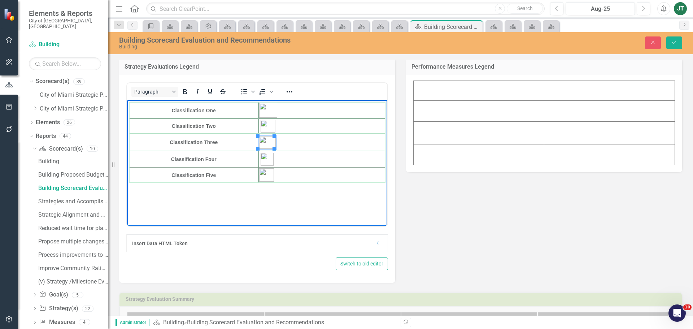
click at [330, 202] on body "Classification One Classification Two Classification Three Classification Four …" at bounding box center [257, 154] width 260 height 108
click at [271, 160] on img "Rich Text Area. Press ALT-0 for help." at bounding box center [267, 159] width 13 height 13
click at [271, 176] on img "Rich Text Area. Press ALT-0 for help." at bounding box center [266, 174] width 15 height 13
click at [293, 173] on td "Rich Text Area. Press ALT-0 for help." at bounding box center [321, 175] width 127 height 16
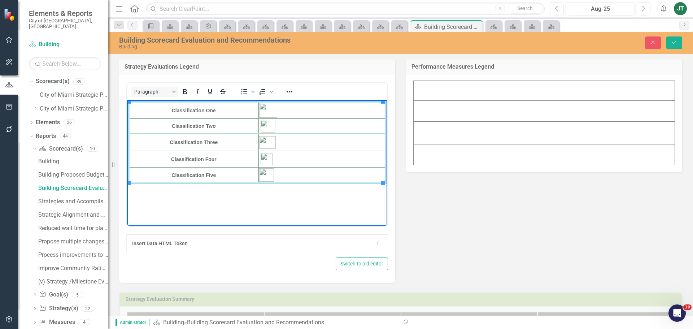
click at [286, 109] on td "Rich Text Area. Press ALT-0 for help." at bounding box center [321, 110] width 127 height 16
click at [317, 125] on td "Rich Text Area. Press ALT-0 for help." at bounding box center [321, 125] width 127 height 15
click at [300, 139] on td "Rich Text Area. Press ALT-0 for help." at bounding box center [321, 142] width 127 height 17
